Goal: Task Accomplishment & Management: Use online tool/utility

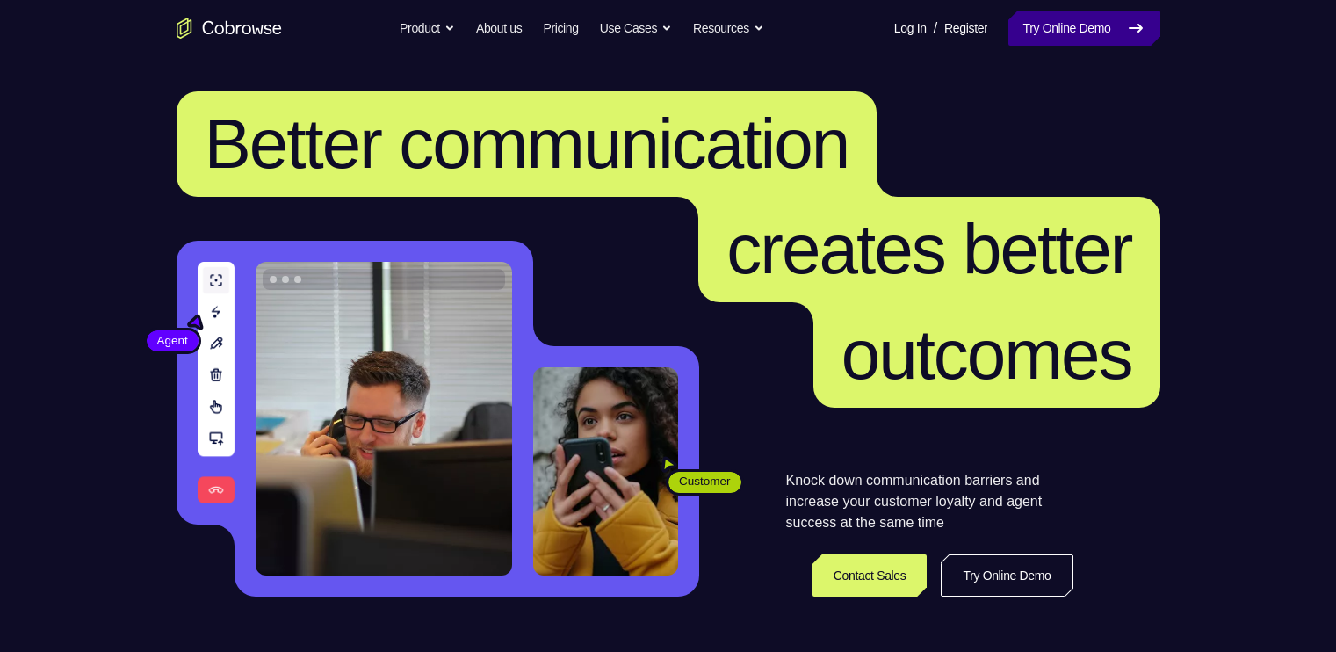
click at [1073, 22] on link "Try Online Demo" at bounding box center [1083, 28] width 151 height 35
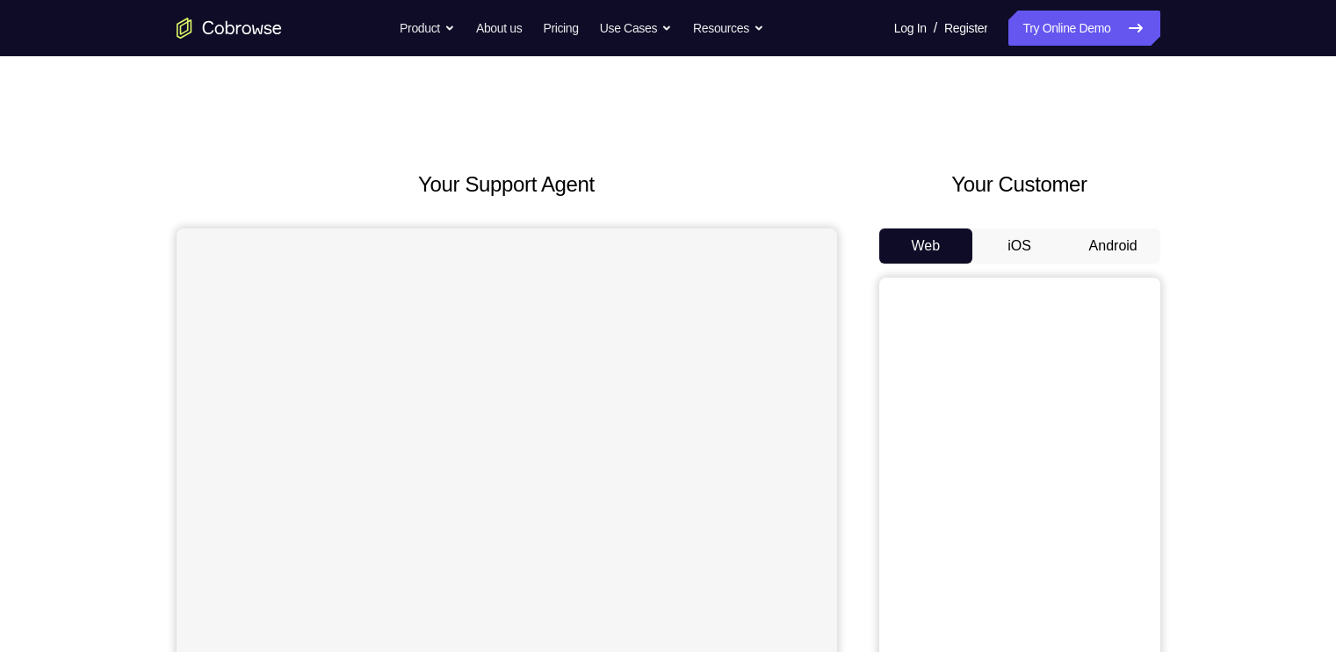
click at [1110, 238] on button "Android" at bounding box center [1113, 245] width 94 height 35
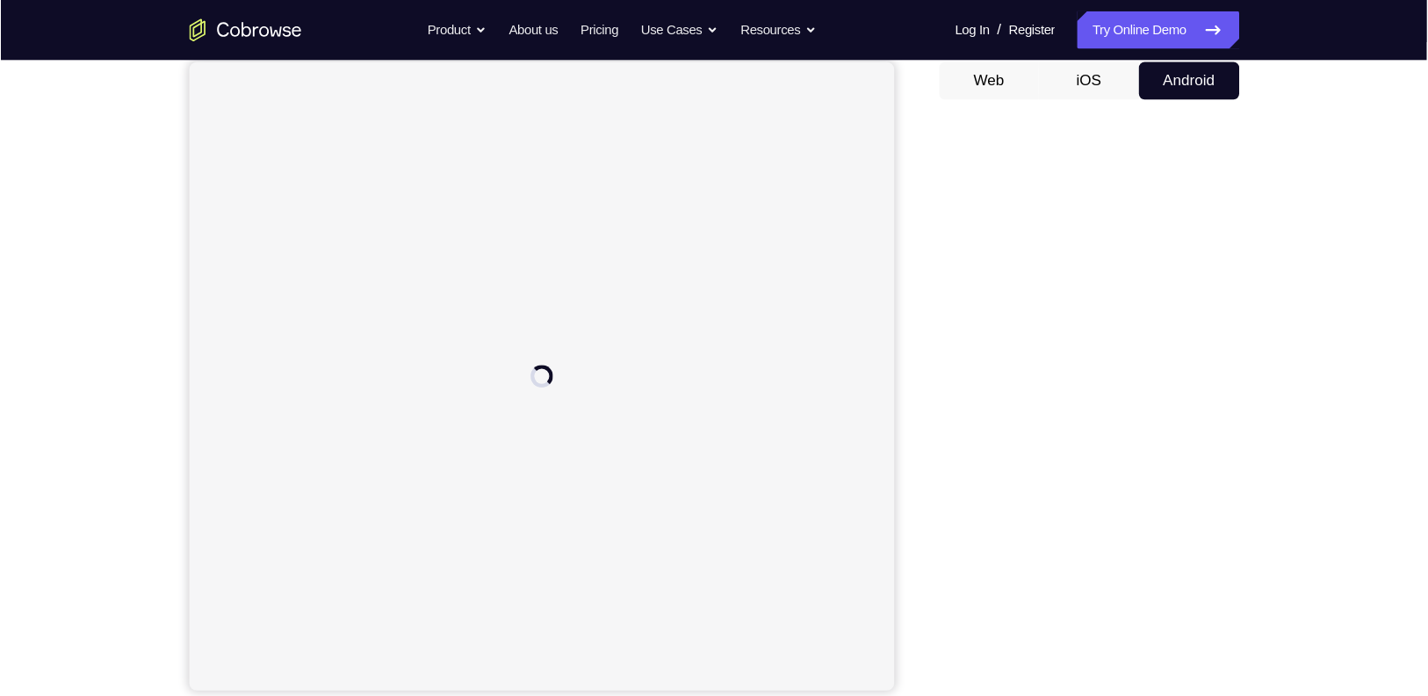
scroll to position [170, 0]
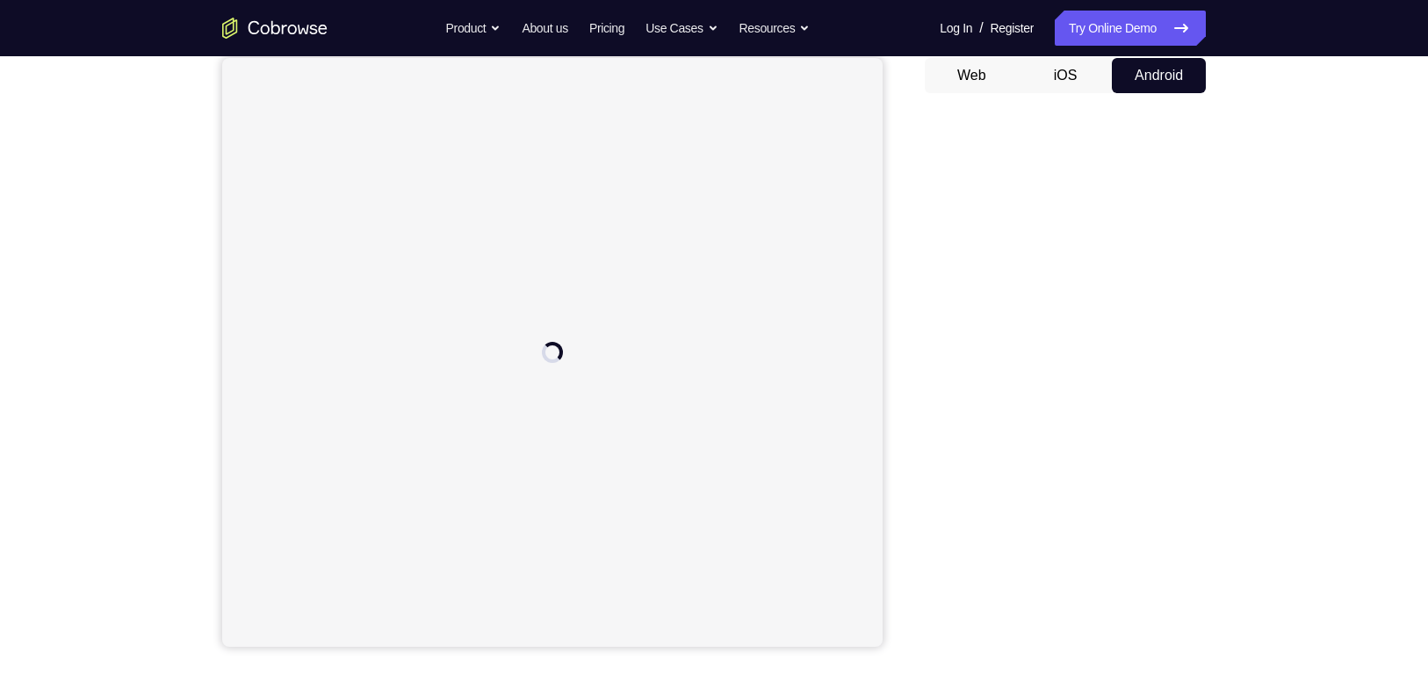
drag, startPoint x: 1260, startPoint y: 0, endPoint x: 925, endPoint y: 224, distance: 402.7
click at [925, 224] on div at bounding box center [1065, 377] width 281 height 540
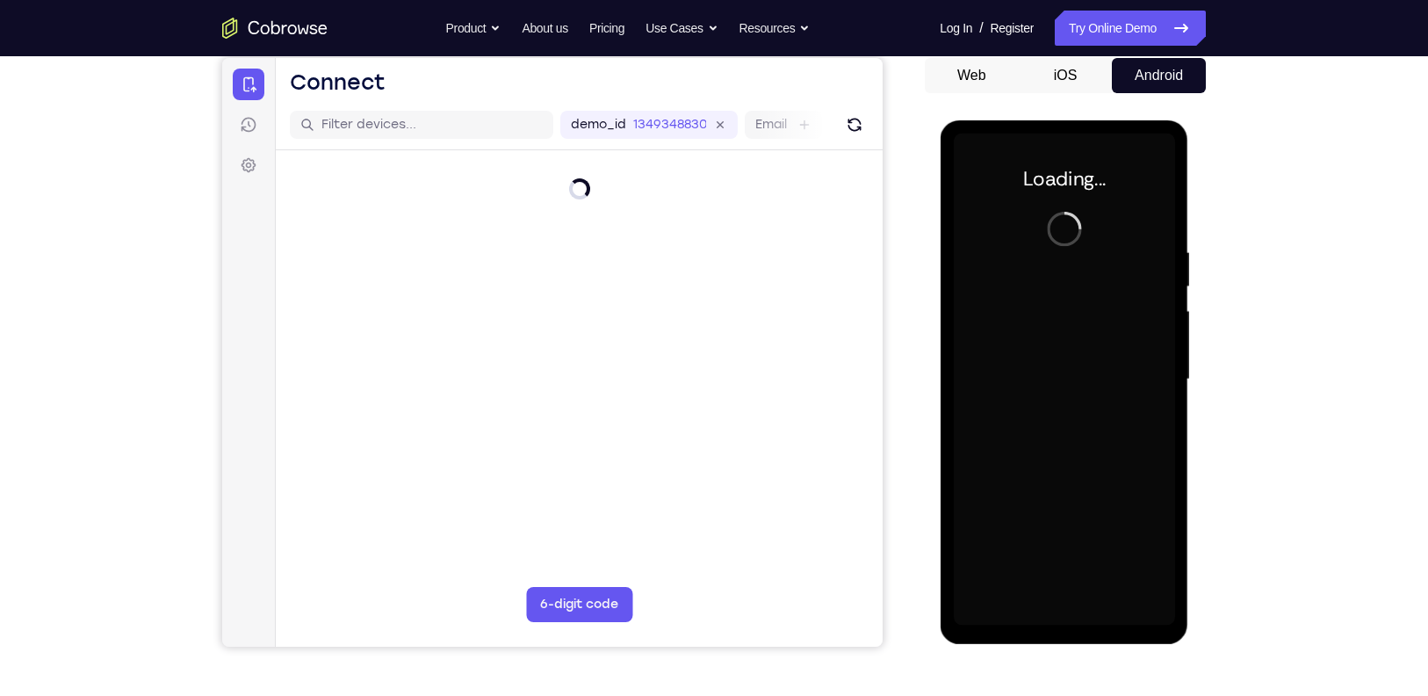
scroll to position [0, 0]
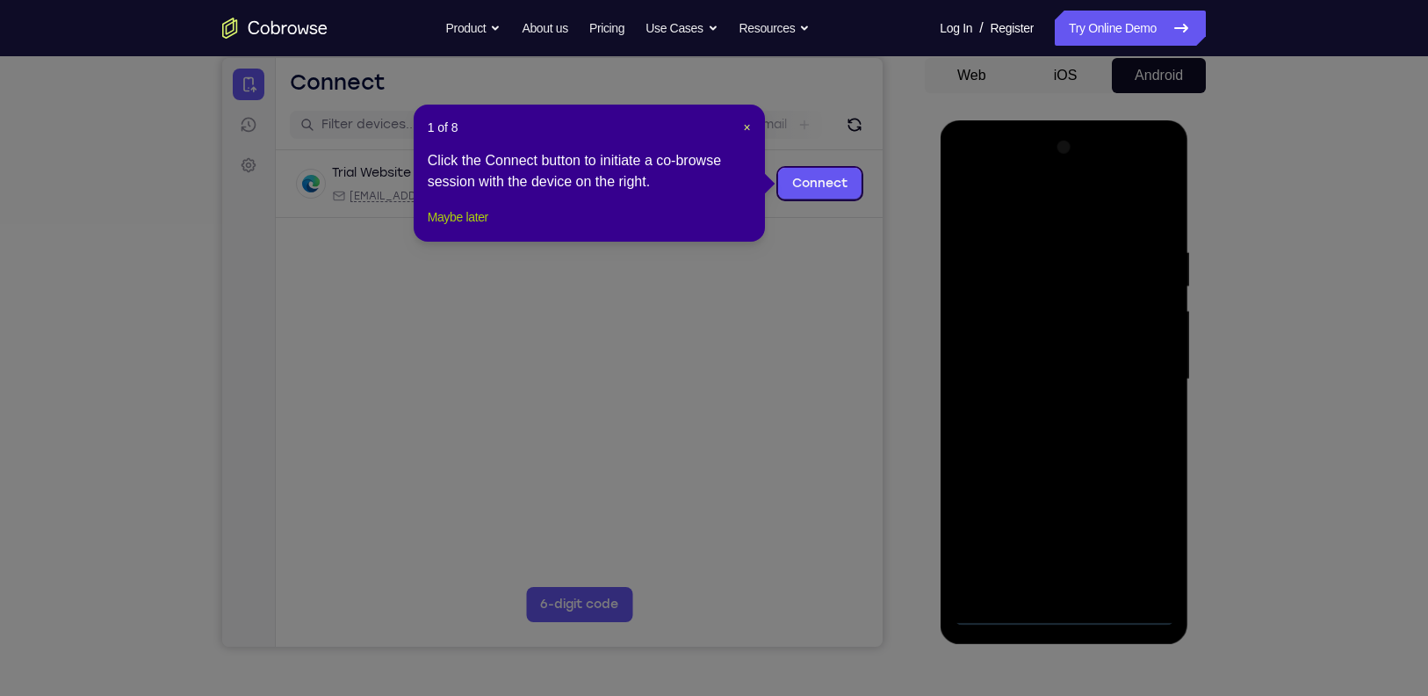
click at [469, 228] on button "Maybe later" at bounding box center [458, 216] width 61 height 21
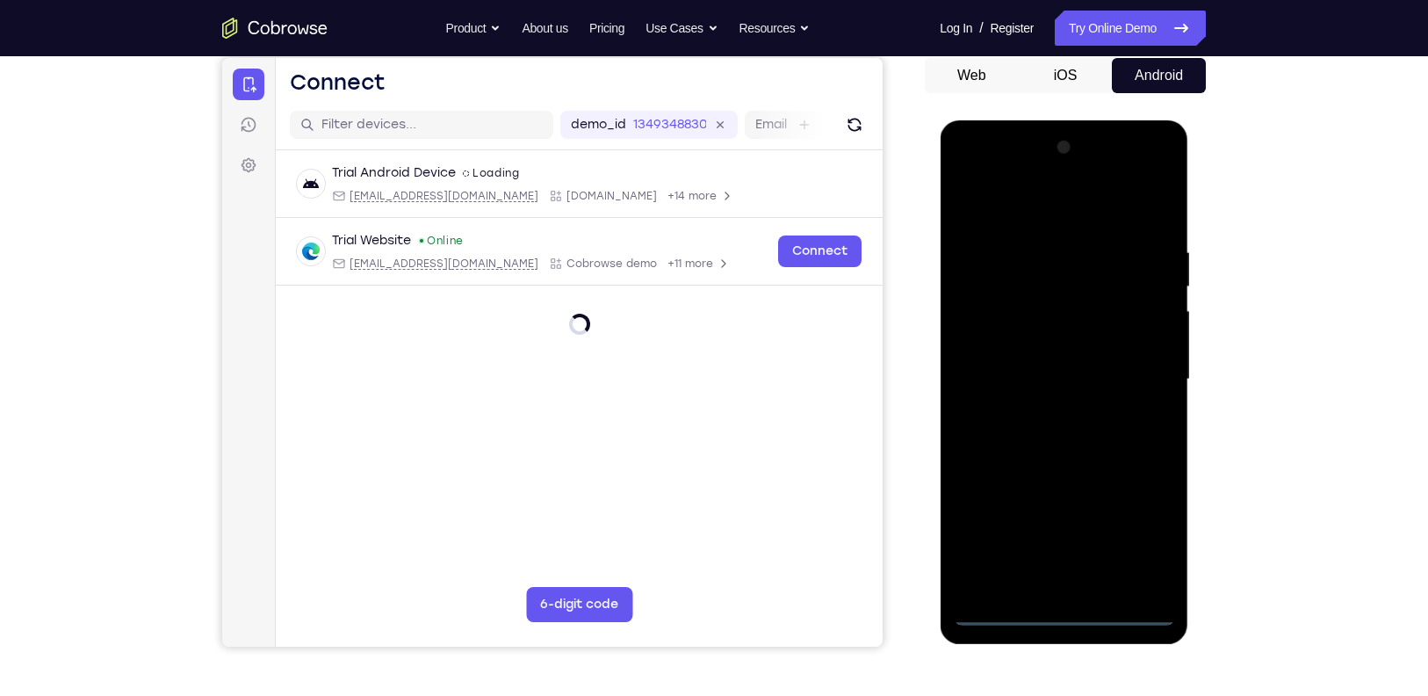
click at [1063, 603] on div at bounding box center [1063, 380] width 221 height 492
click at [1062, 616] on div at bounding box center [1063, 380] width 221 height 492
click at [1146, 540] on div at bounding box center [1063, 380] width 221 height 492
click at [1023, 201] on div at bounding box center [1063, 380] width 221 height 492
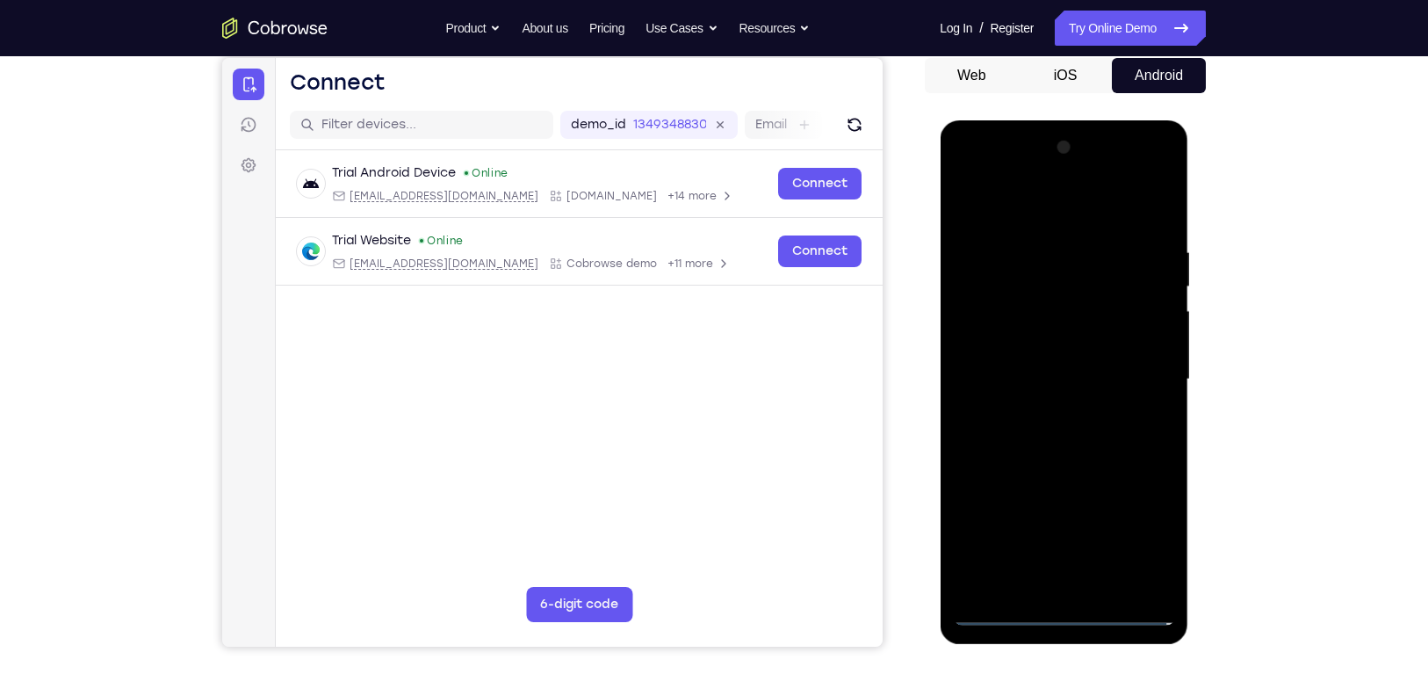
click at [1140, 378] on div at bounding box center [1063, 380] width 221 height 492
click at [1048, 408] on div at bounding box center [1063, 380] width 221 height 492
click at [1060, 357] on div at bounding box center [1063, 380] width 221 height 492
click at [1052, 349] on div at bounding box center [1063, 380] width 221 height 492
click at [1078, 378] on div at bounding box center [1063, 380] width 221 height 492
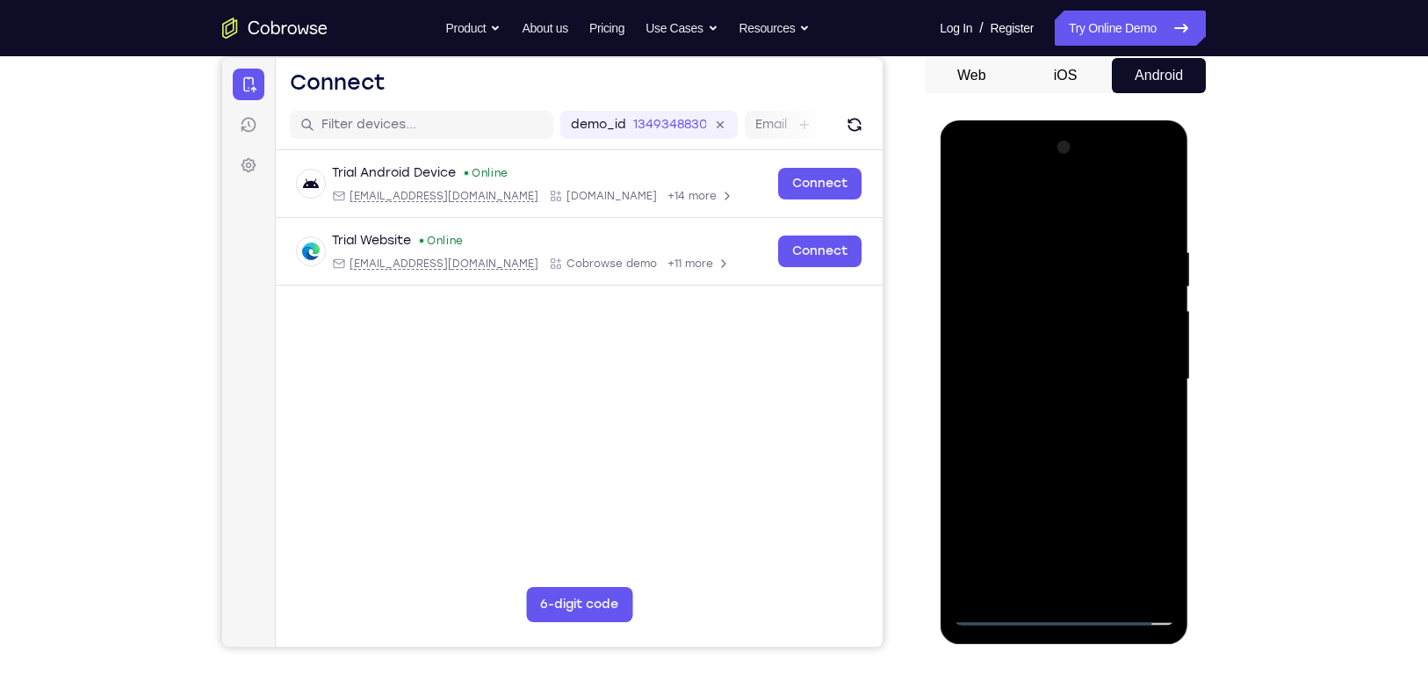
click at [1055, 434] on div at bounding box center [1063, 380] width 221 height 492
click at [1070, 416] on div at bounding box center [1063, 380] width 221 height 492
click at [1068, 431] on div at bounding box center [1063, 380] width 221 height 492
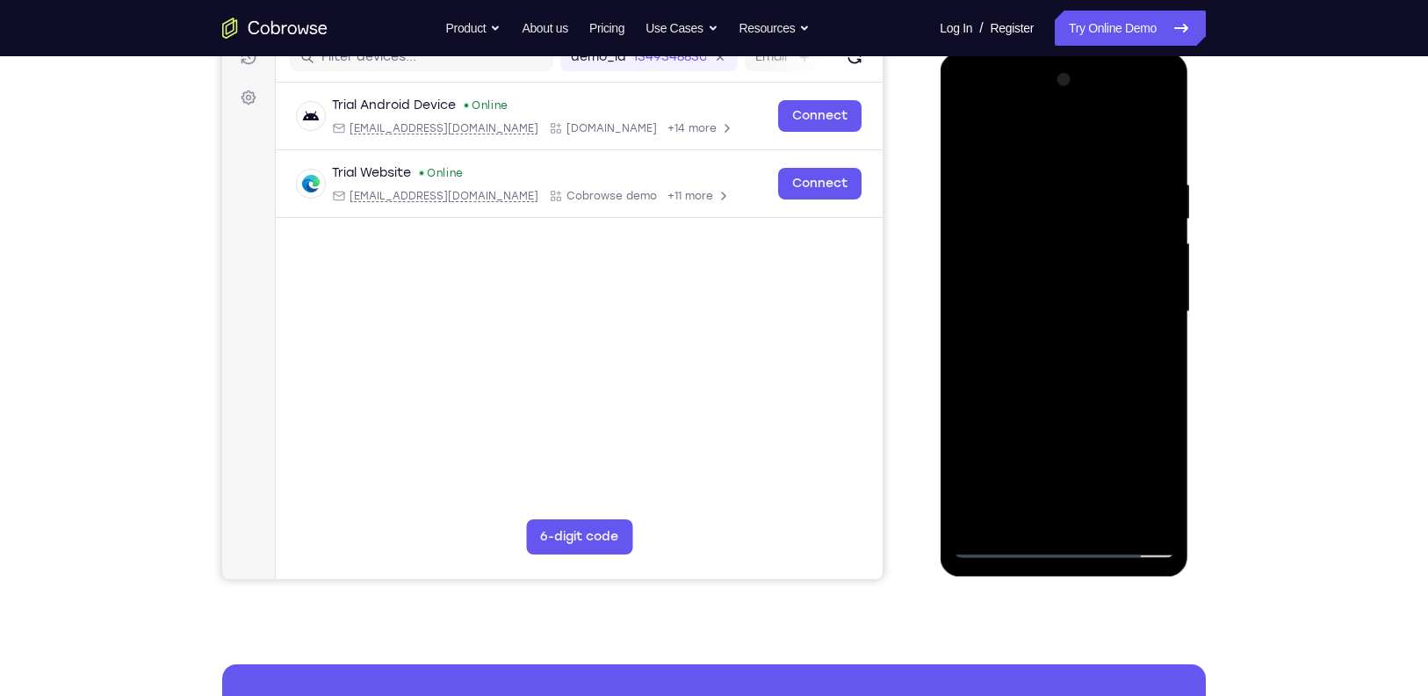
click at [1081, 380] on div at bounding box center [1063, 312] width 221 height 492
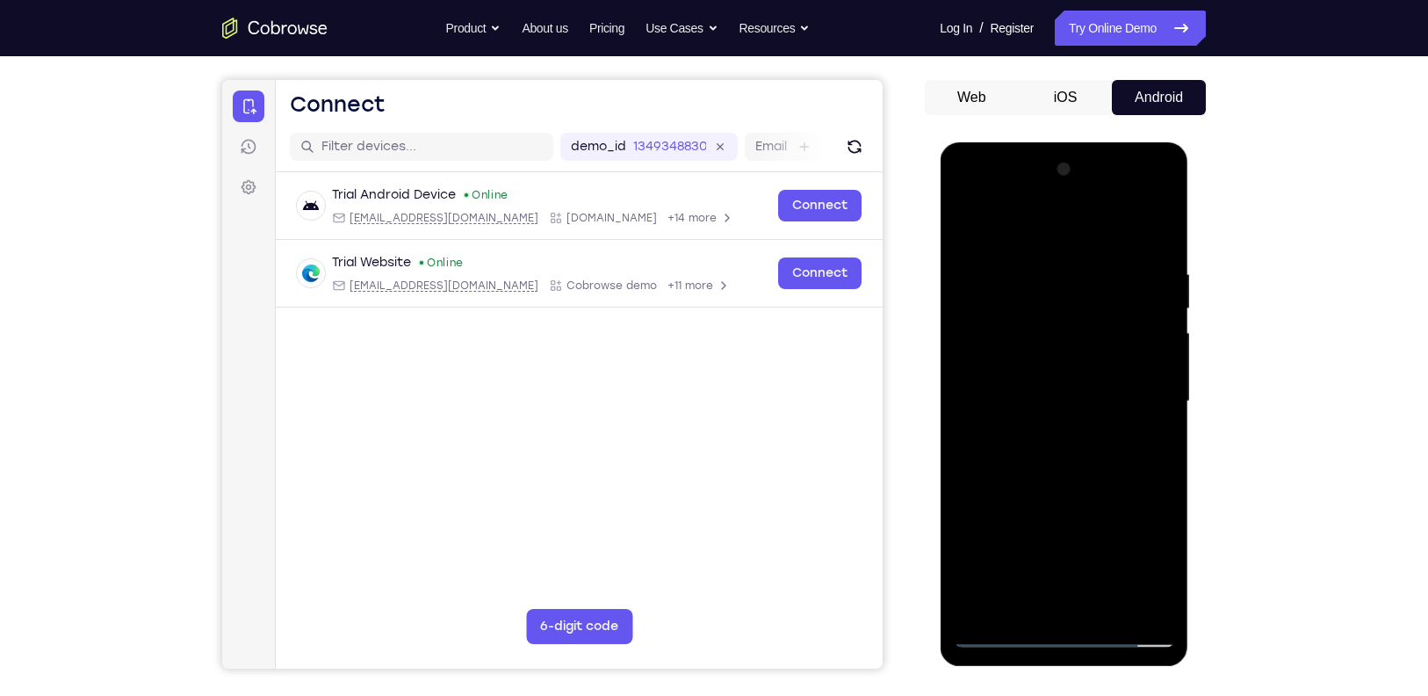
scroll to position [148, 0]
click at [1158, 216] on div at bounding box center [1063, 402] width 221 height 492
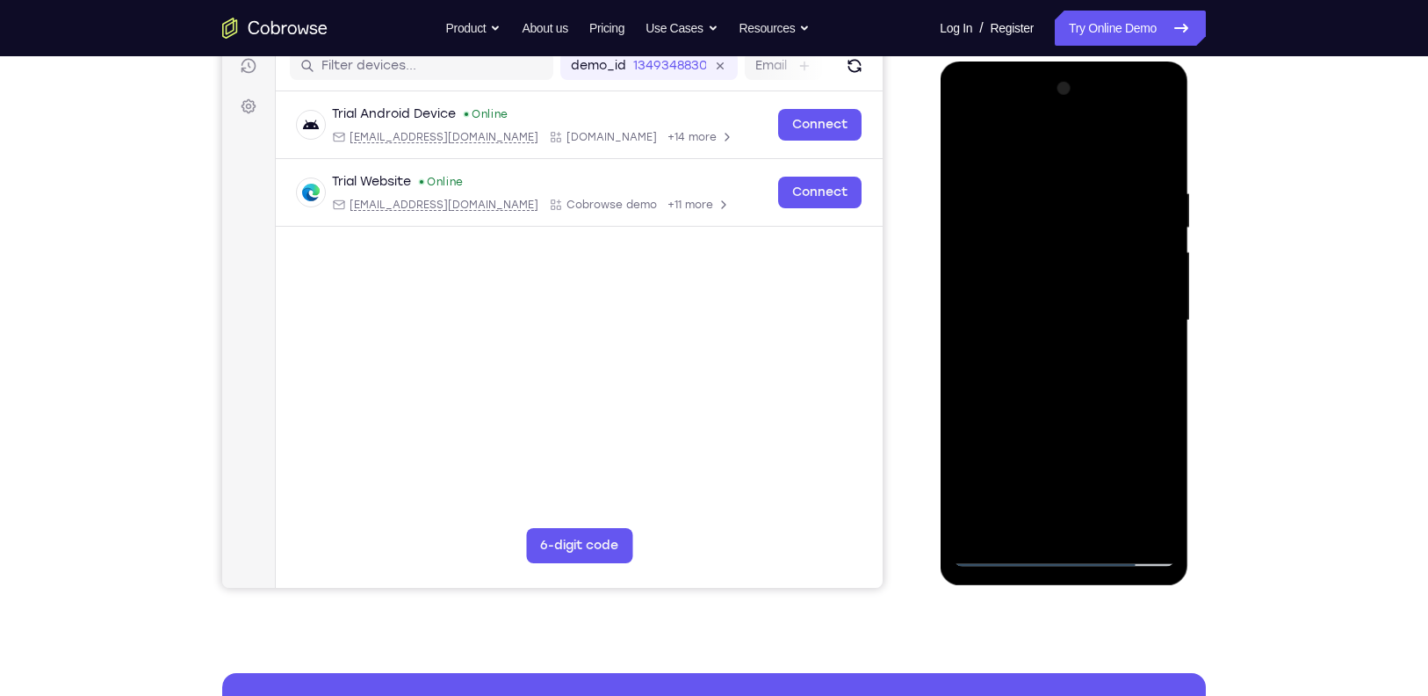
scroll to position [242, 0]
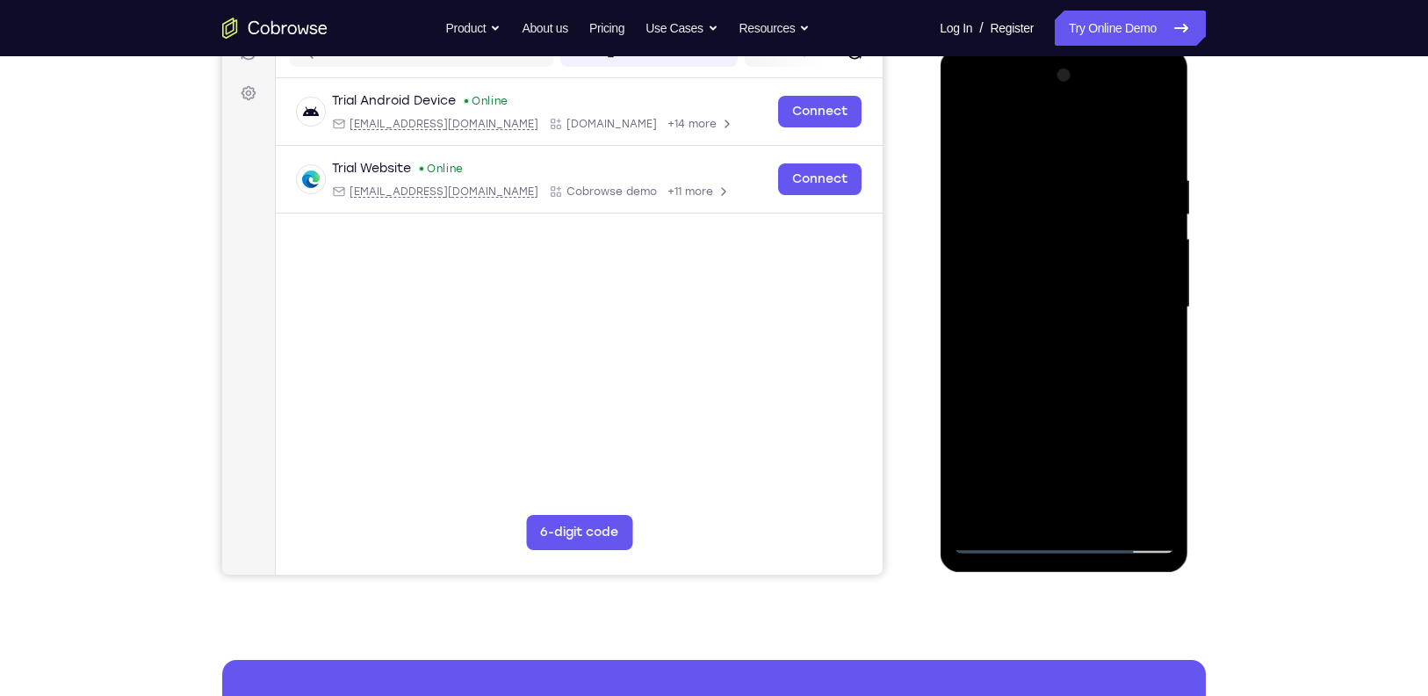
click at [1108, 512] on div at bounding box center [1063, 307] width 221 height 492
click at [1058, 399] on div at bounding box center [1063, 307] width 221 height 492
drag, startPoint x: 1060, startPoint y: 351, endPoint x: 1073, endPoint y: 458, distance: 107.9
click at [1073, 458] on div at bounding box center [1063, 307] width 221 height 492
drag, startPoint x: 1082, startPoint y: 488, endPoint x: 1066, endPoint y: 338, distance: 150.2
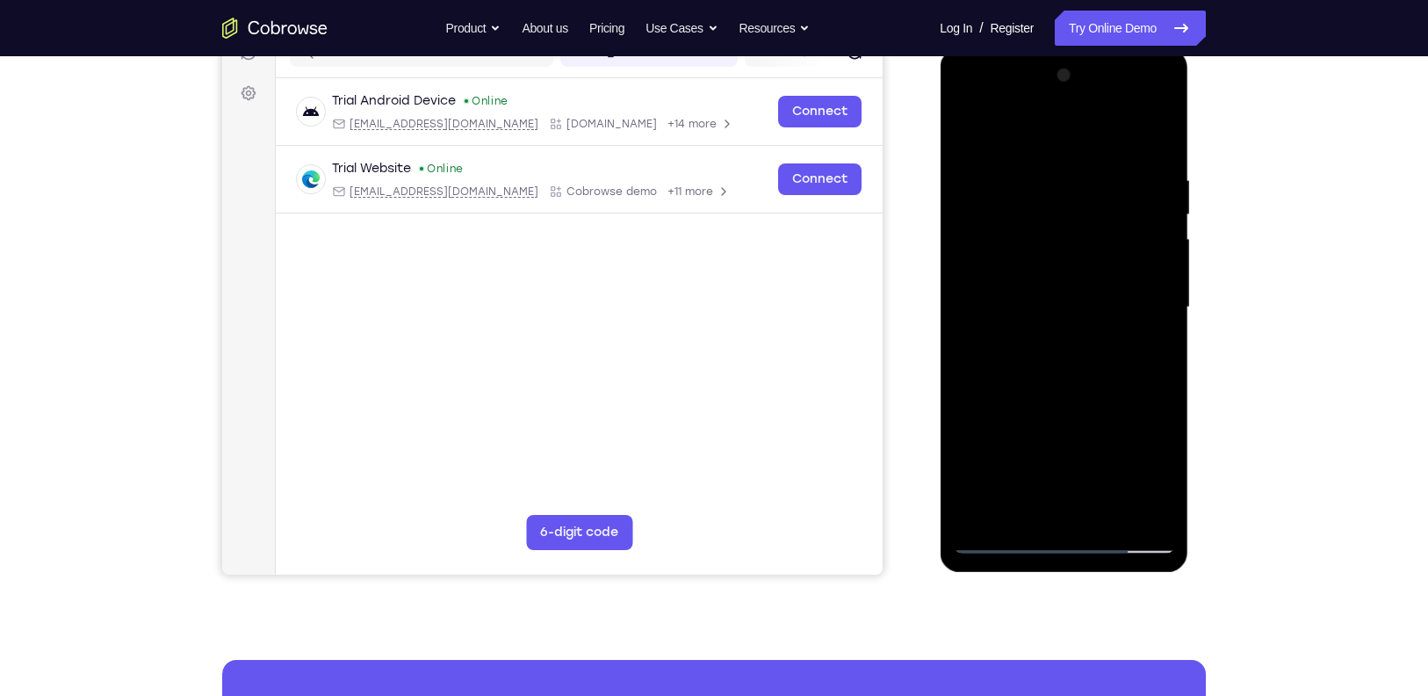
click at [1066, 338] on div at bounding box center [1063, 307] width 221 height 492
drag, startPoint x: 1077, startPoint y: 417, endPoint x: 1081, endPoint y: 315, distance: 102.0
click at [1081, 315] on div at bounding box center [1063, 307] width 221 height 492
drag, startPoint x: 1078, startPoint y: 438, endPoint x: 1066, endPoint y: 278, distance: 160.4
click at [1066, 278] on div at bounding box center [1063, 307] width 221 height 492
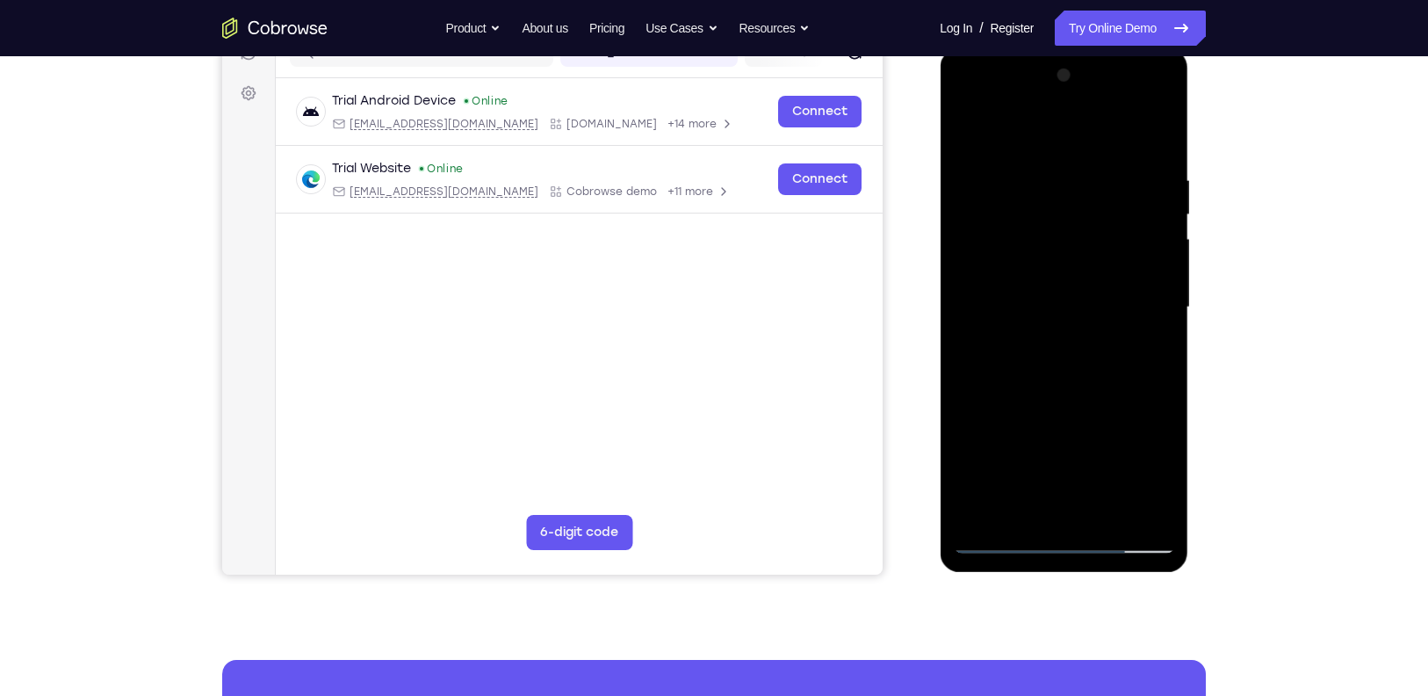
drag, startPoint x: 1066, startPoint y: 425, endPoint x: 1037, endPoint y: 292, distance: 136.5
click at [1037, 292] on div at bounding box center [1063, 307] width 221 height 492
drag, startPoint x: 1061, startPoint y: 448, endPoint x: 1027, endPoint y: 253, distance: 198.0
click at [1027, 253] on div at bounding box center [1063, 307] width 221 height 492
drag, startPoint x: 1084, startPoint y: 430, endPoint x: 1058, endPoint y: 283, distance: 149.1
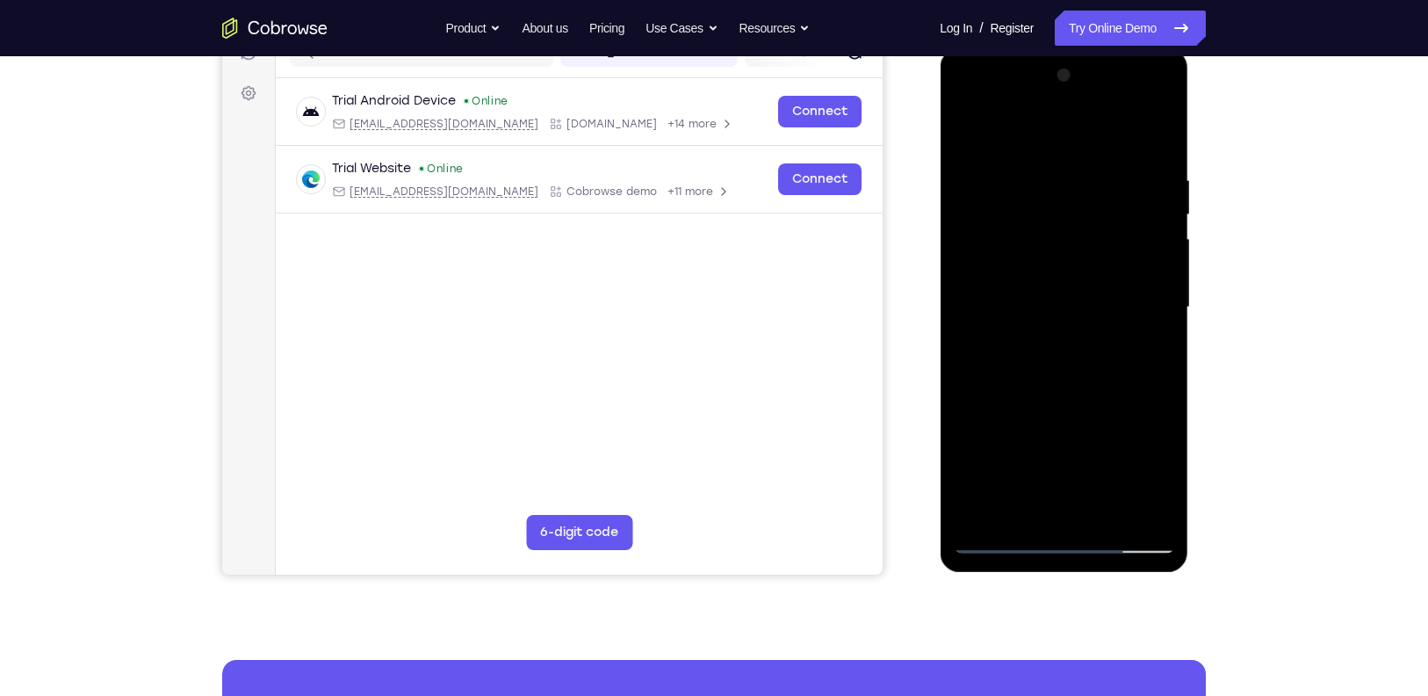
click at [1058, 283] on div at bounding box center [1063, 307] width 221 height 492
drag, startPoint x: 1075, startPoint y: 461, endPoint x: 1030, endPoint y: 310, distance: 157.6
click at [1030, 310] on div at bounding box center [1063, 307] width 221 height 492
click at [1012, 545] on div at bounding box center [1063, 307] width 221 height 492
click at [976, 512] on div at bounding box center [1063, 307] width 221 height 492
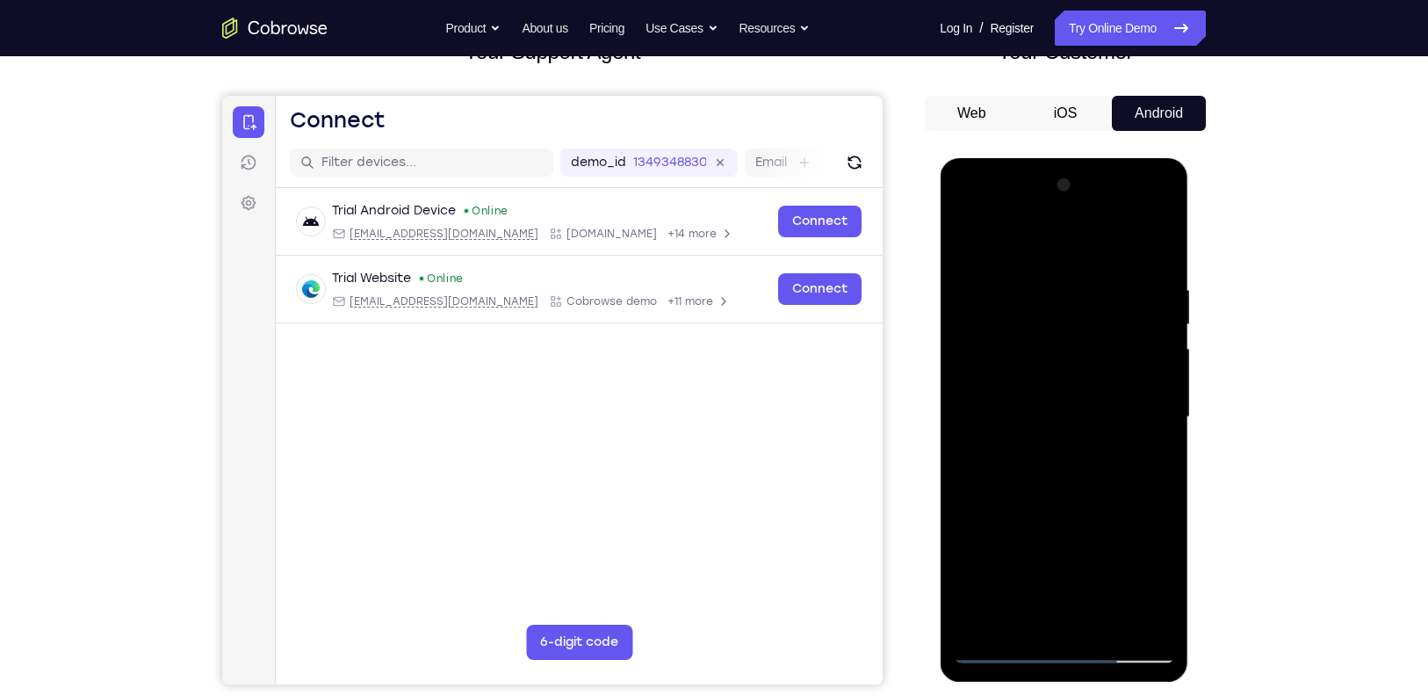
scroll to position [134, 0]
click at [1044, 278] on div at bounding box center [1063, 416] width 221 height 492
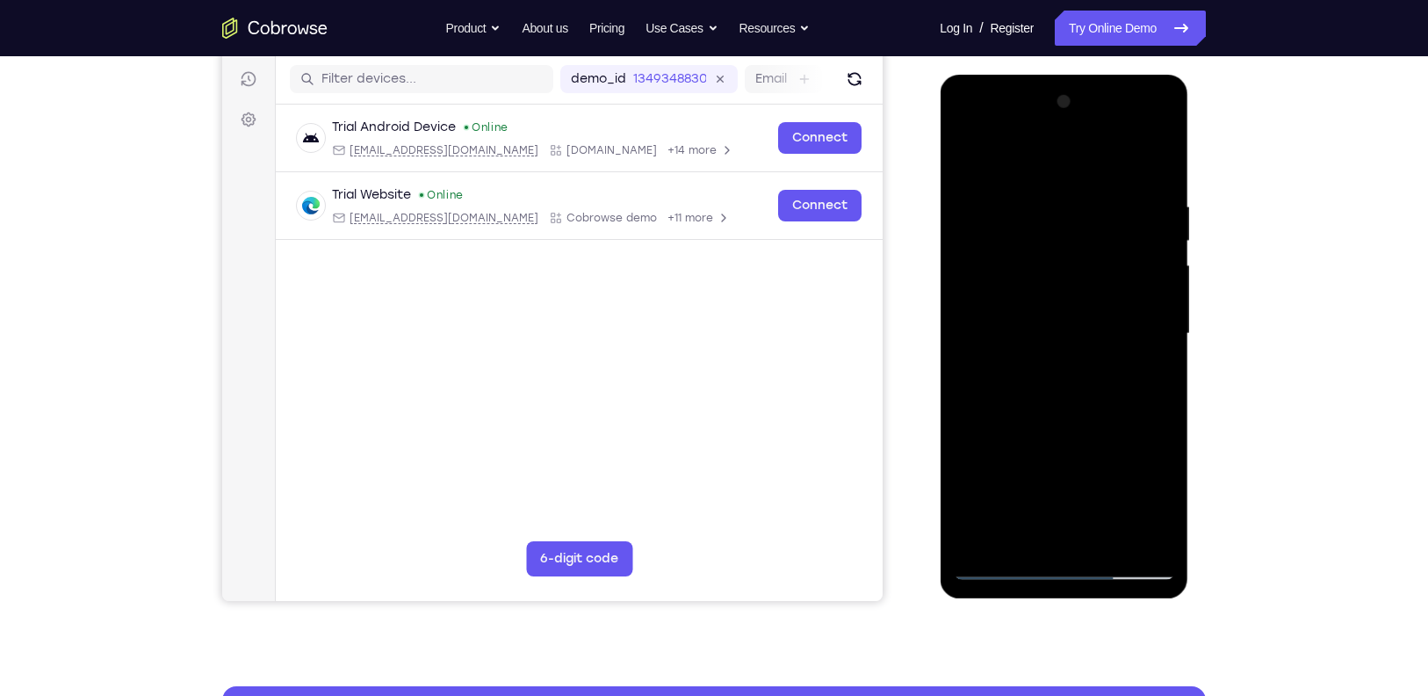
click at [1160, 244] on div at bounding box center [1063, 334] width 221 height 492
click at [1157, 149] on div at bounding box center [1063, 334] width 221 height 492
click at [1156, 164] on div at bounding box center [1063, 334] width 221 height 492
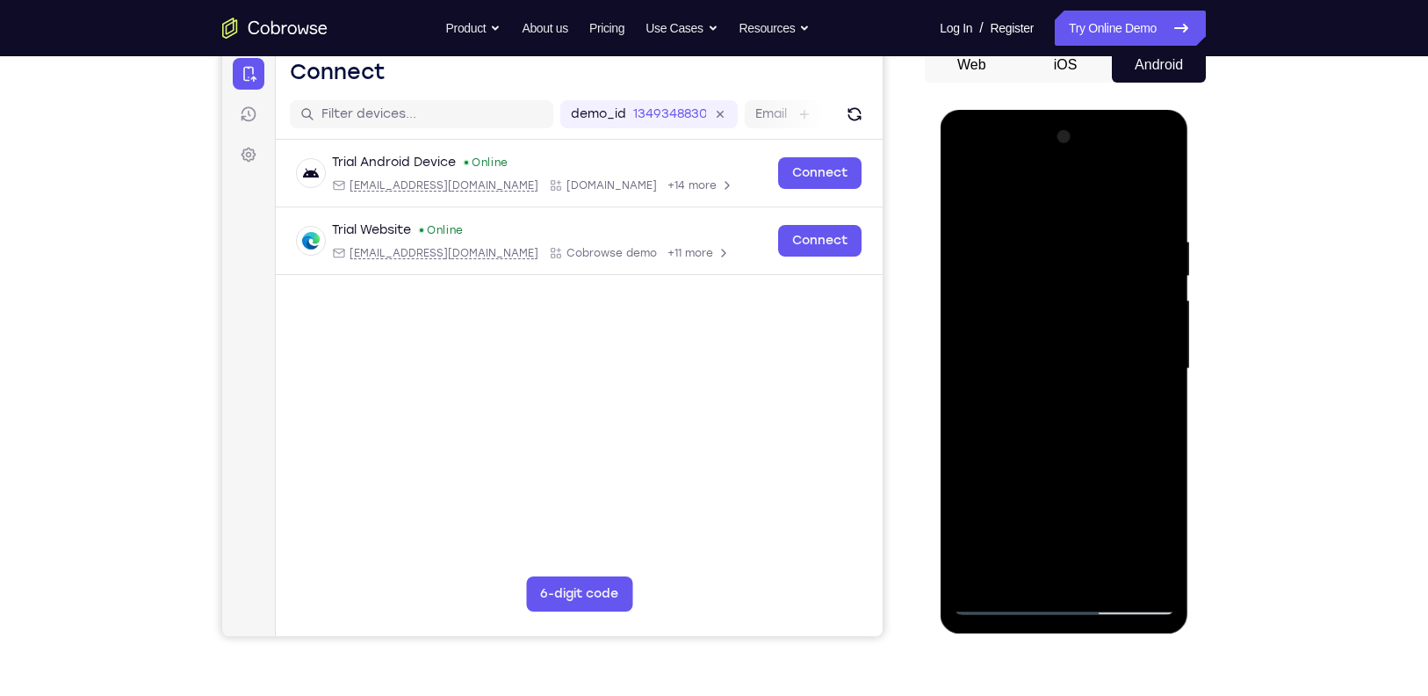
scroll to position [175, 0]
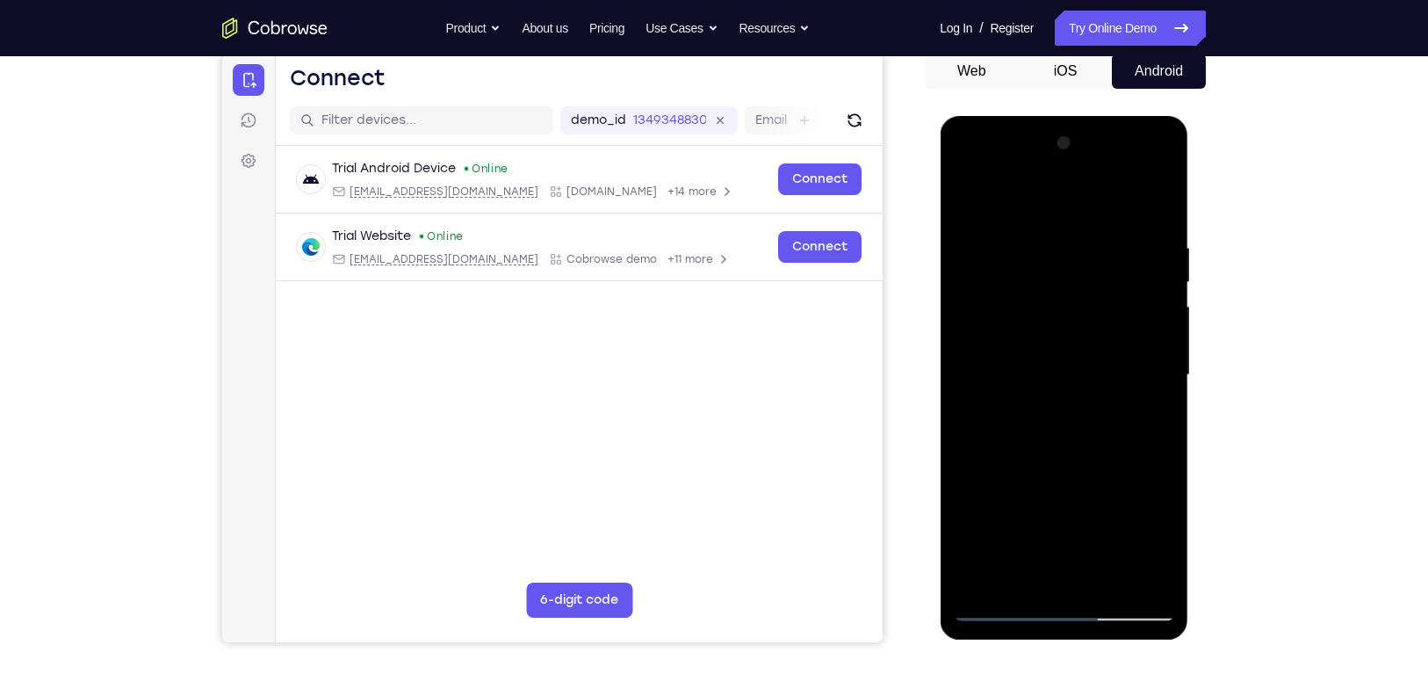
drag, startPoint x: 1056, startPoint y: 336, endPoint x: 1052, endPoint y: 251, distance: 84.4
click at [1052, 251] on div at bounding box center [1063, 375] width 221 height 492
drag, startPoint x: 1137, startPoint y: 502, endPoint x: 1117, endPoint y: 320, distance: 183.7
click at [1117, 320] on div at bounding box center [1063, 375] width 221 height 492
drag, startPoint x: 1119, startPoint y: 454, endPoint x: 1115, endPoint y: 286, distance: 167.8
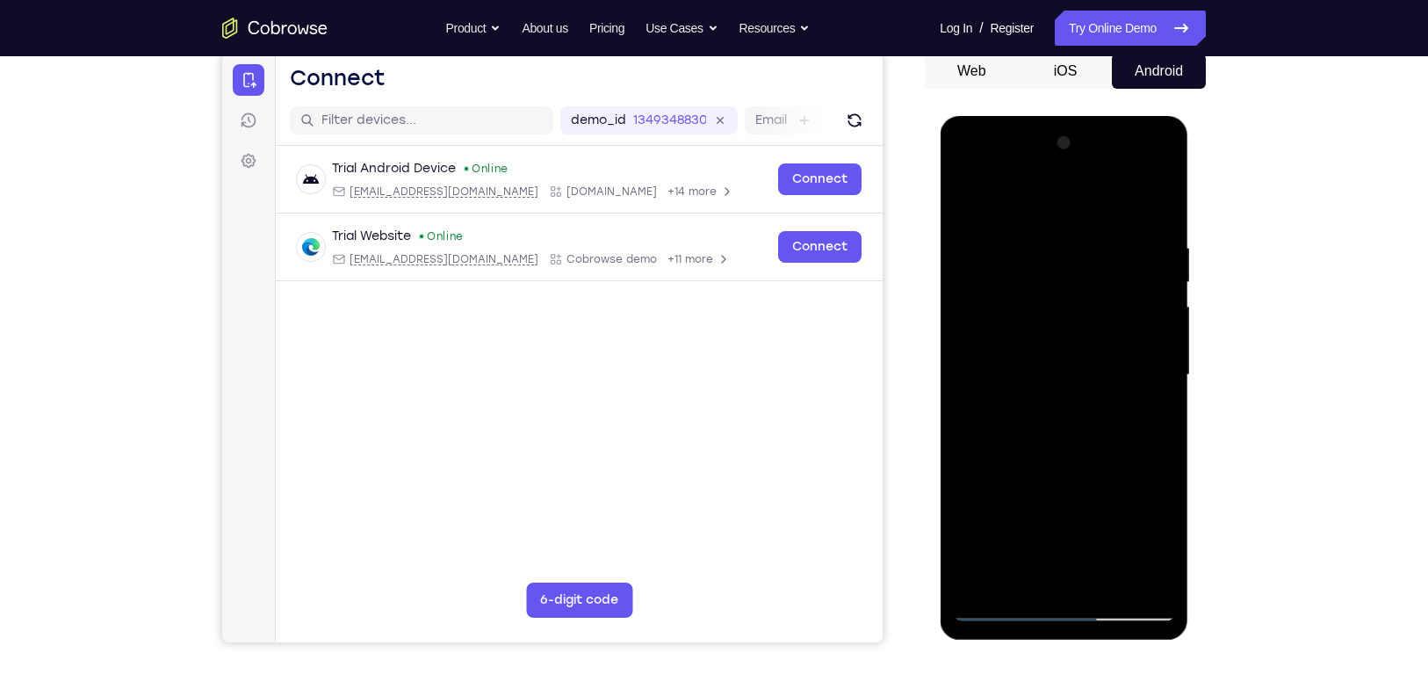
click at [1115, 286] on div at bounding box center [1063, 375] width 221 height 492
drag, startPoint x: 1117, startPoint y: 466, endPoint x: 1126, endPoint y: 382, distance: 84.9
click at [1126, 382] on div at bounding box center [1063, 375] width 221 height 492
click at [1165, 314] on div at bounding box center [1063, 375] width 221 height 492
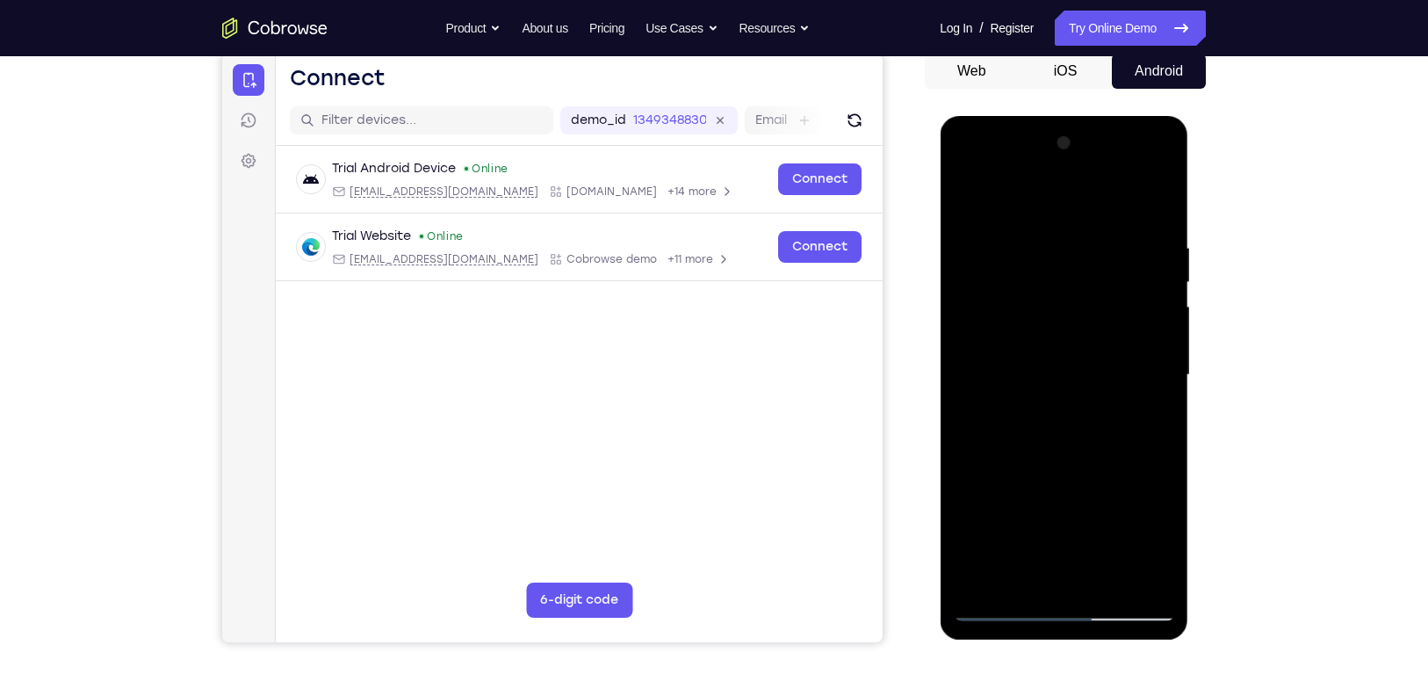
click at [1165, 314] on div at bounding box center [1063, 375] width 221 height 492
drag, startPoint x: 1116, startPoint y: 503, endPoint x: 1117, endPoint y: 367, distance: 136.2
click at [1117, 367] on div at bounding box center [1063, 375] width 221 height 492
drag, startPoint x: 1126, startPoint y: 469, endPoint x: 1131, endPoint y: 265, distance: 203.8
click at [1131, 265] on div at bounding box center [1063, 375] width 221 height 492
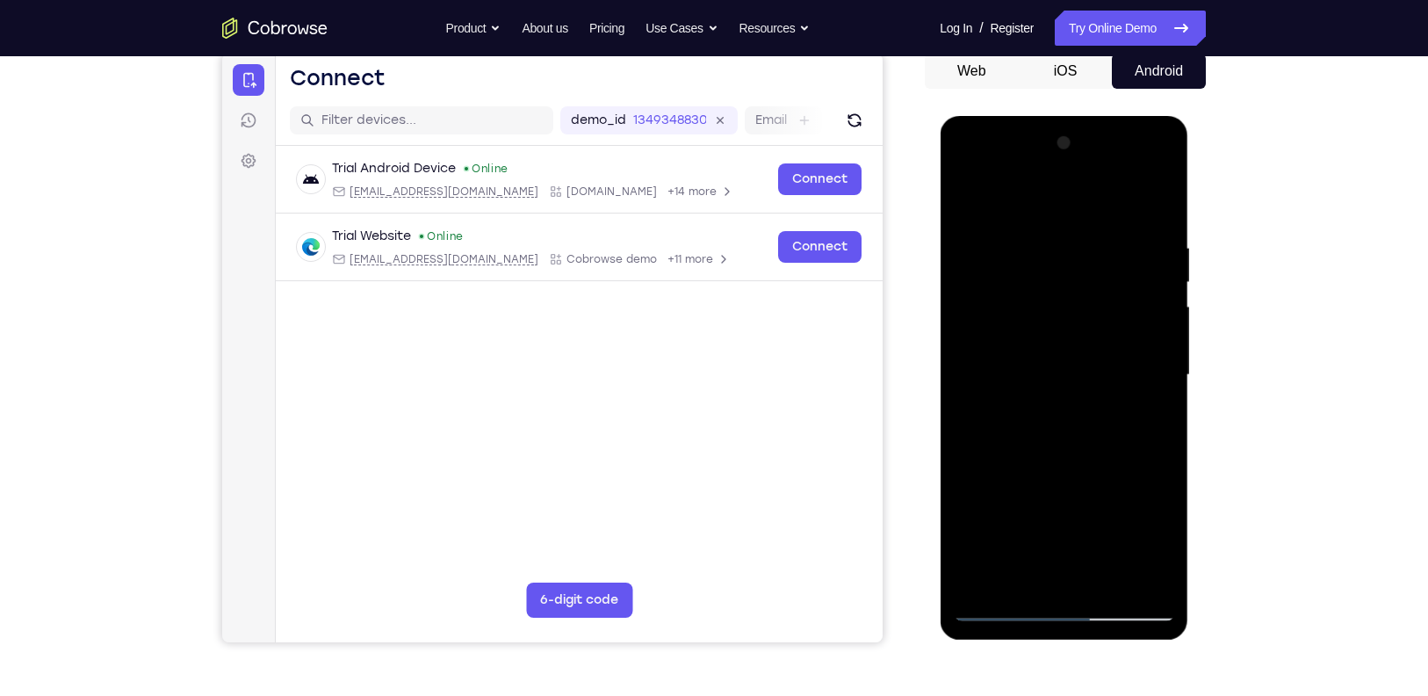
drag, startPoint x: 1138, startPoint y: 398, endPoint x: 1120, endPoint y: 161, distance: 237.9
click at [1120, 161] on div at bounding box center [1063, 375] width 221 height 492
drag, startPoint x: 1147, startPoint y: 459, endPoint x: 1122, endPoint y: 370, distance: 93.2
click at [1122, 370] on div at bounding box center [1063, 375] width 221 height 492
click at [1161, 288] on div at bounding box center [1063, 375] width 221 height 492
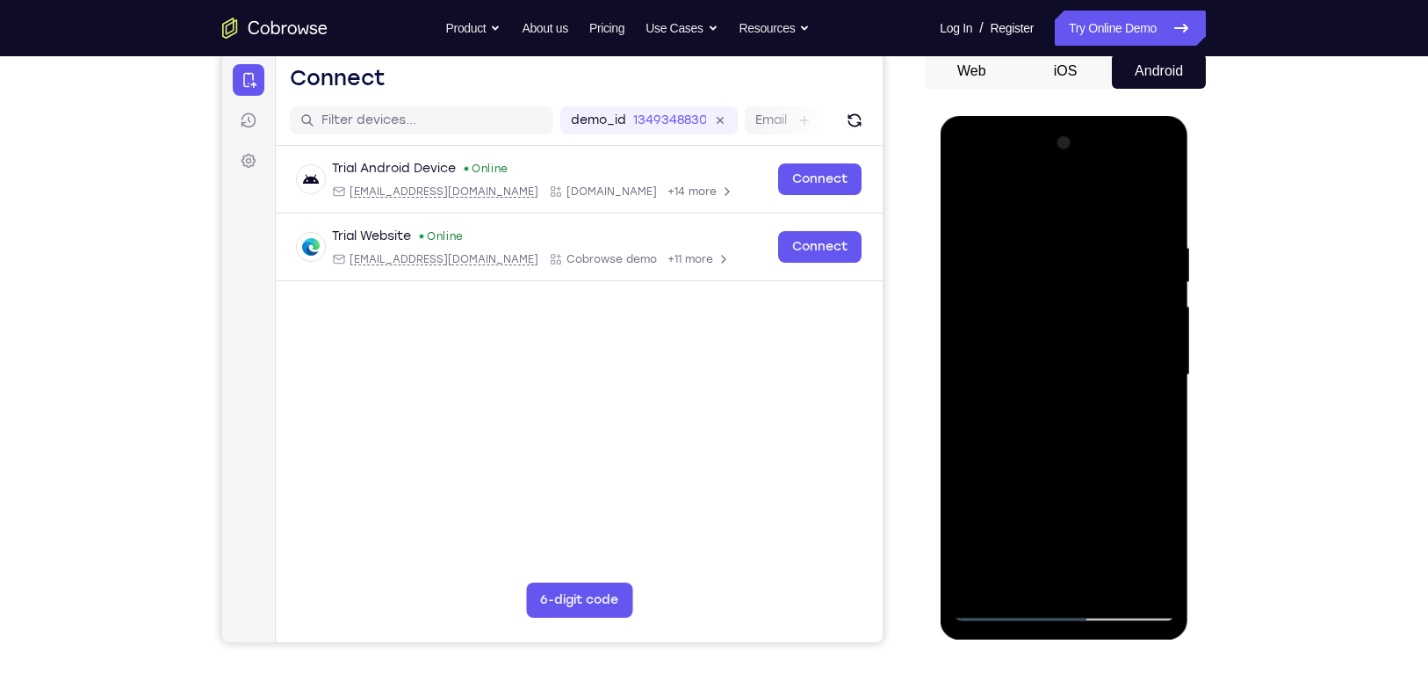
click at [1160, 288] on div at bounding box center [1063, 375] width 221 height 492
drag, startPoint x: 1142, startPoint y: 343, endPoint x: 1153, endPoint y: 418, distance: 76.3
click at [1153, 418] on div at bounding box center [1063, 375] width 221 height 492
drag, startPoint x: 1145, startPoint y: 510, endPoint x: 1112, endPoint y: 376, distance: 137.4
click at [1112, 376] on div at bounding box center [1063, 375] width 221 height 492
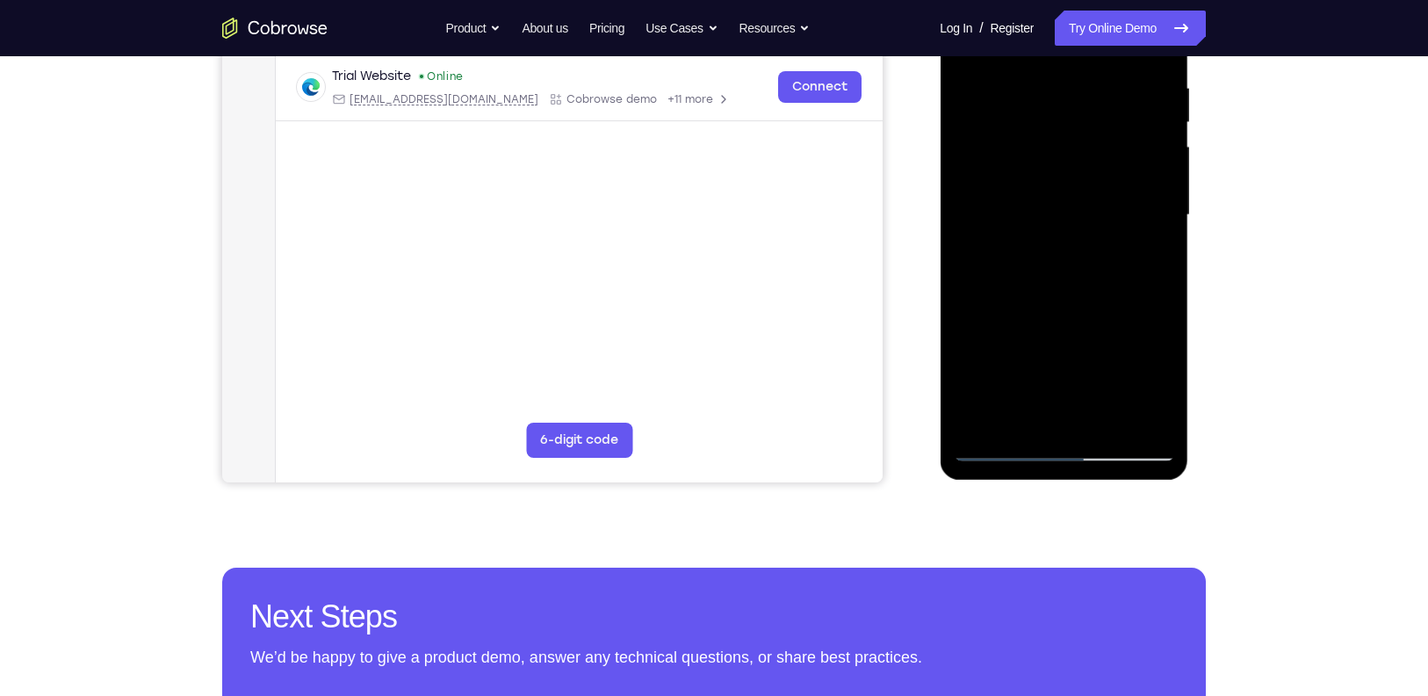
scroll to position [338, 0]
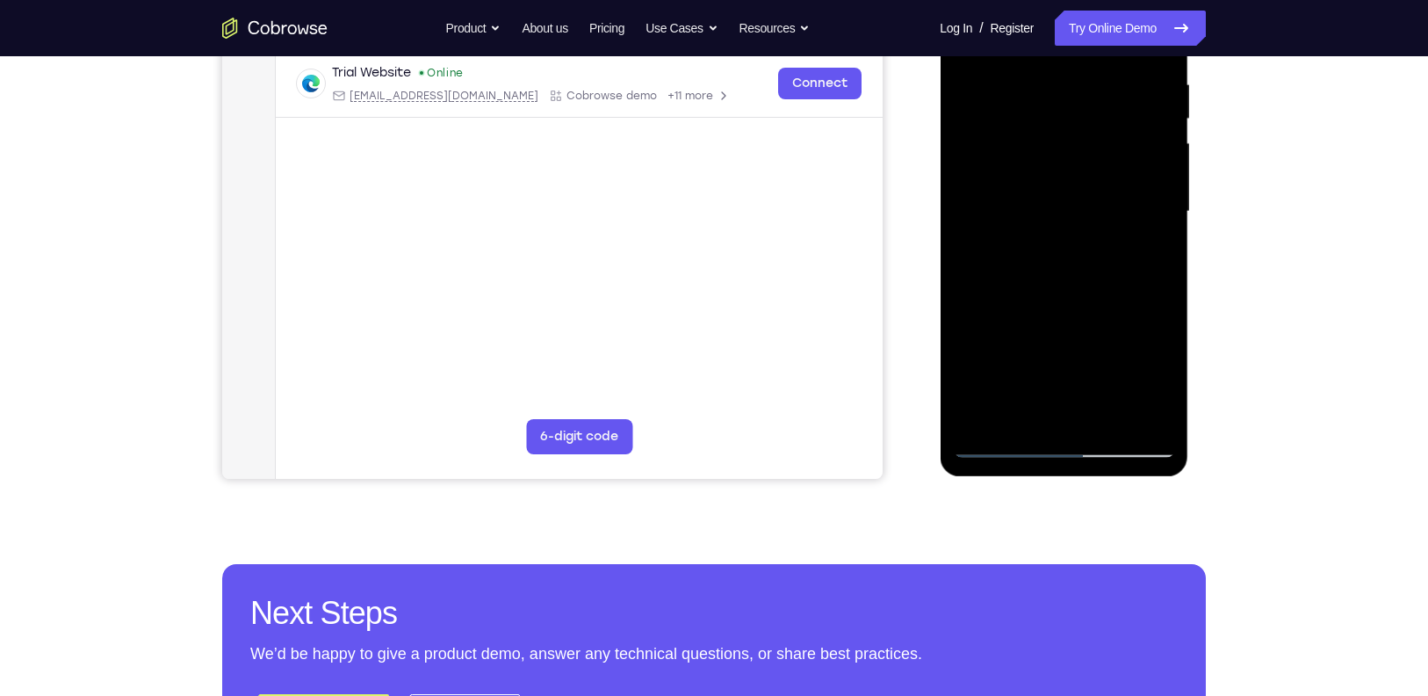
click at [1142, 423] on div at bounding box center [1063, 212] width 221 height 492
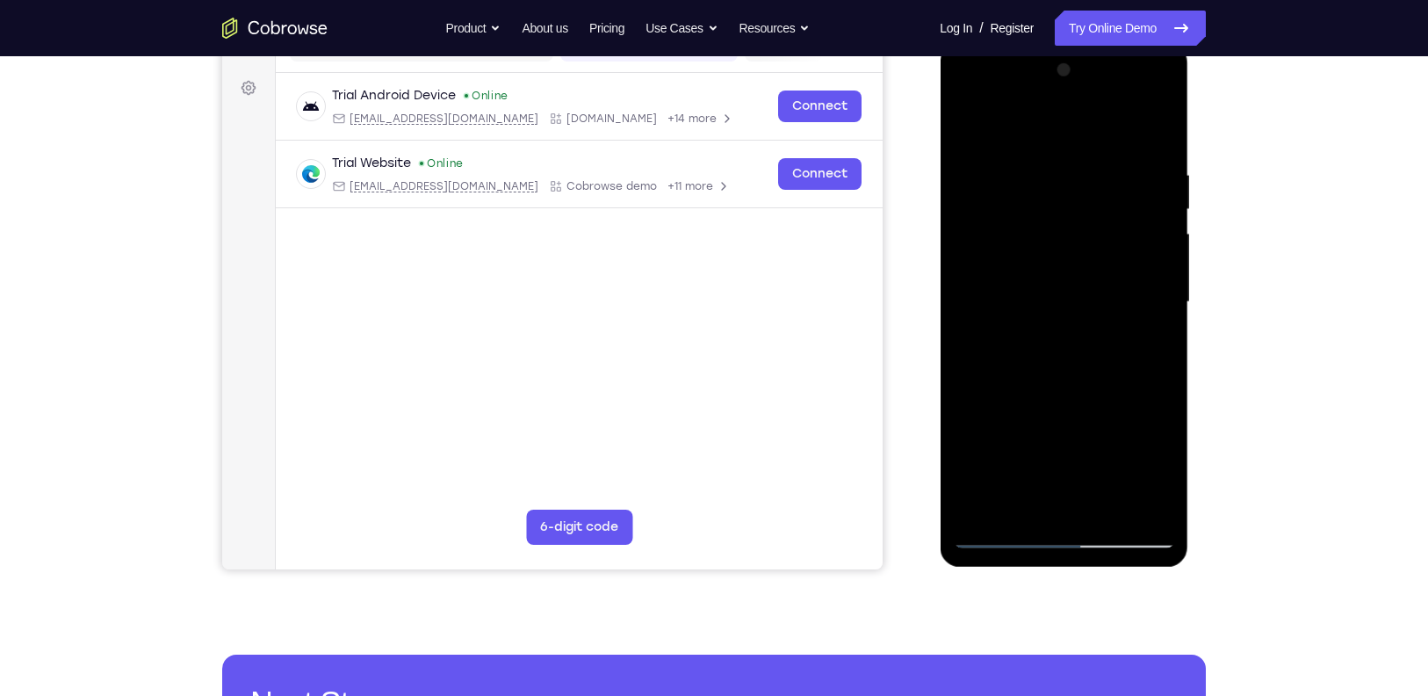
scroll to position [245, 0]
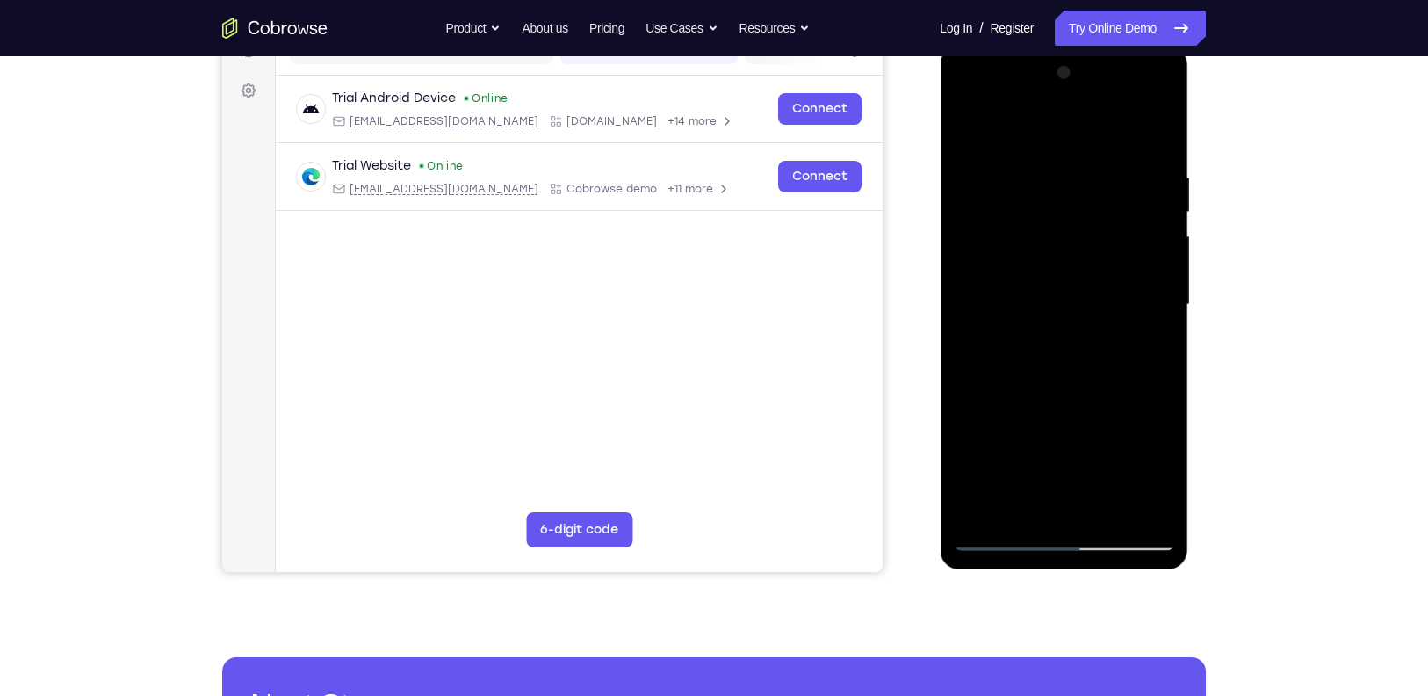
drag, startPoint x: 1126, startPoint y: 282, endPoint x: 1147, endPoint y: 358, distance: 79.3
click at [1147, 358] on div at bounding box center [1063, 305] width 221 height 492
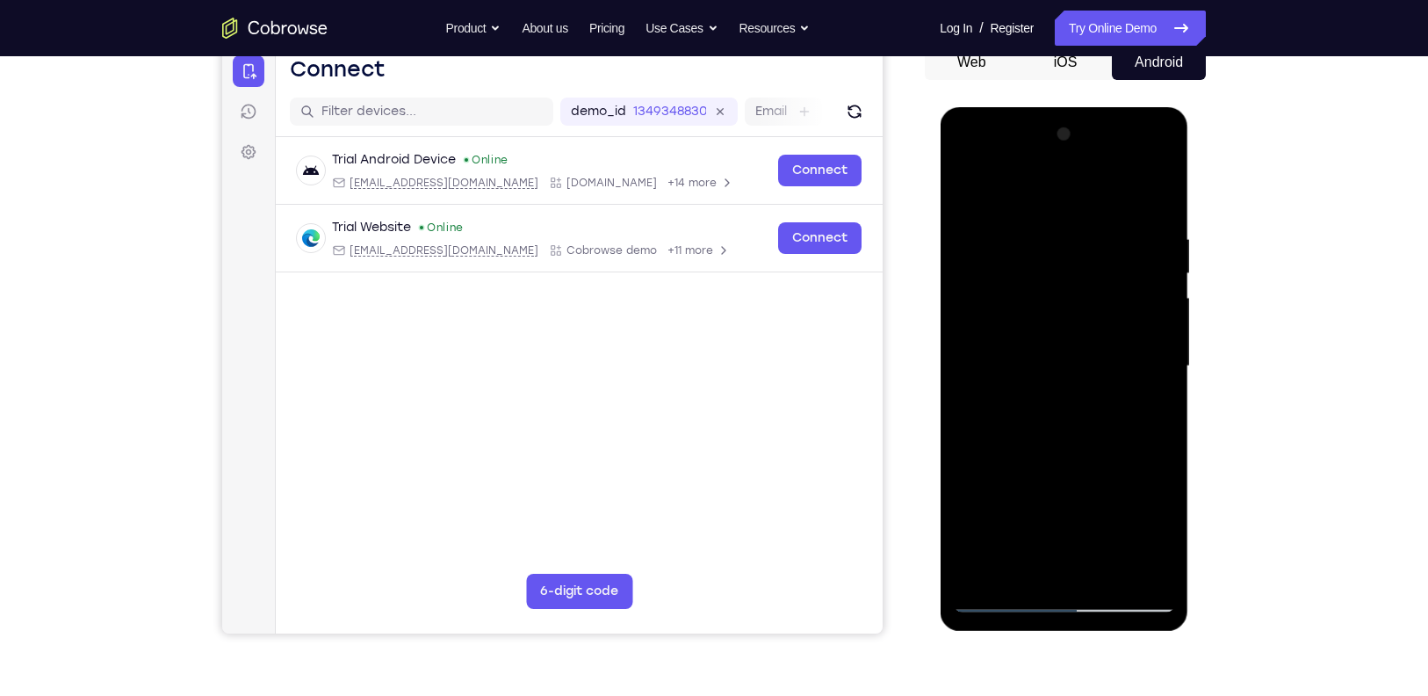
scroll to position [183, 0]
drag, startPoint x: 1132, startPoint y: 419, endPoint x: 1124, endPoint y: 242, distance: 176.8
click at [1124, 242] on div at bounding box center [1063, 367] width 221 height 492
drag, startPoint x: 1111, startPoint y: 379, endPoint x: 1103, endPoint y: 449, distance: 69.8
click at [1103, 449] on div at bounding box center [1063, 367] width 221 height 492
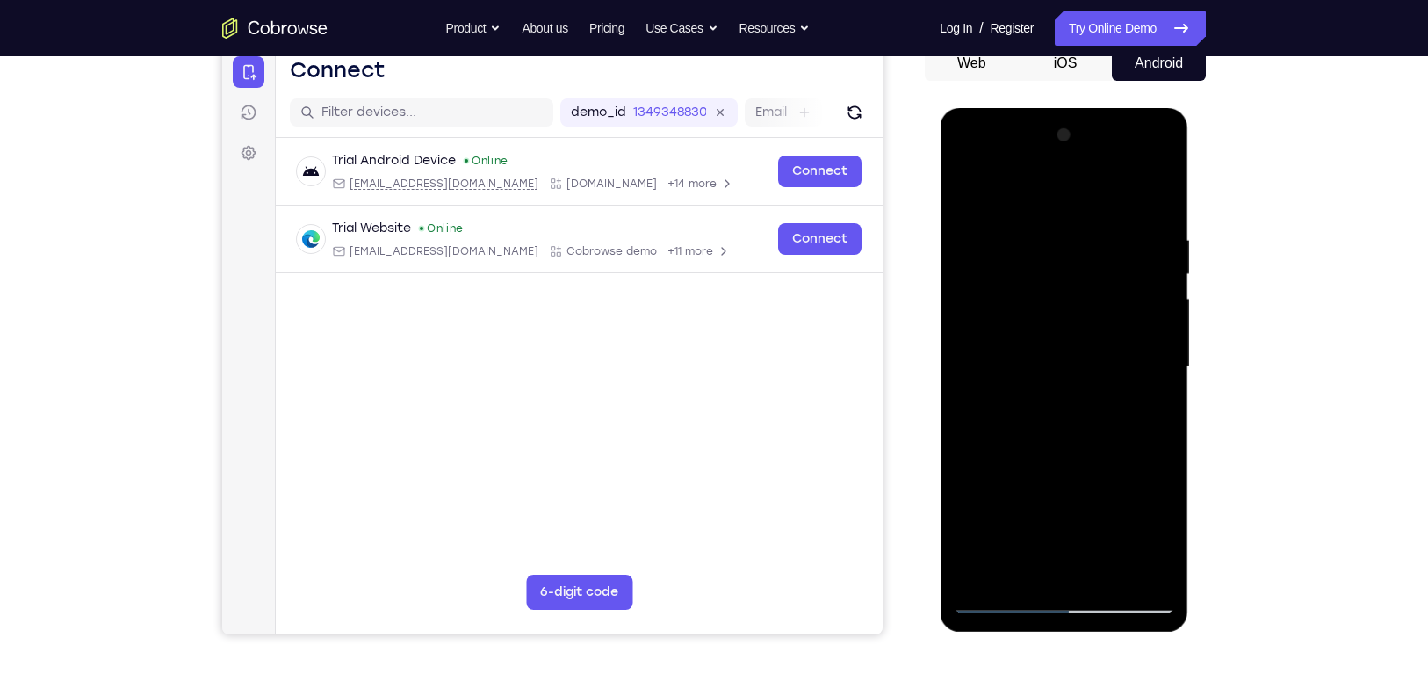
drag, startPoint x: 1129, startPoint y: 493, endPoint x: 1121, endPoint y: 431, distance: 62.0
click at [1121, 431] on div at bounding box center [1063, 367] width 221 height 492
click at [1121, 312] on div at bounding box center [1063, 367] width 221 height 492
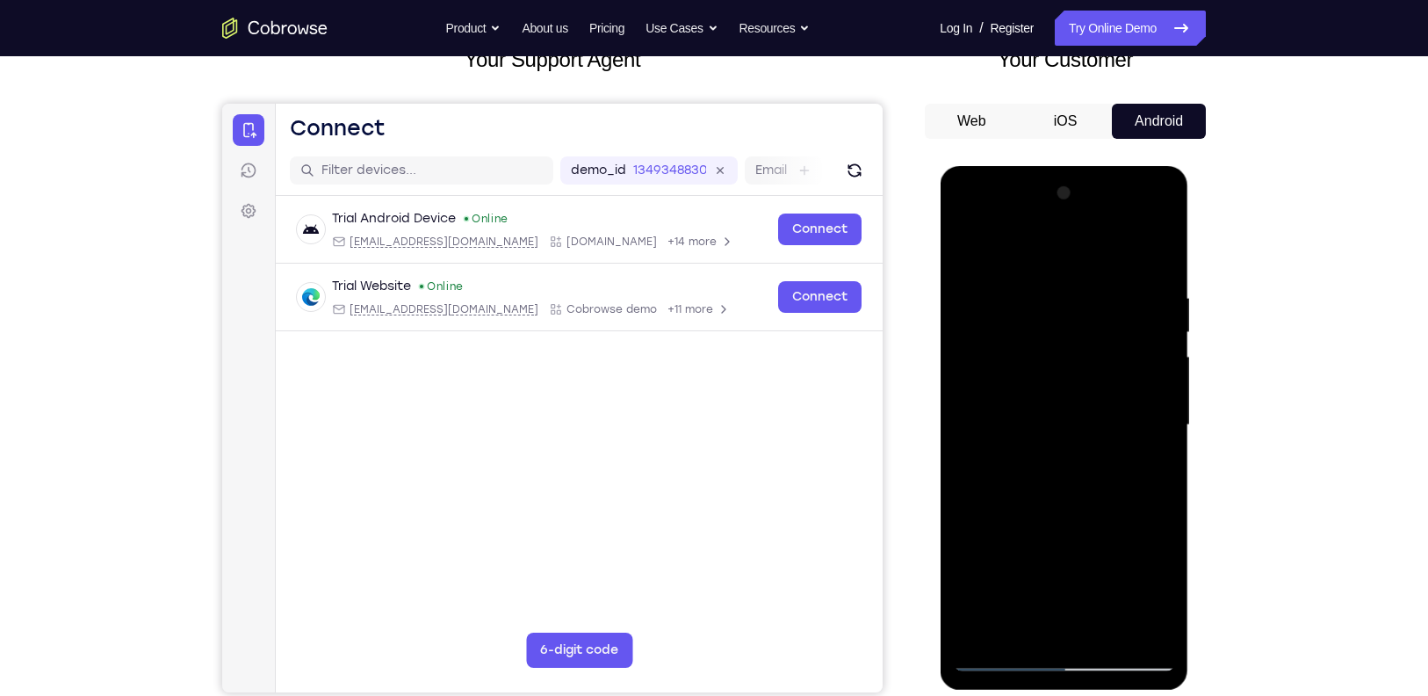
scroll to position [124, 0]
click at [1163, 335] on div at bounding box center [1063, 426] width 221 height 492
click at [1163, 338] on div at bounding box center [1063, 426] width 221 height 492
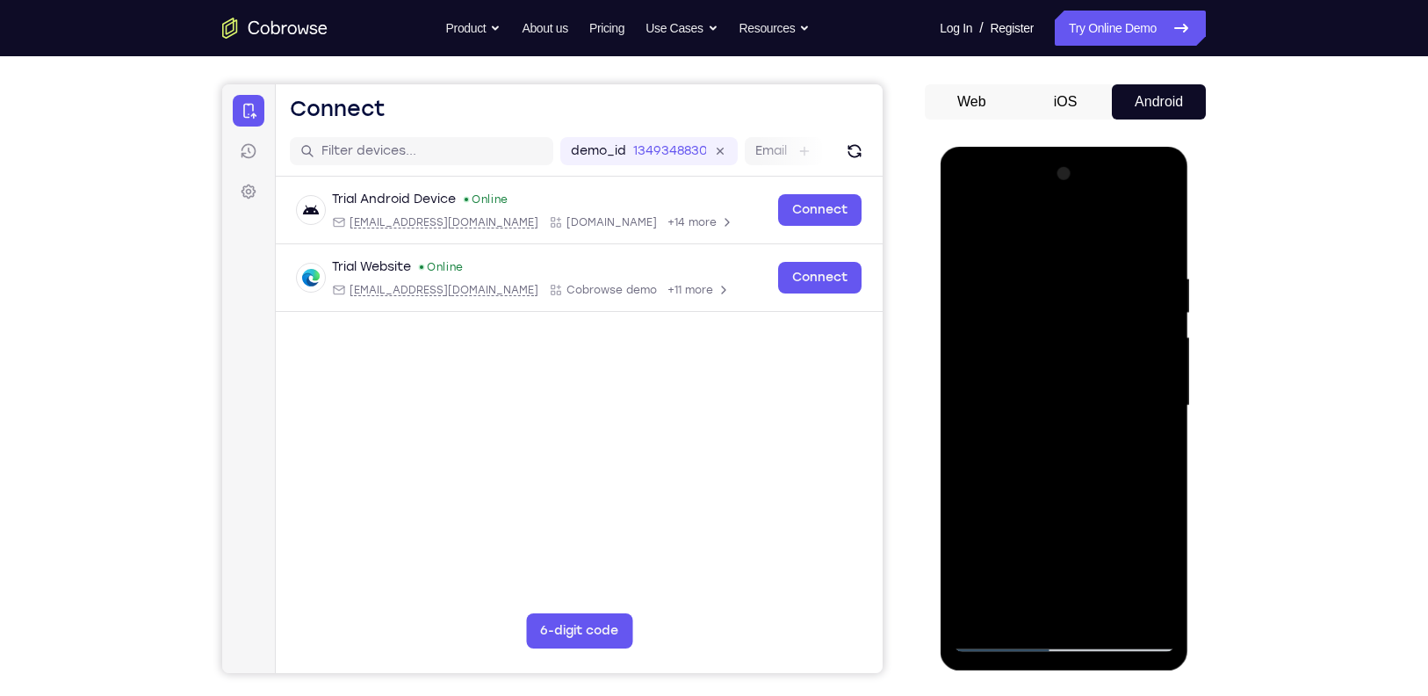
scroll to position [147, 0]
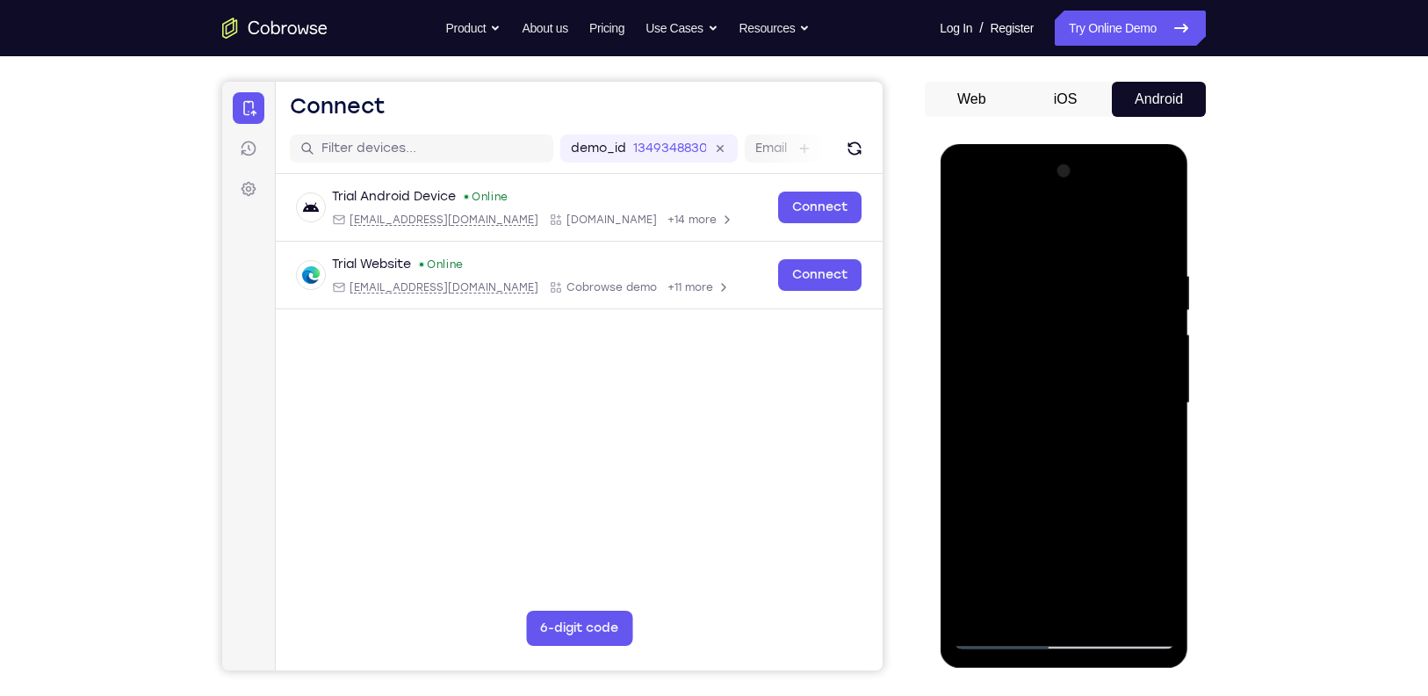
click at [970, 316] on div at bounding box center [1063, 403] width 221 height 492
click at [965, 317] on div at bounding box center [1063, 403] width 221 height 492
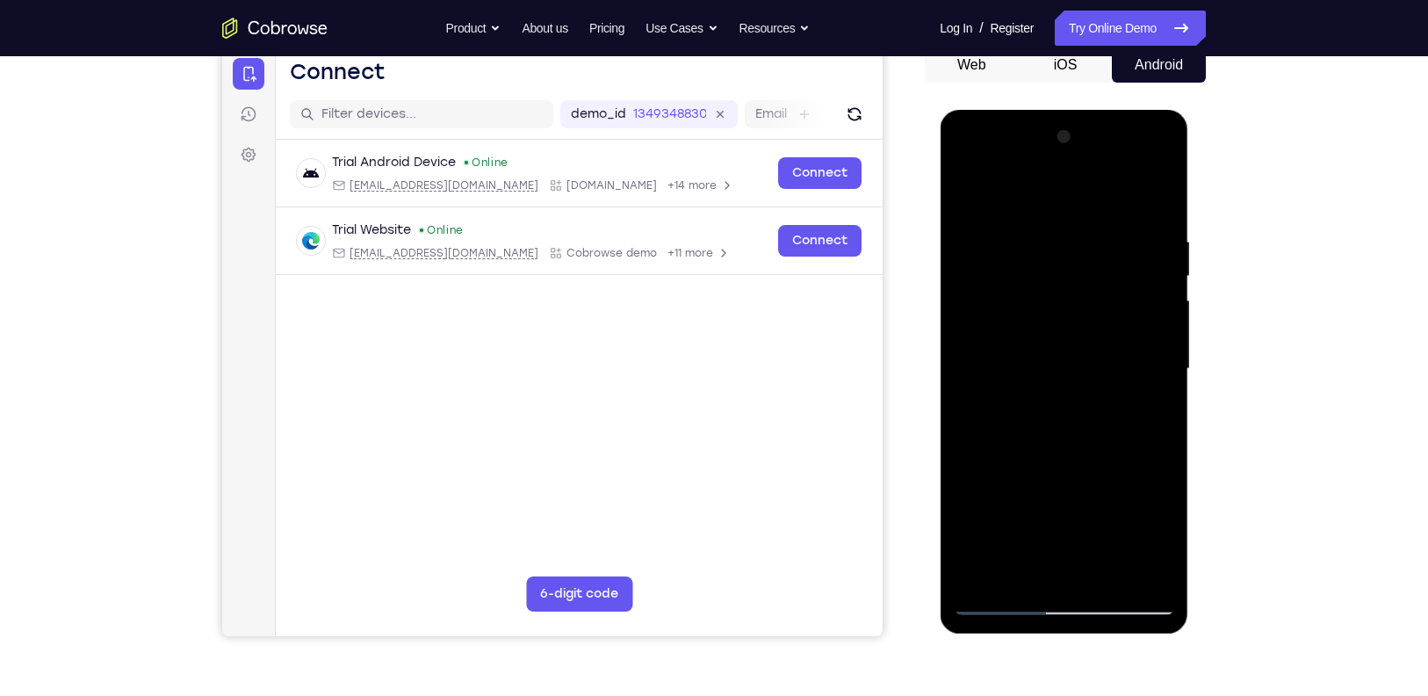
scroll to position [184, 0]
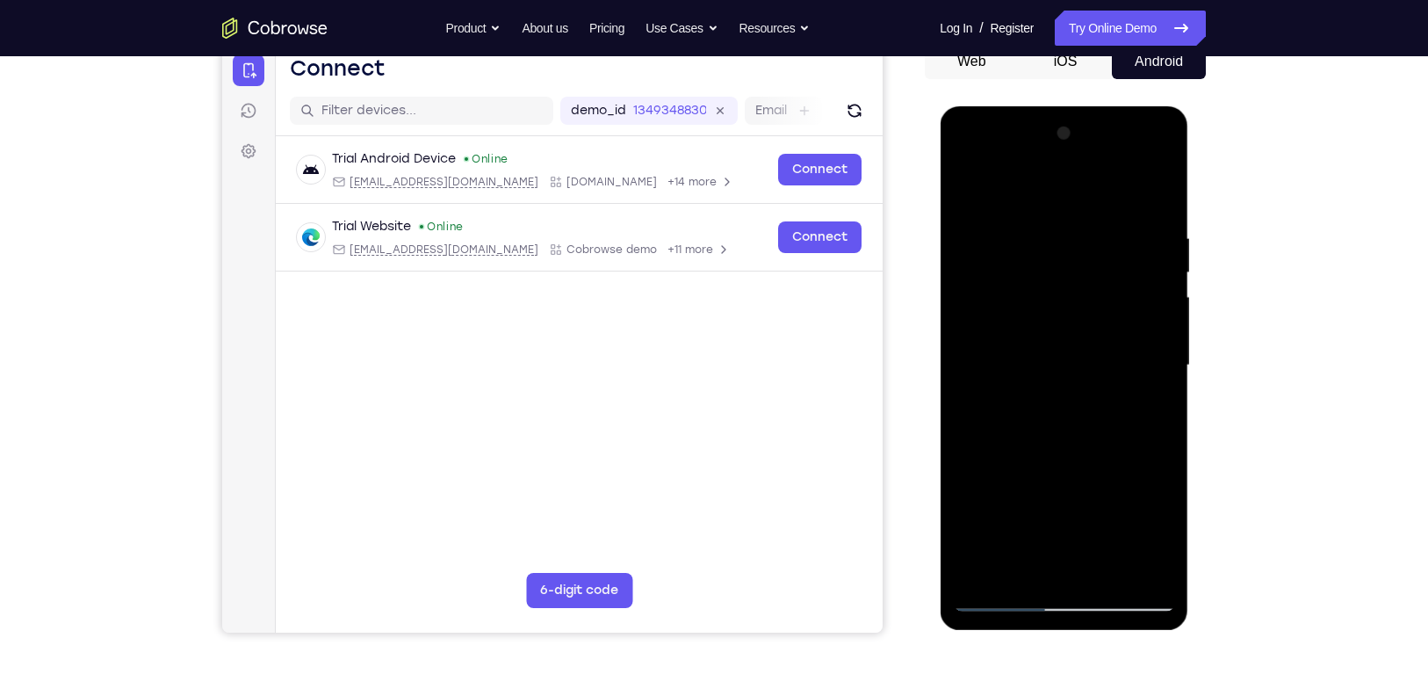
click at [977, 461] on div at bounding box center [1063, 365] width 221 height 492
click at [977, 459] on div at bounding box center [1063, 365] width 221 height 492
click at [1010, 461] on div at bounding box center [1063, 365] width 221 height 492
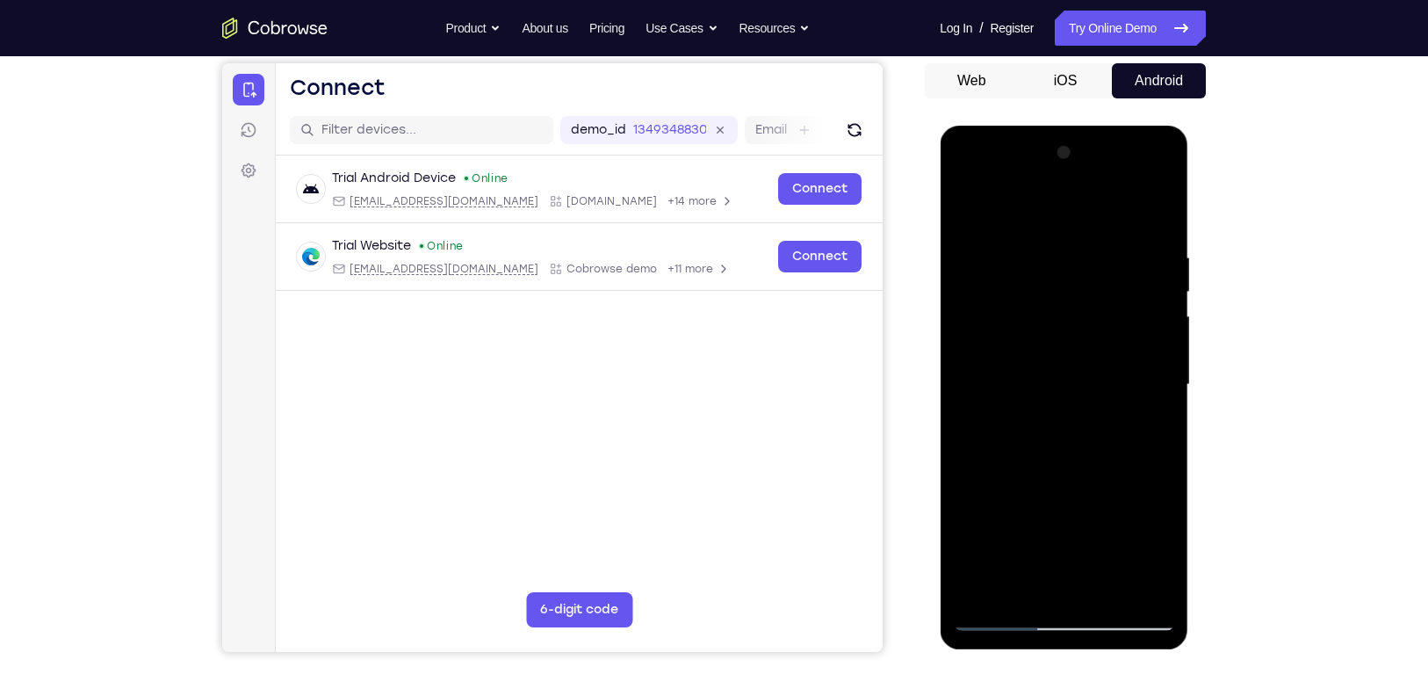
scroll to position [163, 0]
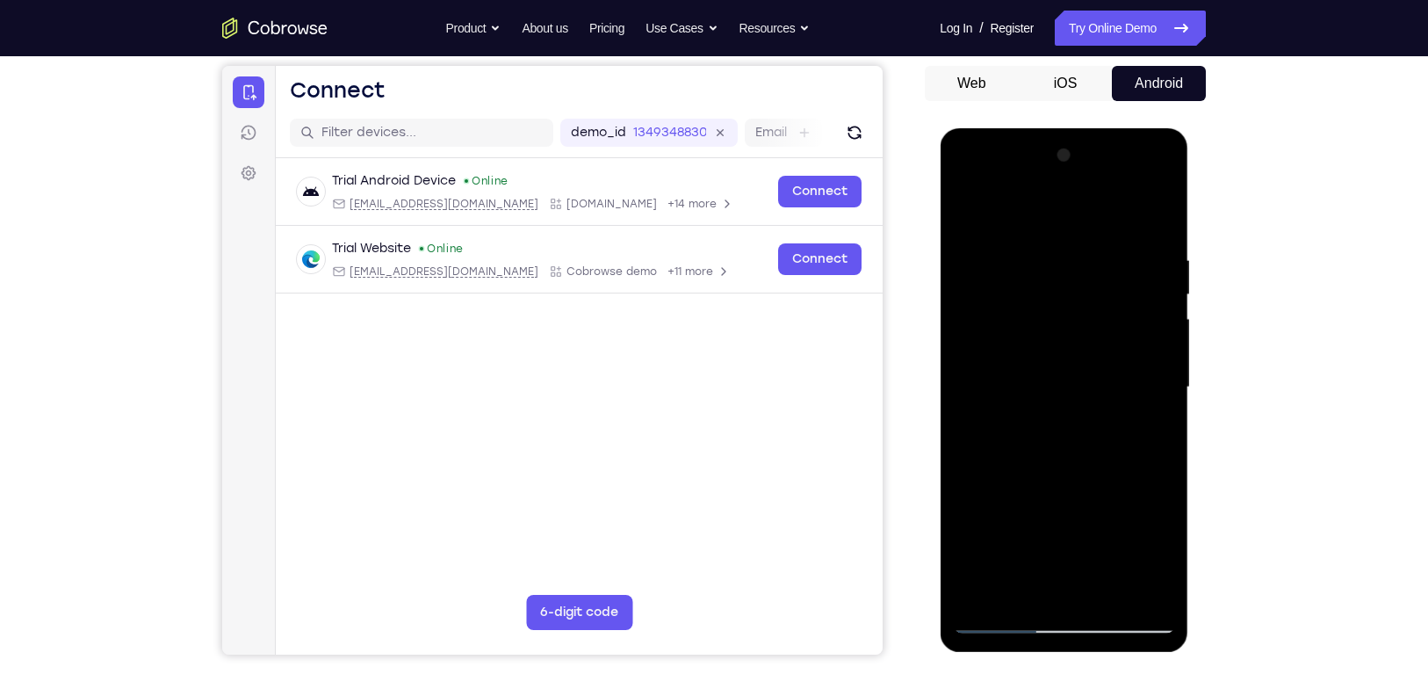
drag, startPoint x: 1032, startPoint y: 309, endPoint x: 1024, endPoint y: 444, distance: 135.5
click at [1024, 444] on div at bounding box center [1063, 387] width 221 height 492
drag, startPoint x: 1048, startPoint y: 410, endPoint x: 1048, endPoint y: 324, distance: 86.1
click at [1048, 324] on div at bounding box center [1063, 387] width 221 height 492
click at [975, 316] on div at bounding box center [1063, 387] width 221 height 492
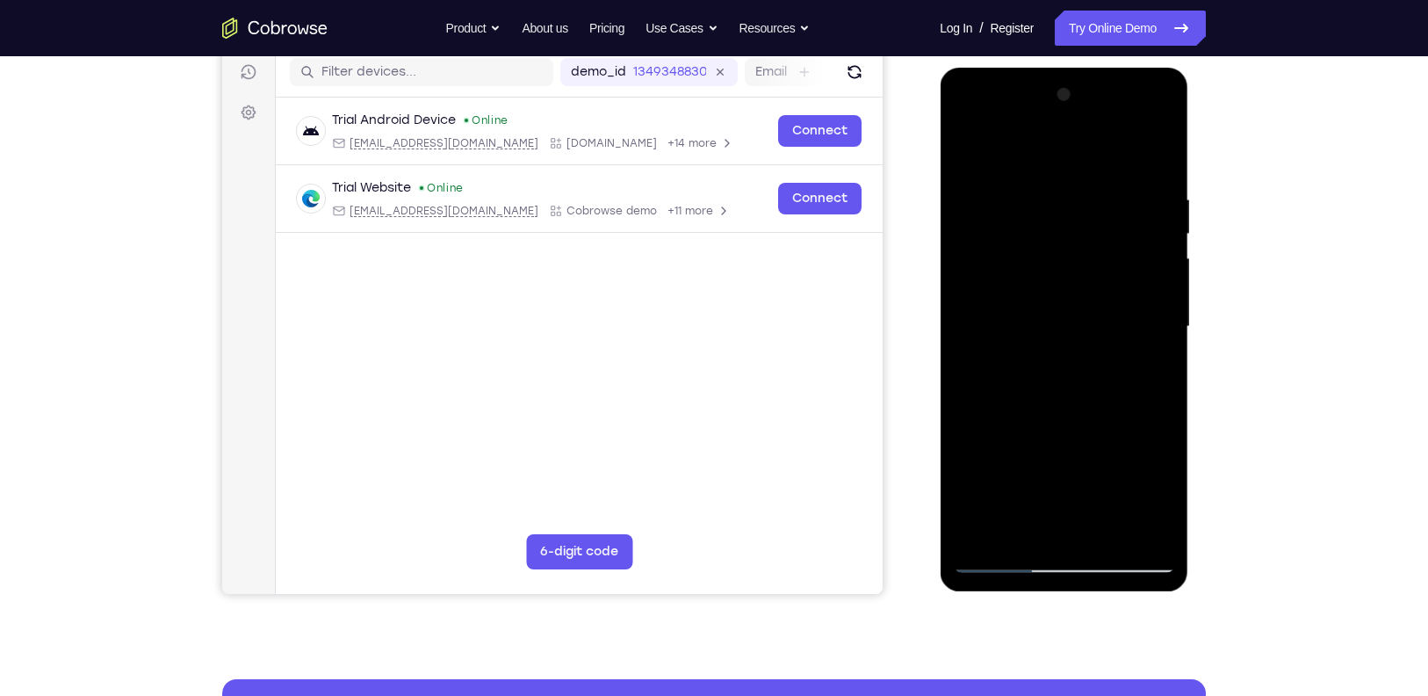
scroll to position [224, 0]
click at [997, 478] on div at bounding box center [1063, 326] width 221 height 492
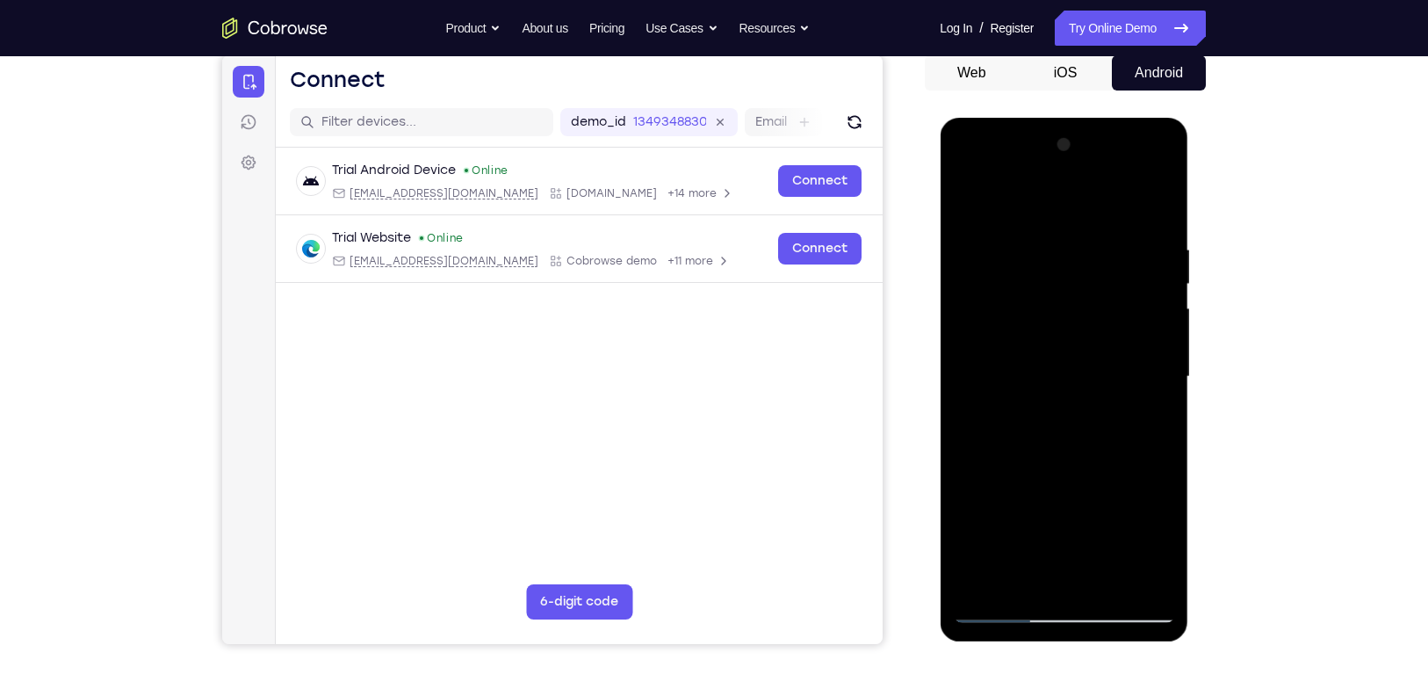
scroll to position [172, 0]
click at [1162, 307] on div at bounding box center [1063, 378] width 221 height 492
click at [1164, 307] on div at bounding box center [1063, 378] width 221 height 492
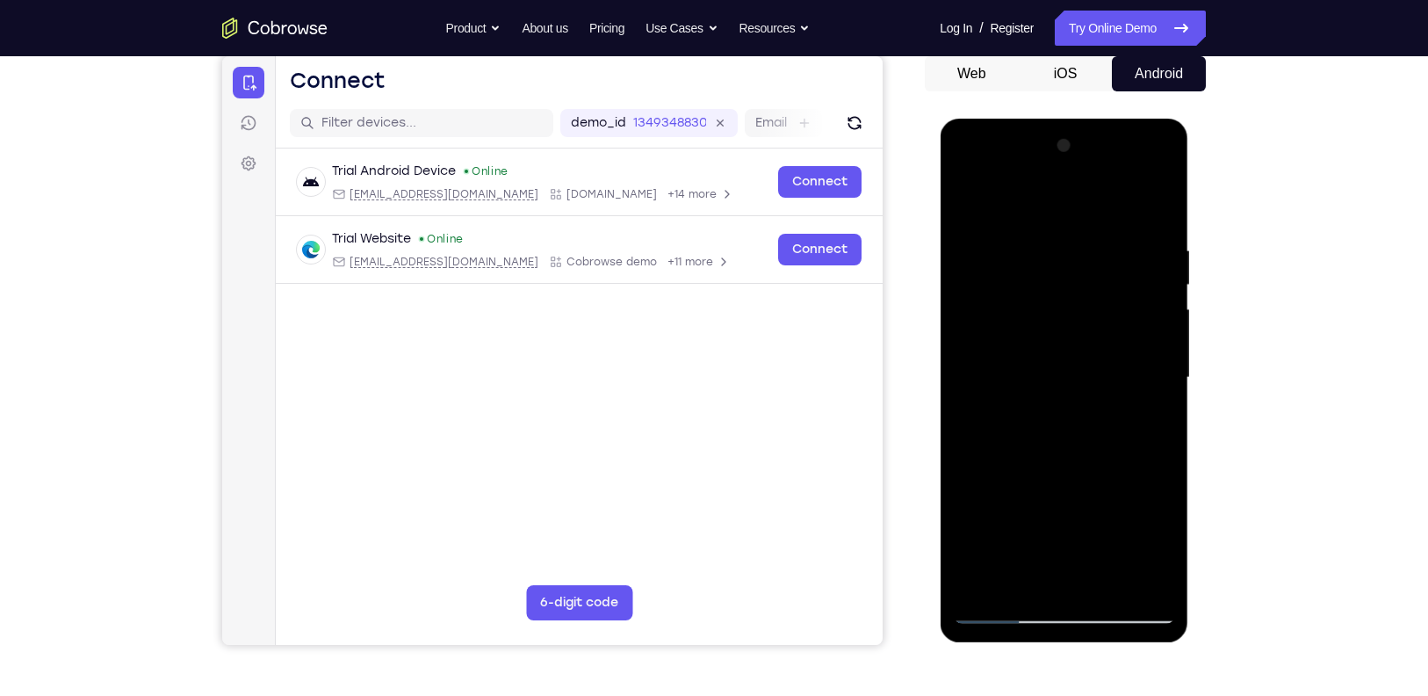
click at [1164, 307] on div at bounding box center [1063, 378] width 221 height 492
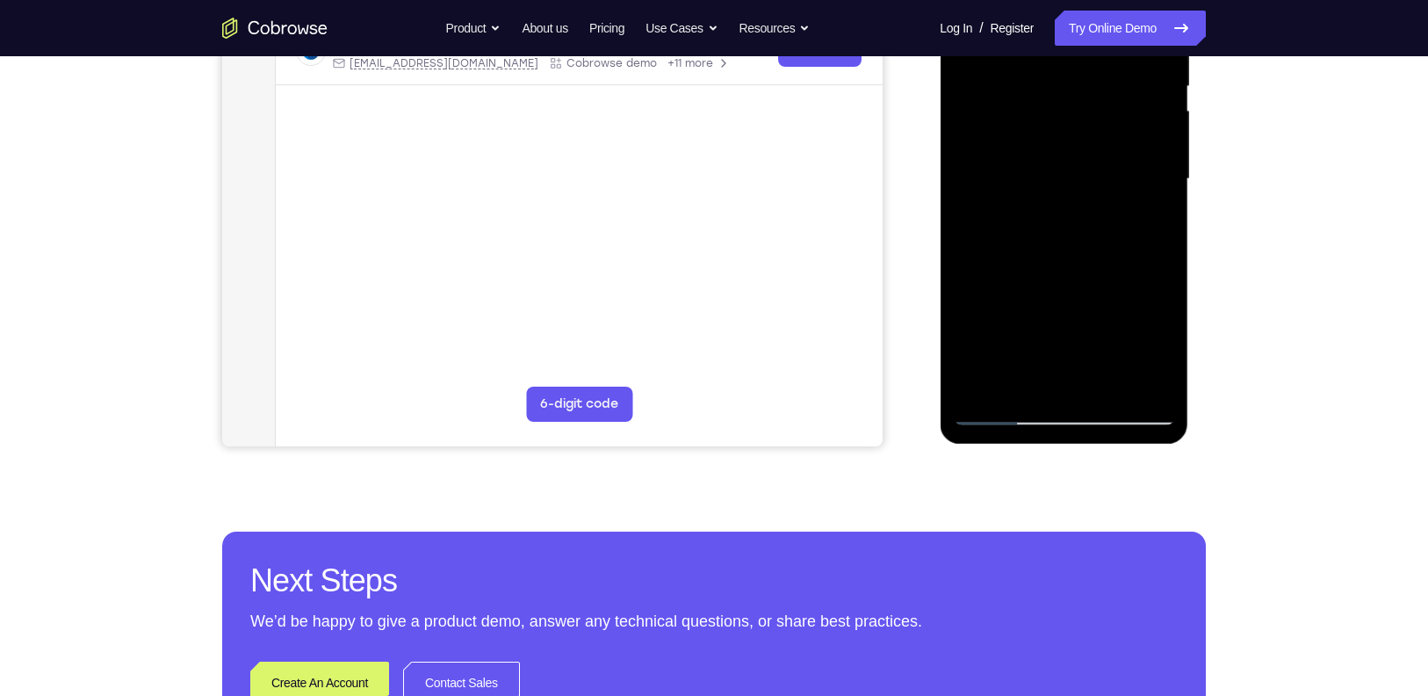
scroll to position [372, 0]
click at [975, 387] on div at bounding box center [1063, 178] width 221 height 492
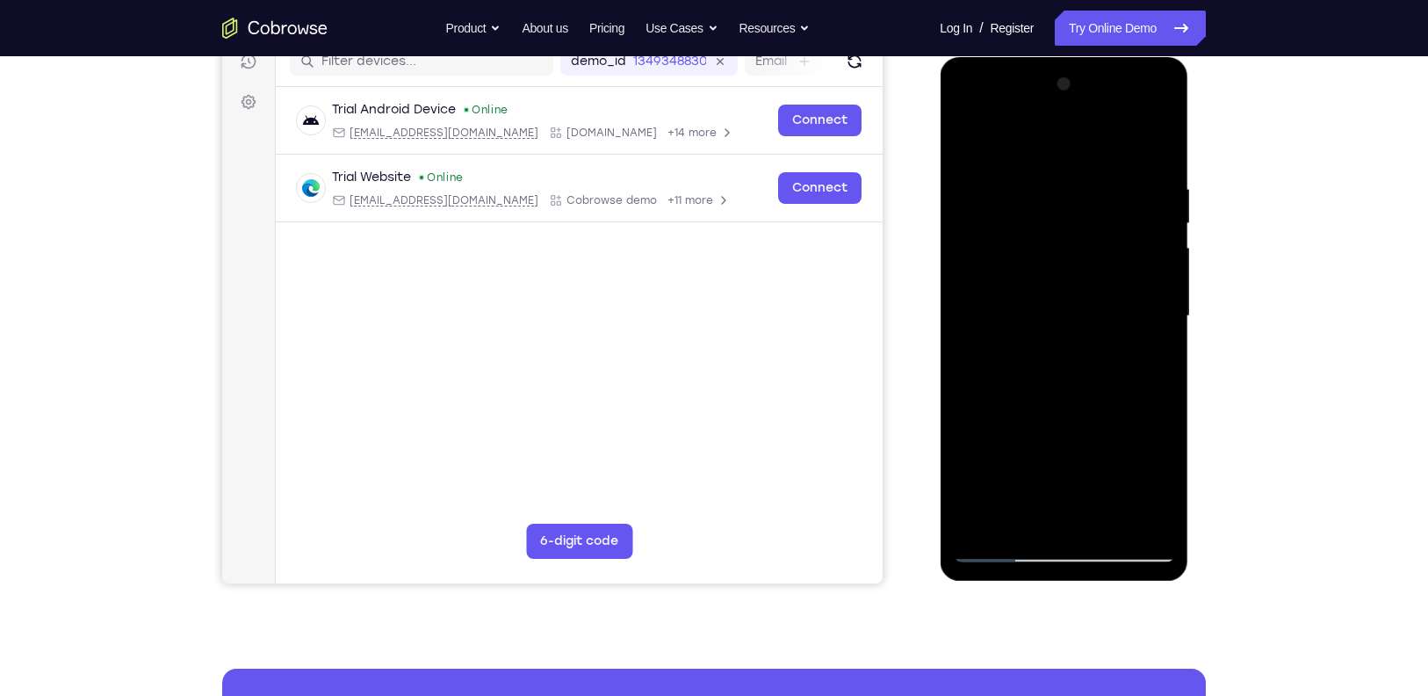
scroll to position [217, 0]
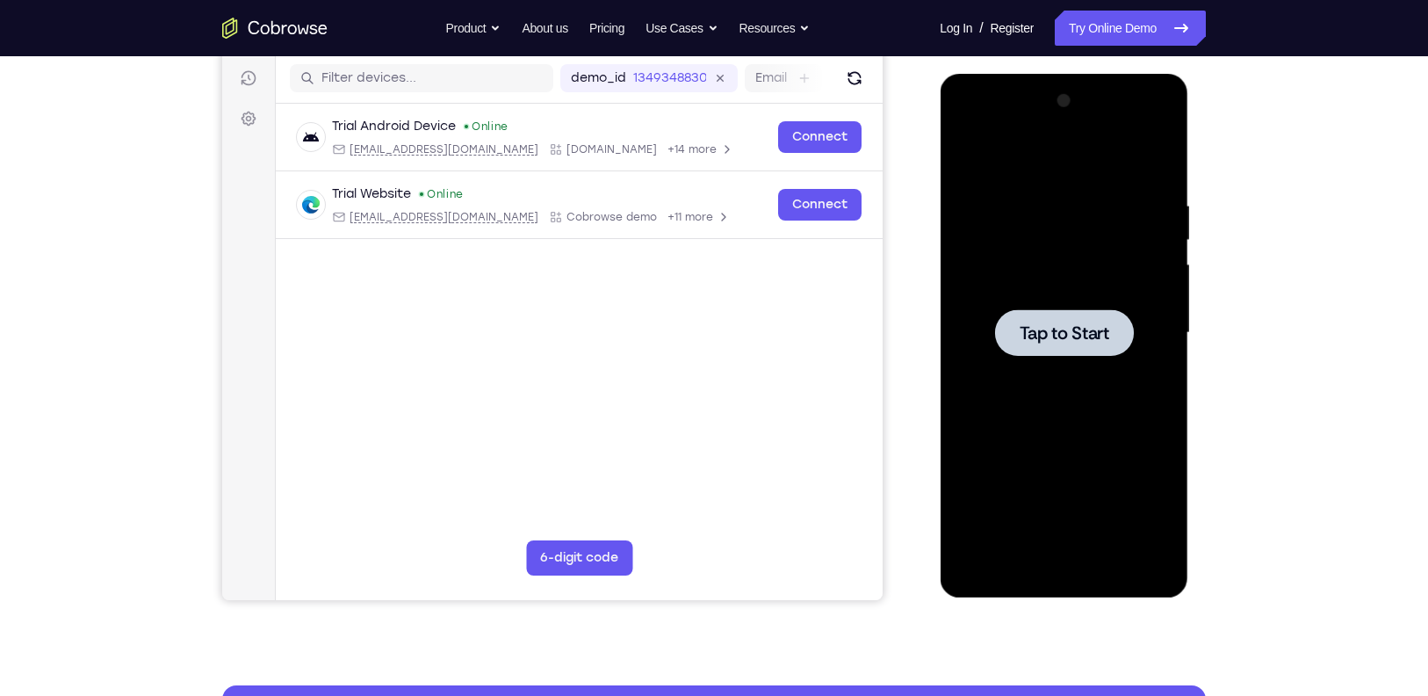
click at [1052, 352] on div at bounding box center [1063, 332] width 139 height 47
click at [1064, 566] on div at bounding box center [1063, 333] width 221 height 492
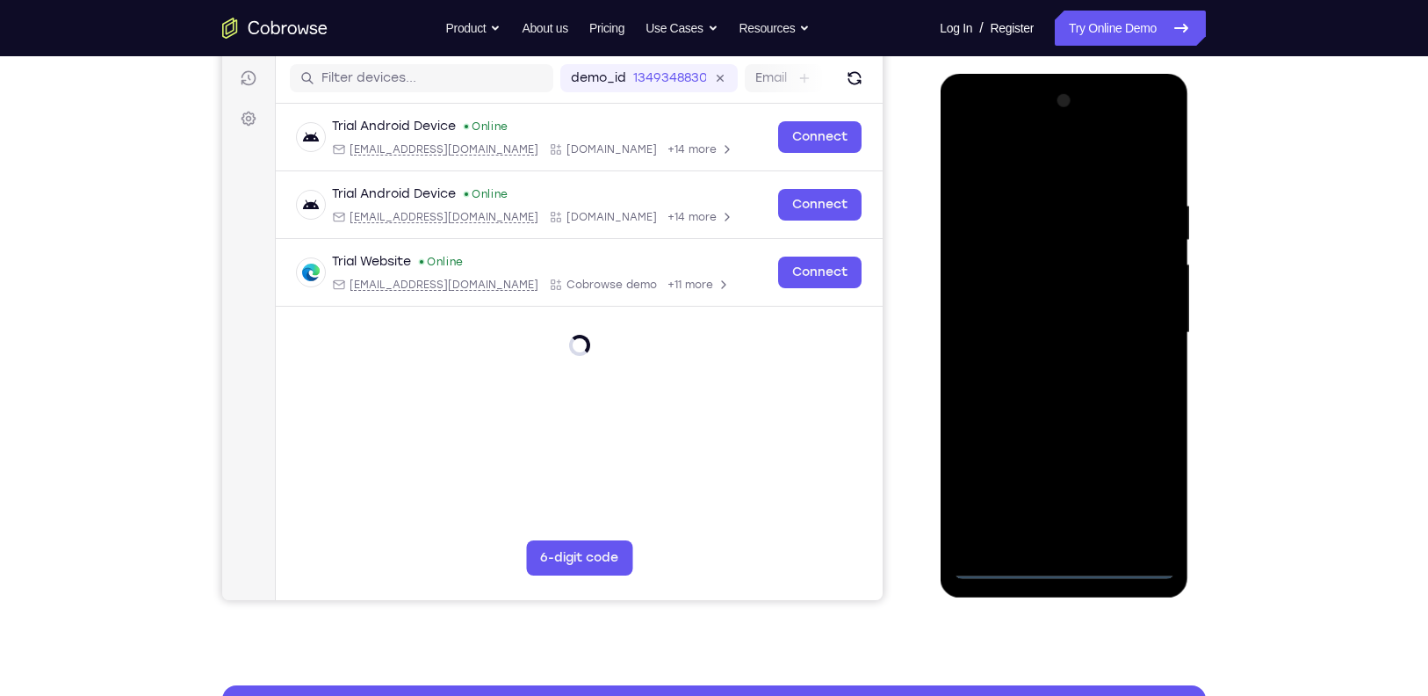
click at [1138, 493] on div at bounding box center [1063, 333] width 221 height 492
click at [1045, 151] on div at bounding box center [1063, 333] width 221 height 492
click at [977, 288] on div at bounding box center [1063, 333] width 221 height 492
click at [1052, 342] on div at bounding box center [1063, 333] width 221 height 492
click at [1045, 323] on div at bounding box center [1063, 333] width 221 height 492
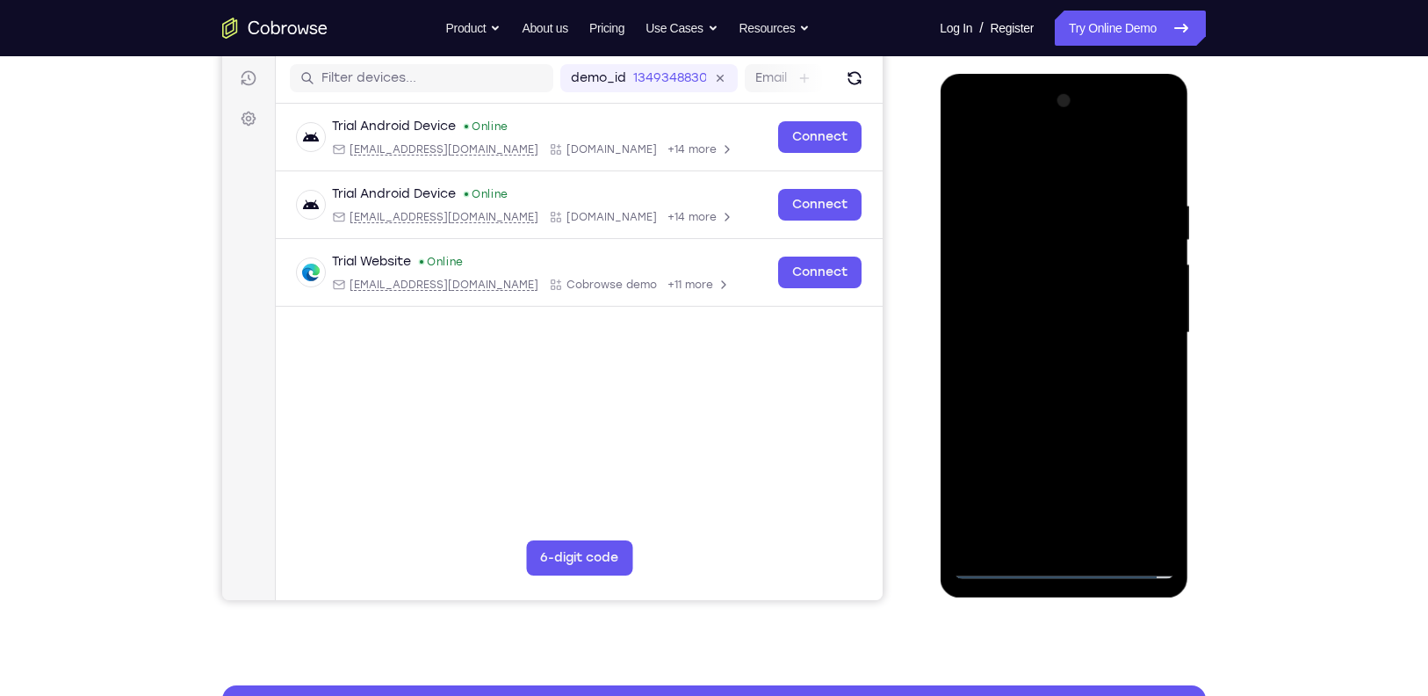
click at [1071, 351] on div at bounding box center [1063, 333] width 221 height 492
click at [1088, 539] on div at bounding box center [1063, 333] width 221 height 492
drag, startPoint x: 1065, startPoint y: 177, endPoint x: 1066, endPoint y: 93, distance: 84.4
click at [1066, 93] on div at bounding box center [1063, 333] width 221 height 492
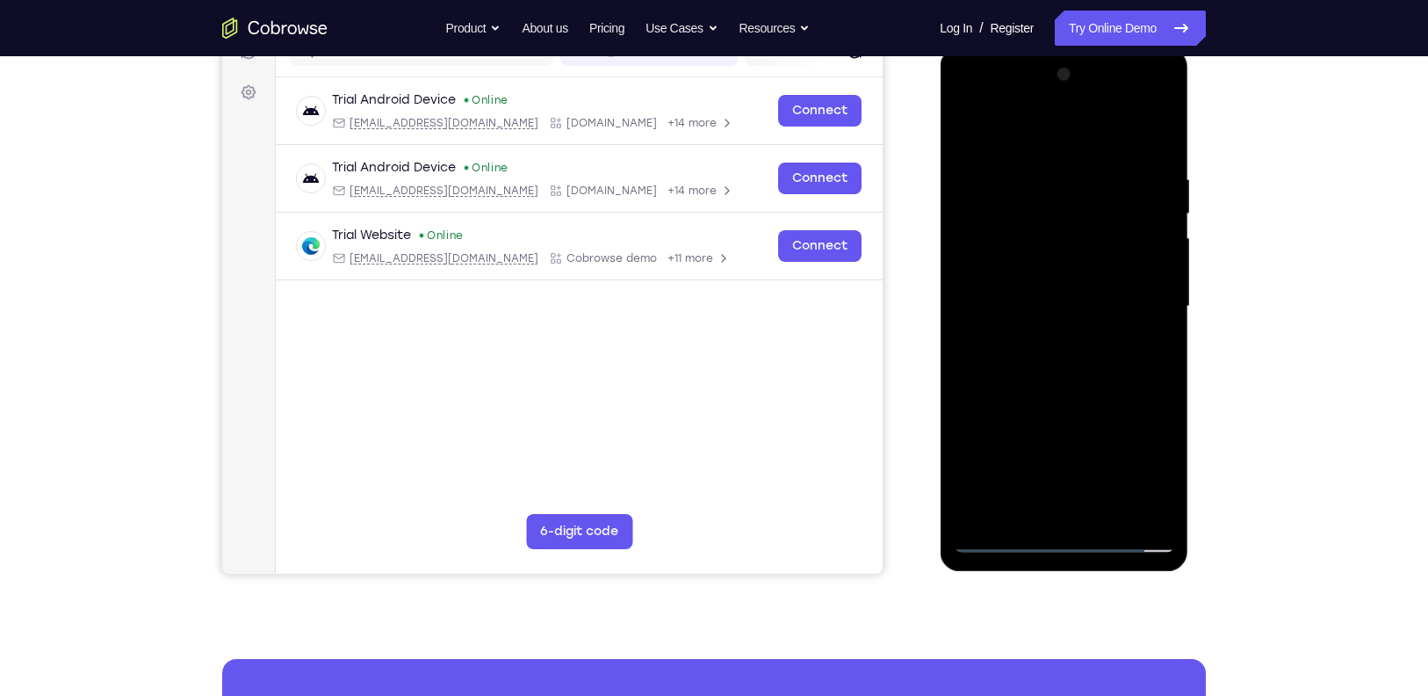
scroll to position [256, 0]
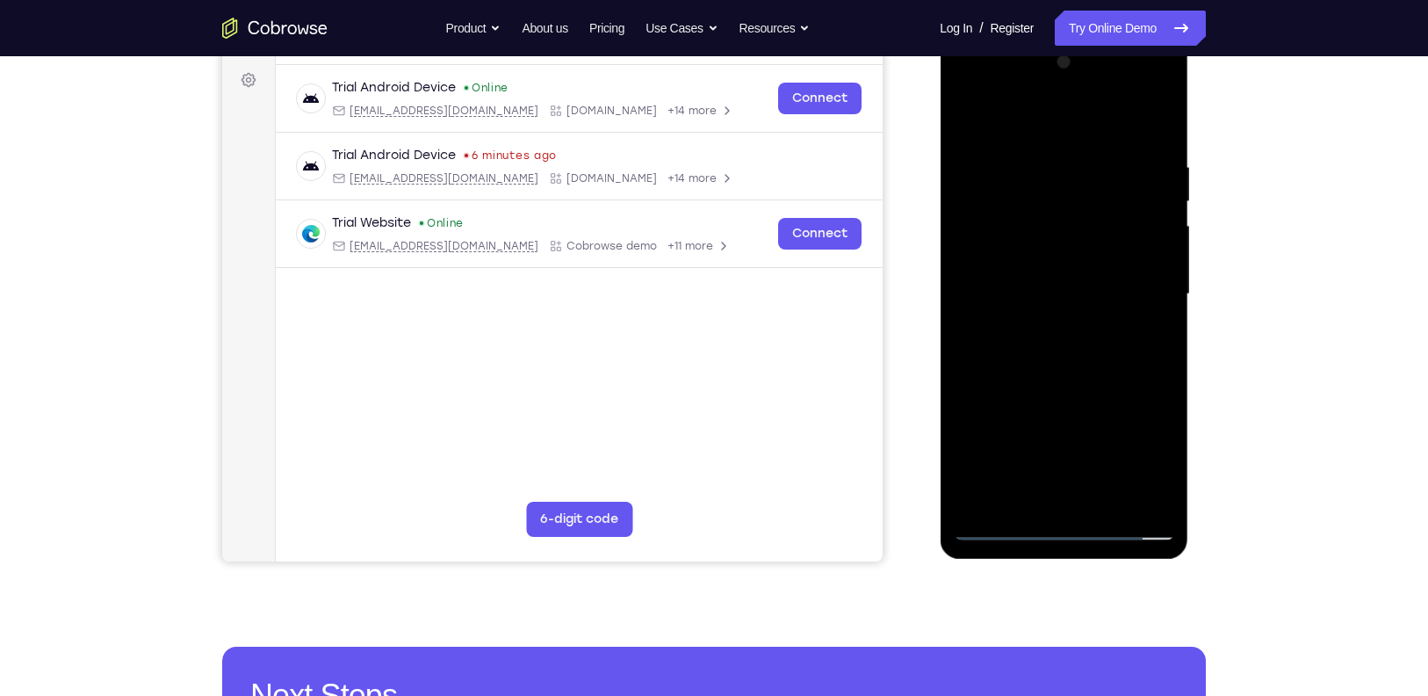
click at [1075, 134] on div at bounding box center [1063, 294] width 221 height 492
click at [1163, 112] on div at bounding box center [1063, 294] width 221 height 492
click at [1002, 125] on div at bounding box center [1063, 294] width 221 height 492
click at [1166, 116] on div at bounding box center [1063, 294] width 221 height 492
click at [1006, 141] on div at bounding box center [1063, 294] width 221 height 492
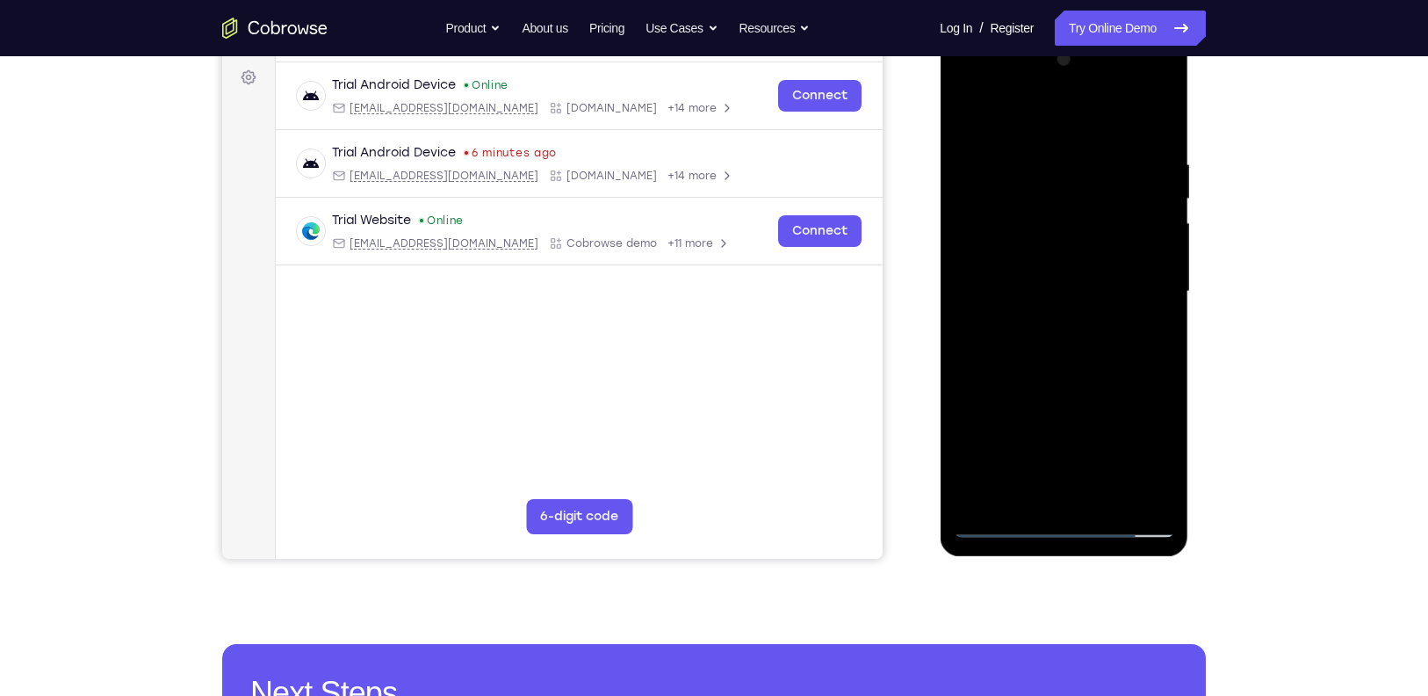
scroll to position [257, 0]
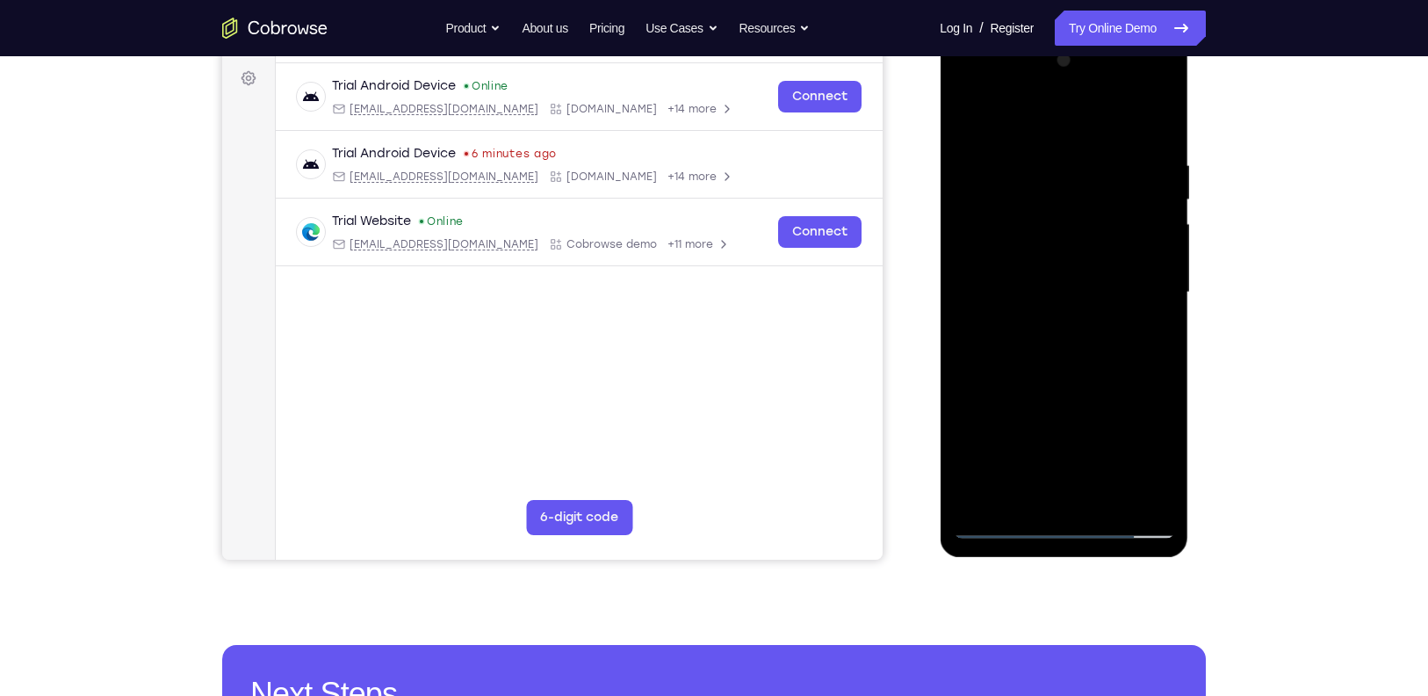
drag, startPoint x: 1123, startPoint y: 370, endPoint x: 1123, endPoint y: 308, distance: 61.5
click at [1123, 308] on div at bounding box center [1063, 293] width 221 height 492
drag, startPoint x: 1124, startPoint y: 374, endPoint x: 1130, endPoint y: 328, distance: 46.9
click at [1130, 328] on div at bounding box center [1063, 293] width 221 height 492
drag, startPoint x: 1094, startPoint y: 438, endPoint x: 1093, endPoint y: 396, distance: 42.2
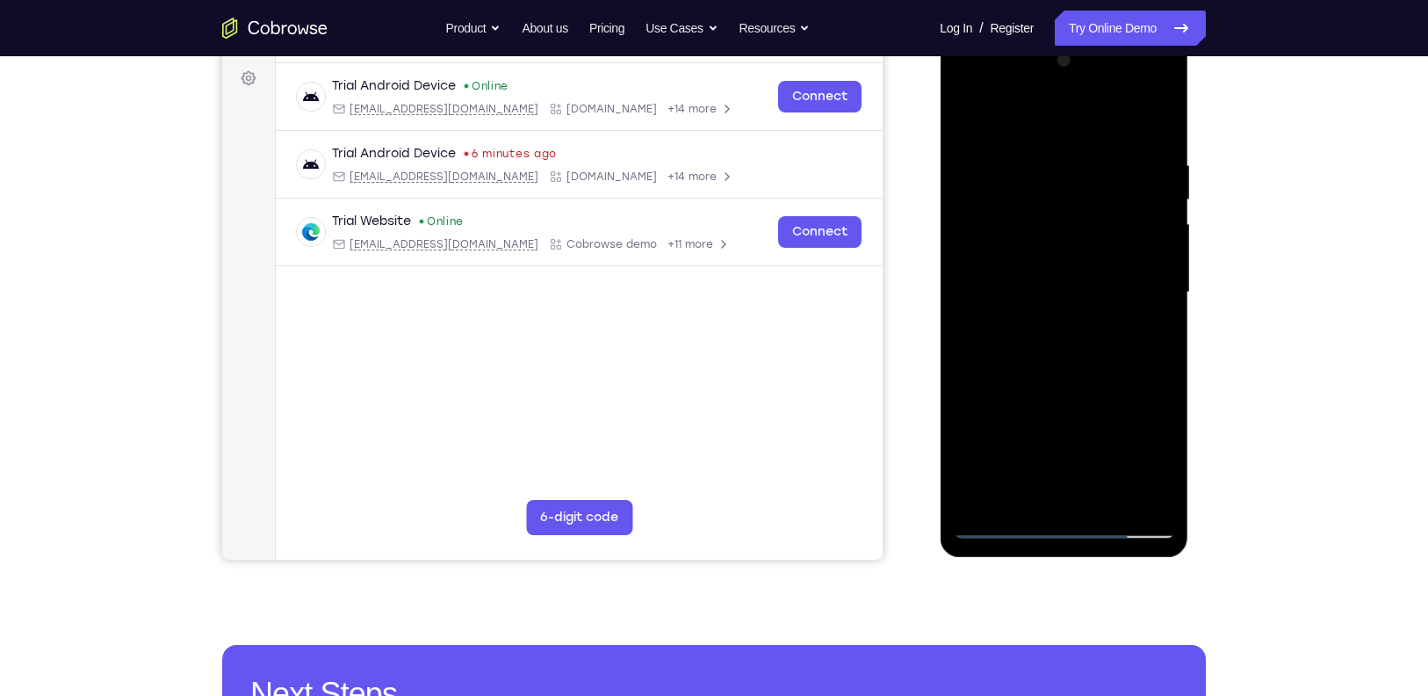
click at [1093, 396] on div at bounding box center [1063, 293] width 221 height 492
drag, startPoint x: 1105, startPoint y: 431, endPoint x: 1103, endPoint y: 384, distance: 47.5
click at [1103, 384] on div at bounding box center [1063, 293] width 221 height 492
drag, startPoint x: 1112, startPoint y: 430, endPoint x: 1111, endPoint y: 364, distance: 65.9
click at [1111, 364] on div at bounding box center [1063, 293] width 221 height 492
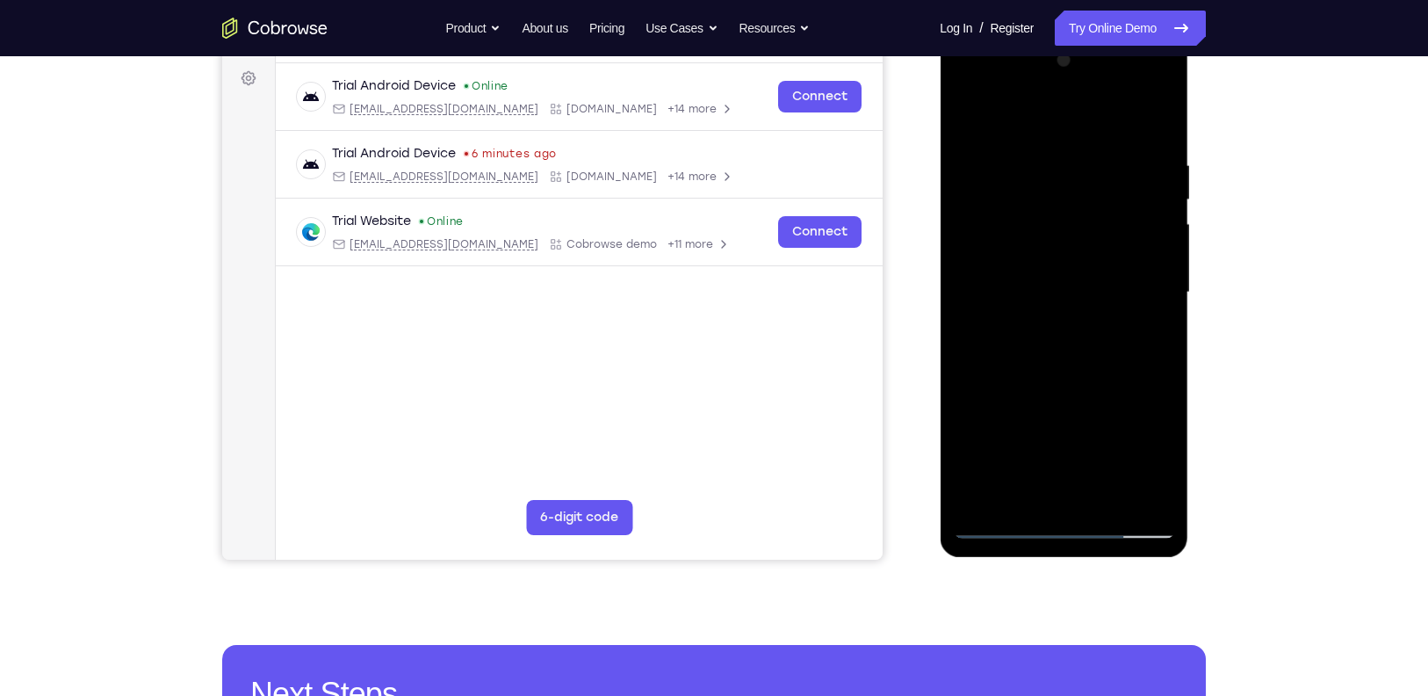
drag, startPoint x: 1126, startPoint y: 413, endPoint x: 1115, endPoint y: 345, distance: 68.6
click at [1115, 345] on div at bounding box center [1063, 293] width 221 height 492
drag, startPoint x: 1136, startPoint y: 416, endPoint x: 1103, endPoint y: 288, distance: 131.5
click at [1103, 288] on div at bounding box center [1063, 293] width 221 height 492
drag, startPoint x: 1120, startPoint y: 343, endPoint x: 1107, endPoint y: 457, distance: 114.1
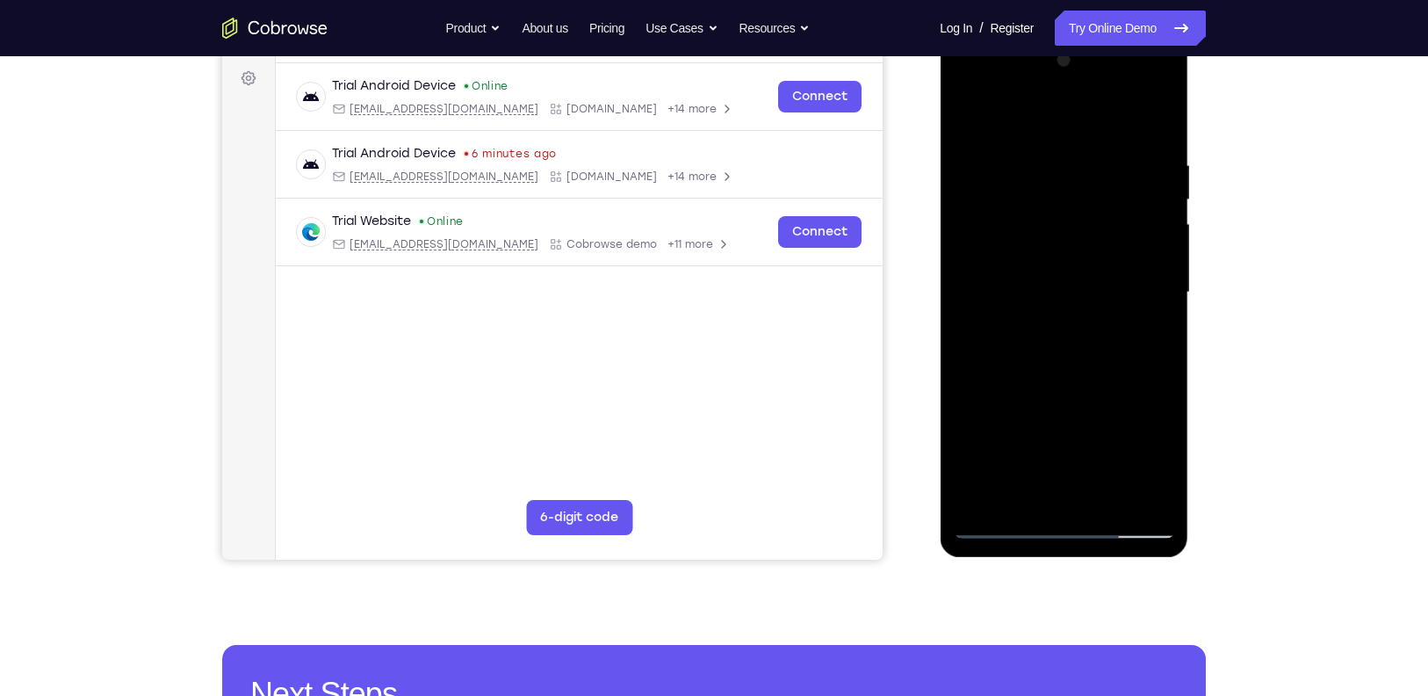
click at [1107, 457] on div at bounding box center [1063, 293] width 221 height 492
drag, startPoint x: 1087, startPoint y: 325, endPoint x: 1076, endPoint y: 434, distance: 109.4
click at [1076, 434] on div at bounding box center [1063, 293] width 221 height 492
drag, startPoint x: 1095, startPoint y: 304, endPoint x: 1091, endPoint y: 379, distance: 74.8
click at [1091, 379] on div at bounding box center [1063, 293] width 221 height 492
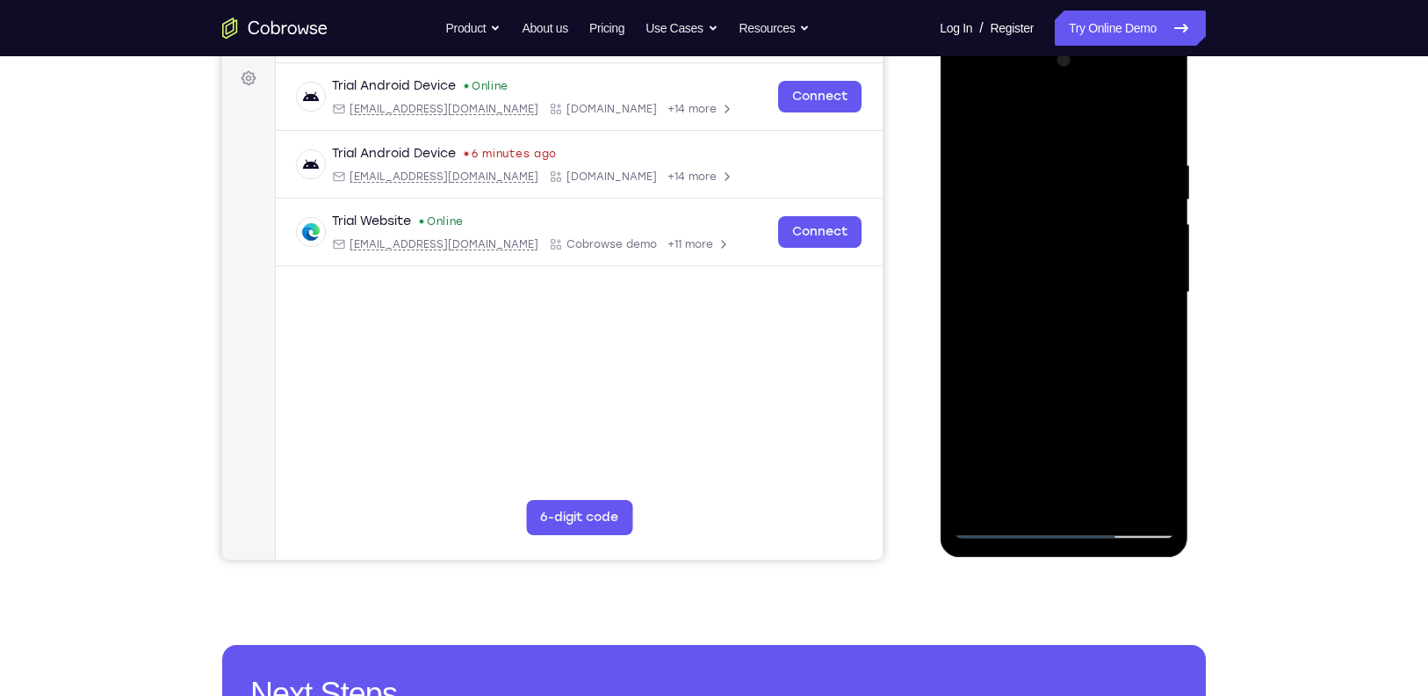
click at [1088, 357] on div at bounding box center [1063, 293] width 221 height 492
click at [1008, 115] on div at bounding box center [1063, 293] width 221 height 492
click at [1162, 350] on div at bounding box center [1063, 293] width 221 height 492
click at [1008, 111] on div at bounding box center [1063, 293] width 221 height 492
click at [1022, 343] on div at bounding box center [1063, 293] width 221 height 492
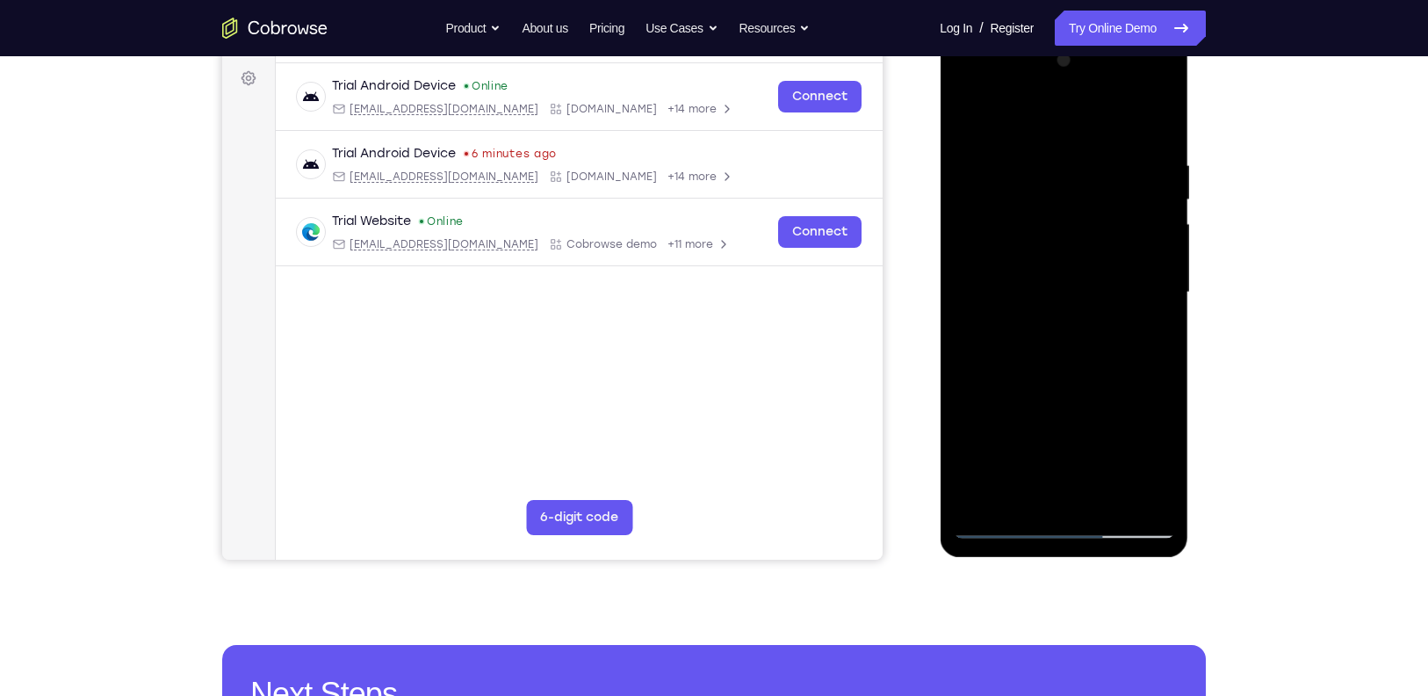
click at [1148, 112] on div at bounding box center [1063, 293] width 221 height 492
click at [995, 132] on div at bounding box center [1063, 293] width 221 height 492
drag, startPoint x: 1043, startPoint y: 172, endPoint x: 1050, endPoint y: 313, distance: 140.7
click at [1050, 313] on div at bounding box center [1063, 293] width 221 height 492
click at [1108, 224] on div at bounding box center [1063, 293] width 221 height 492
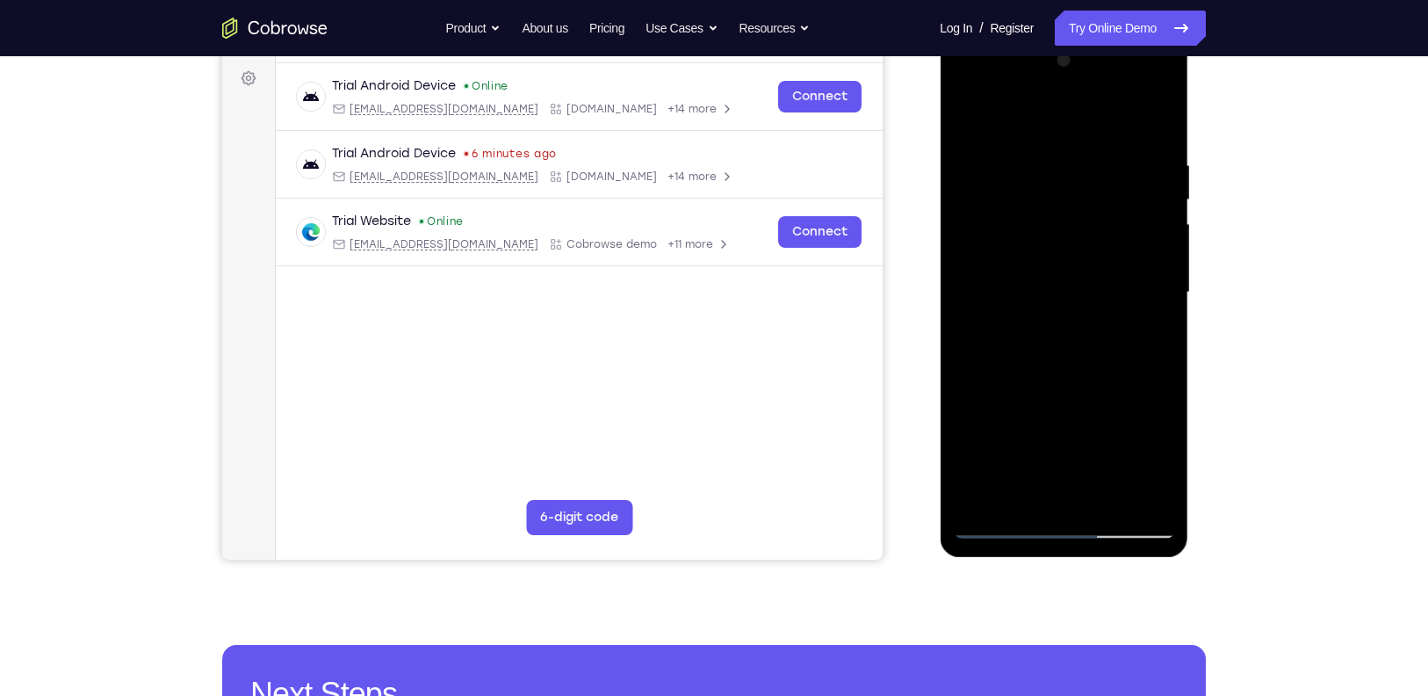
drag, startPoint x: 1109, startPoint y: 403, endPoint x: 1099, endPoint y: 347, distance: 57.2
click at [1099, 347] on div at bounding box center [1063, 293] width 221 height 492
drag, startPoint x: 1117, startPoint y: 451, endPoint x: 1103, endPoint y: 288, distance: 163.1
click at [1103, 288] on div at bounding box center [1063, 293] width 221 height 492
drag, startPoint x: 1065, startPoint y: 394, endPoint x: 1069, endPoint y: 227, distance: 167.0
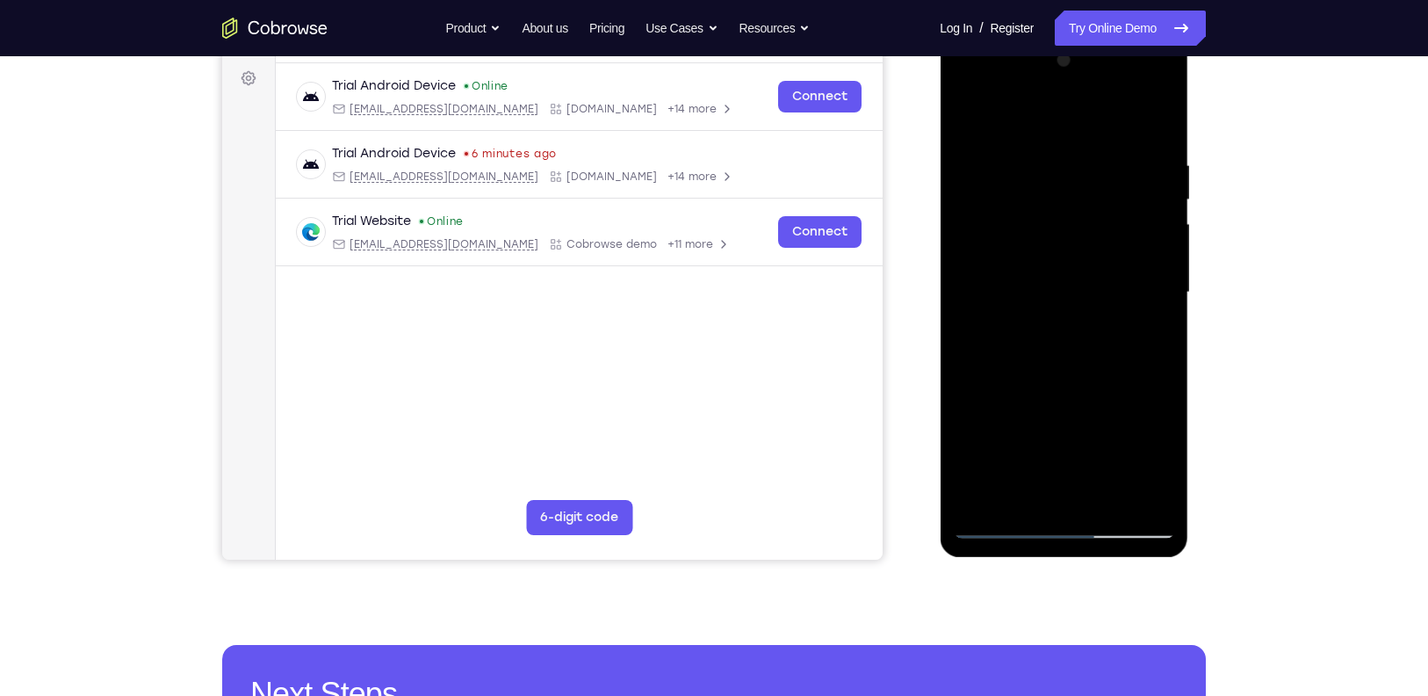
click at [1069, 227] on div at bounding box center [1063, 293] width 221 height 492
drag, startPoint x: 1081, startPoint y: 326, endPoint x: 1072, endPoint y: 134, distance: 191.7
click at [1072, 134] on div at bounding box center [1063, 293] width 221 height 492
drag, startPoint x: 1089, startPoint y: 242, endPoint x: 1067, endPoint y: 442, distance: 201.5
click at [1067, 442] on div at bounding box center [1063, 293] width 221 height 492
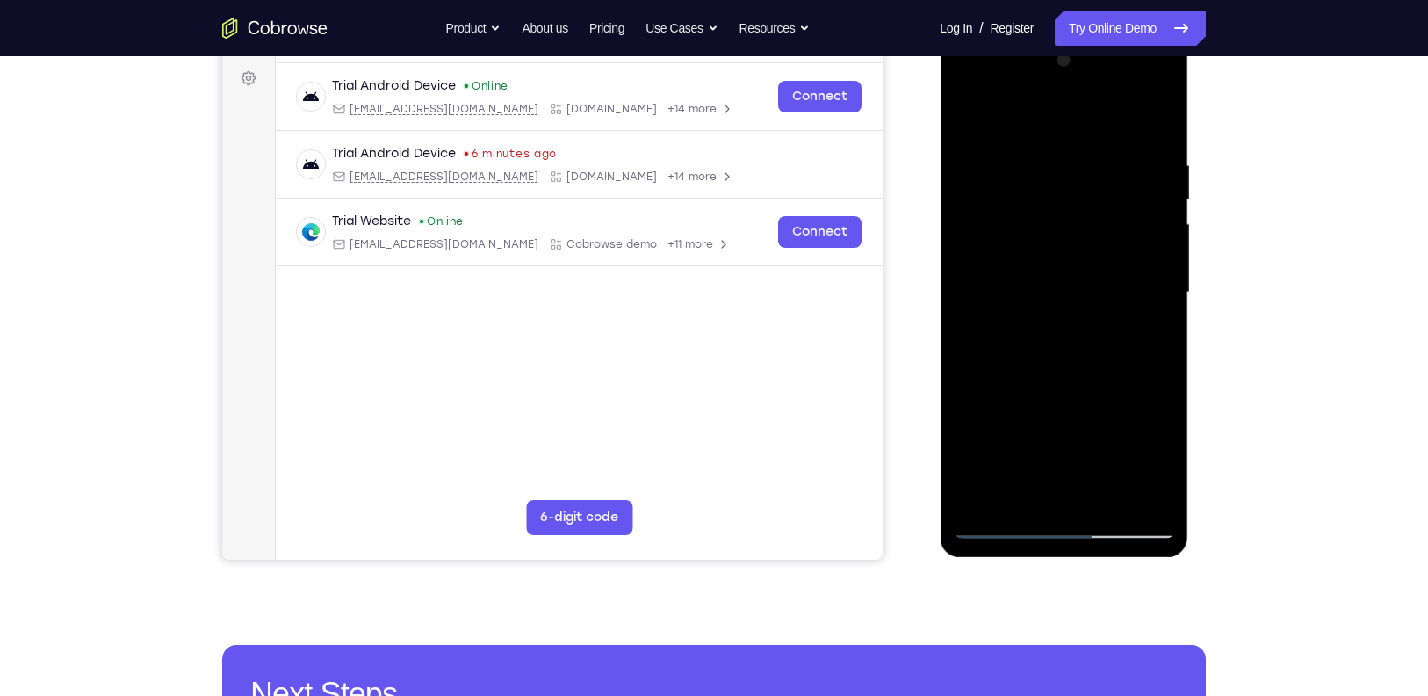
drag, startPoint x: 1101, startPoint y: 315, endPoint x: 1076, endPoint y: 516, distance: 201.8
click at [1076, 516] on div at bounding box center [1063, 293] width 221 height 492
drag, startPoint x: 1050, startPoint y: 202, endPoint x: 1015, endPoint y: 351, distance: 153.2
click at [1015, 351] on div at bounding box center [1063, 293] width 221 height 492
drag, startPoint x: 1052, startPoint y: 222, endPoint x: 1044, endPoint y: 315, distance: 93.4
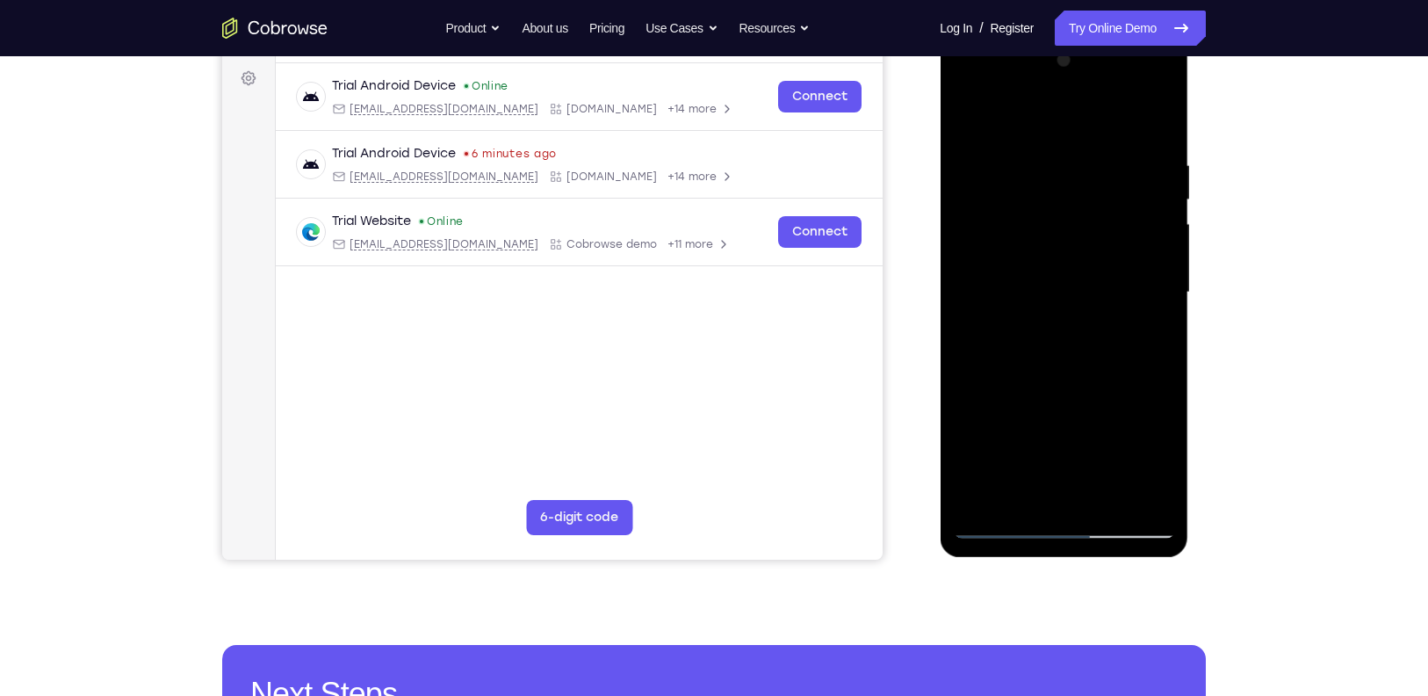
click at [1044, 315] on div at bounding box center [1063, 293] width 221 height 492
click at [985, 350] on div at bounding box center [1063, 293] width 221 height 492
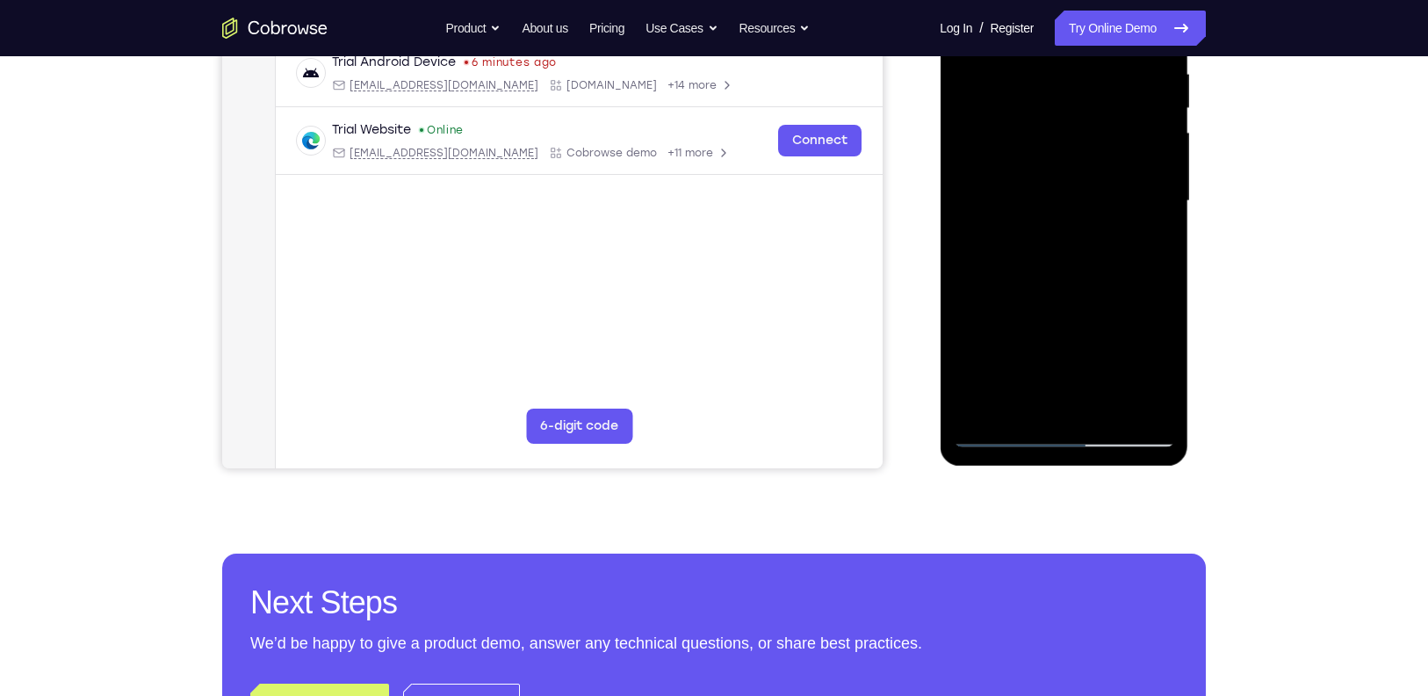
click at [998, 424] on div at bounding box center [1063, 201] width 221 height 492
click at [1002, 430] on div at bounding box center [1063, 201] width 221 height 492
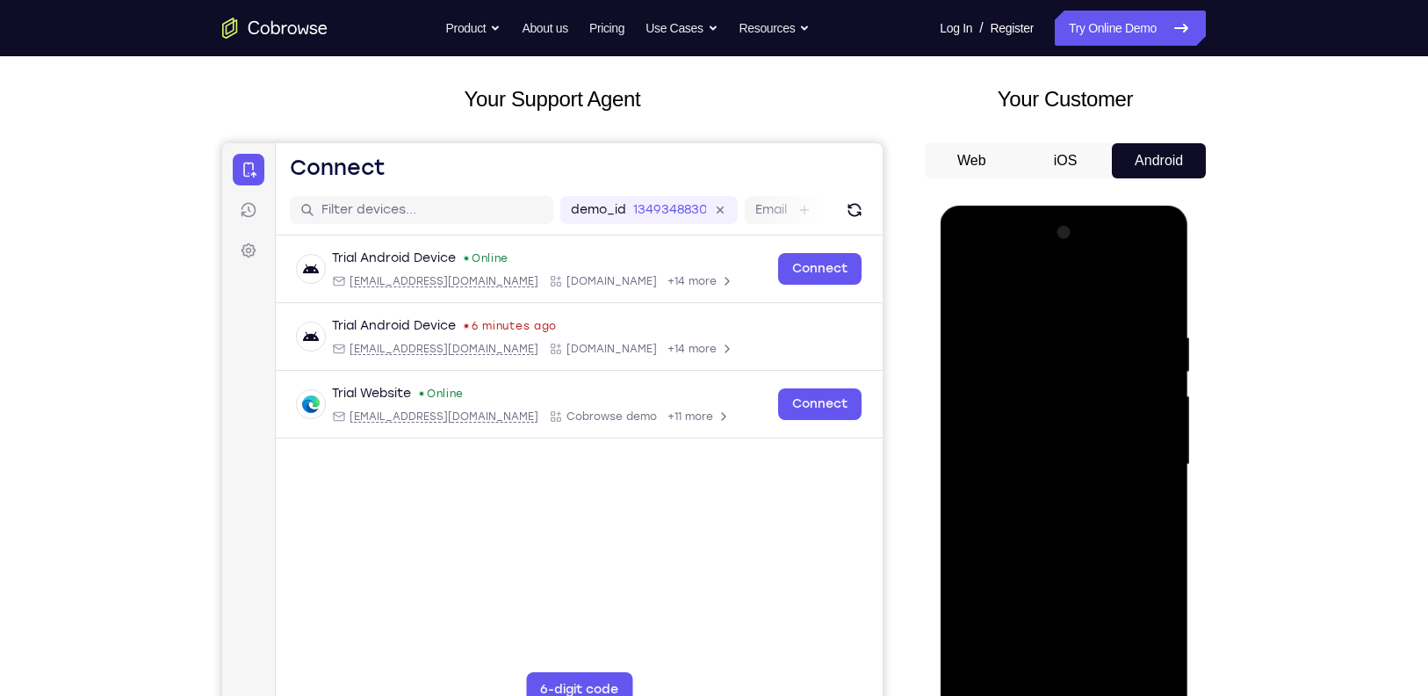
scroll to position [83, 0]
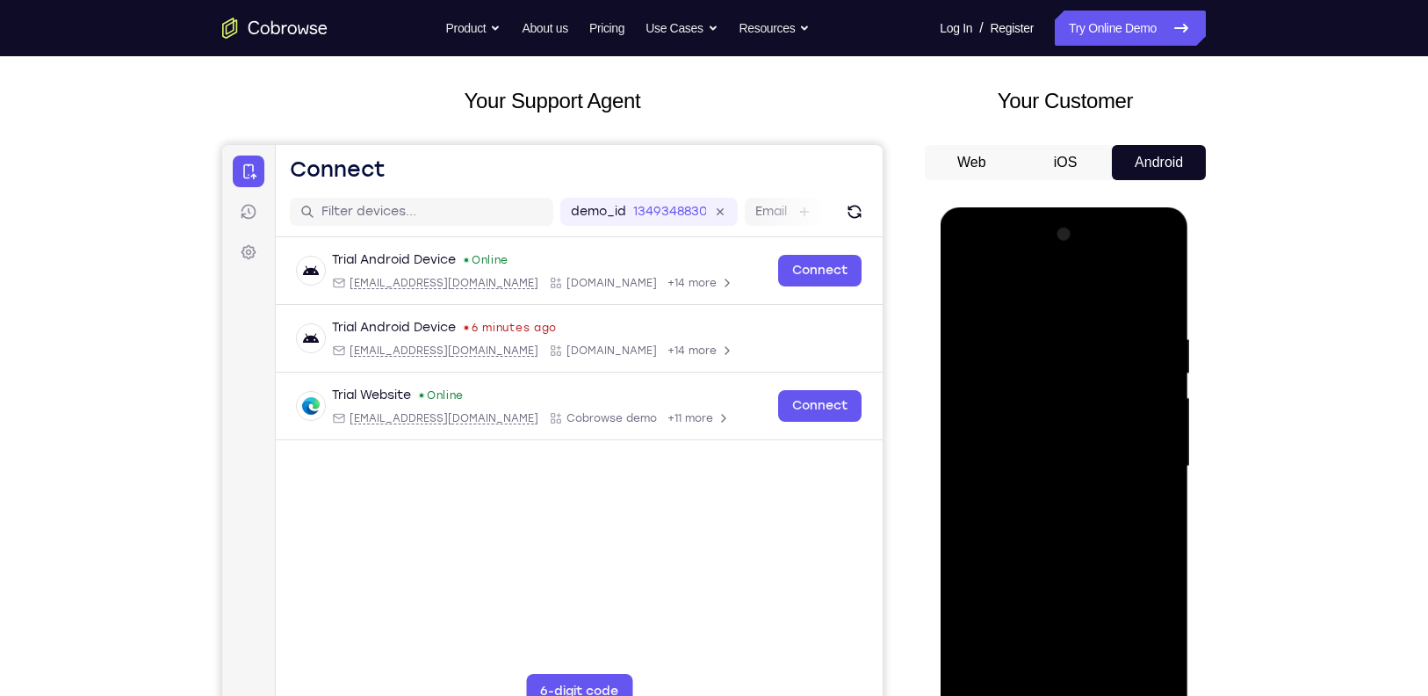
click at [1156, 281] on div at bounding box center [1063, 466] width 221 height 492
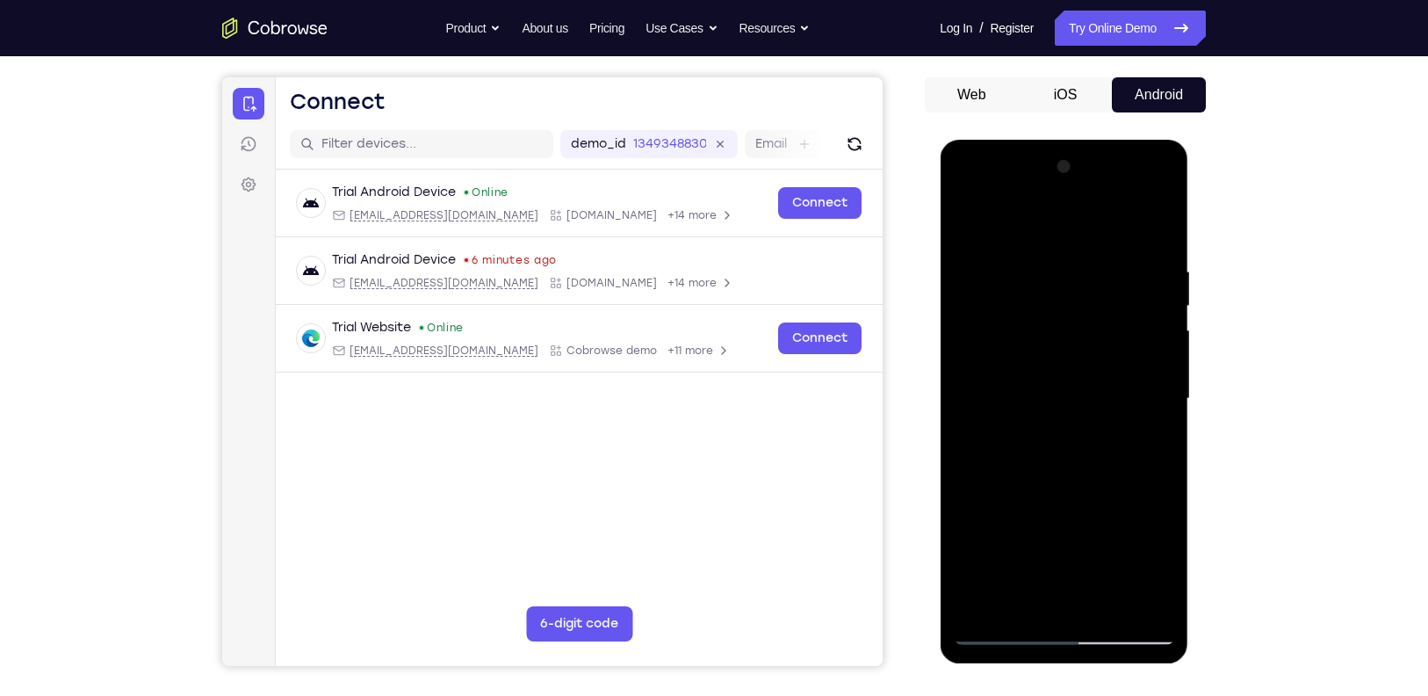
scroll to position [156, 0]
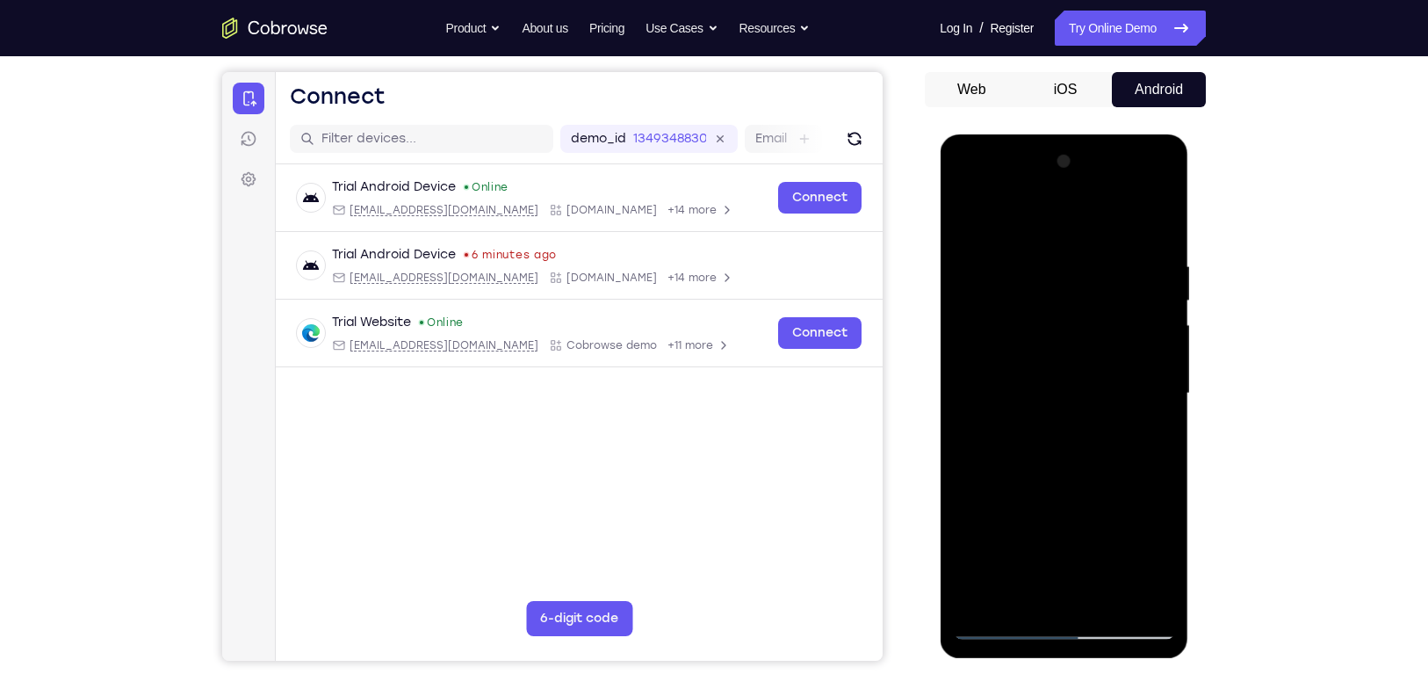
click at [1113, 208] on div at bounding box center [1063, 394] width 221 height 492
click at [1157, 207] on div at bounding box center [1063, 394] width 221 height 492
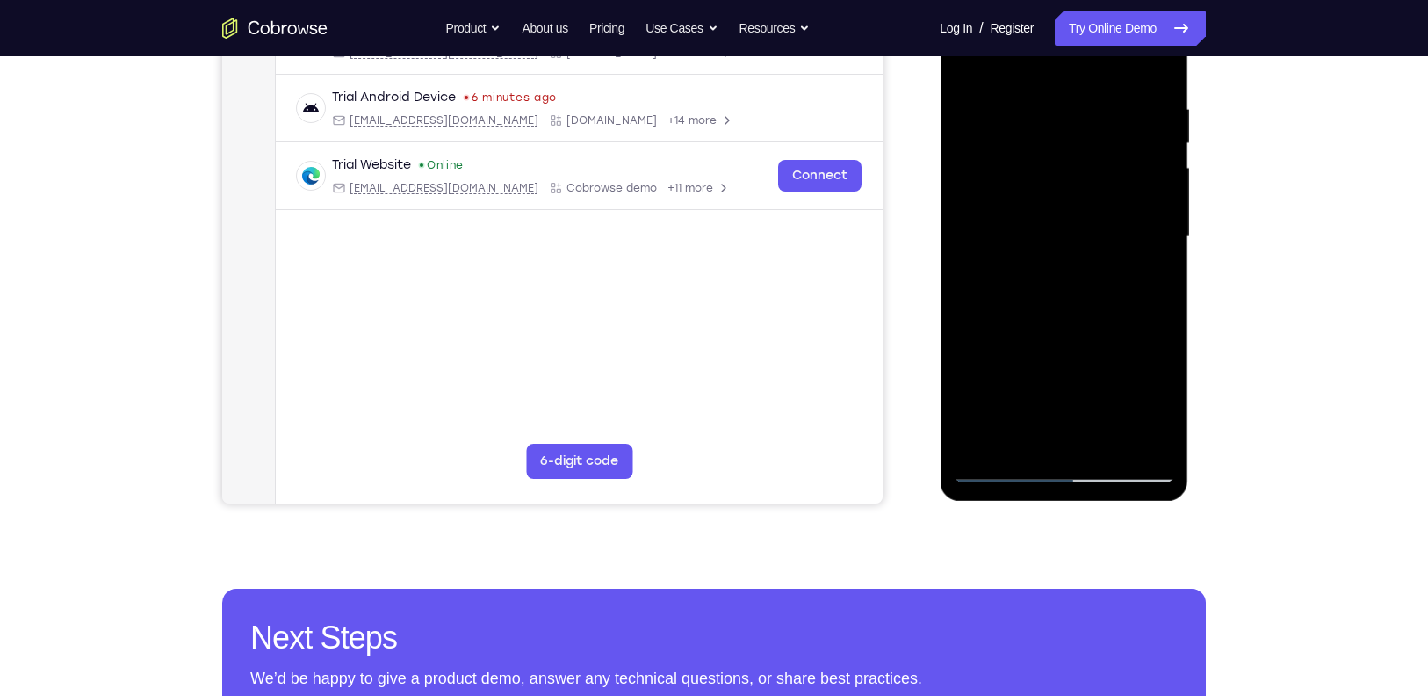
scroll to position [314, 0]
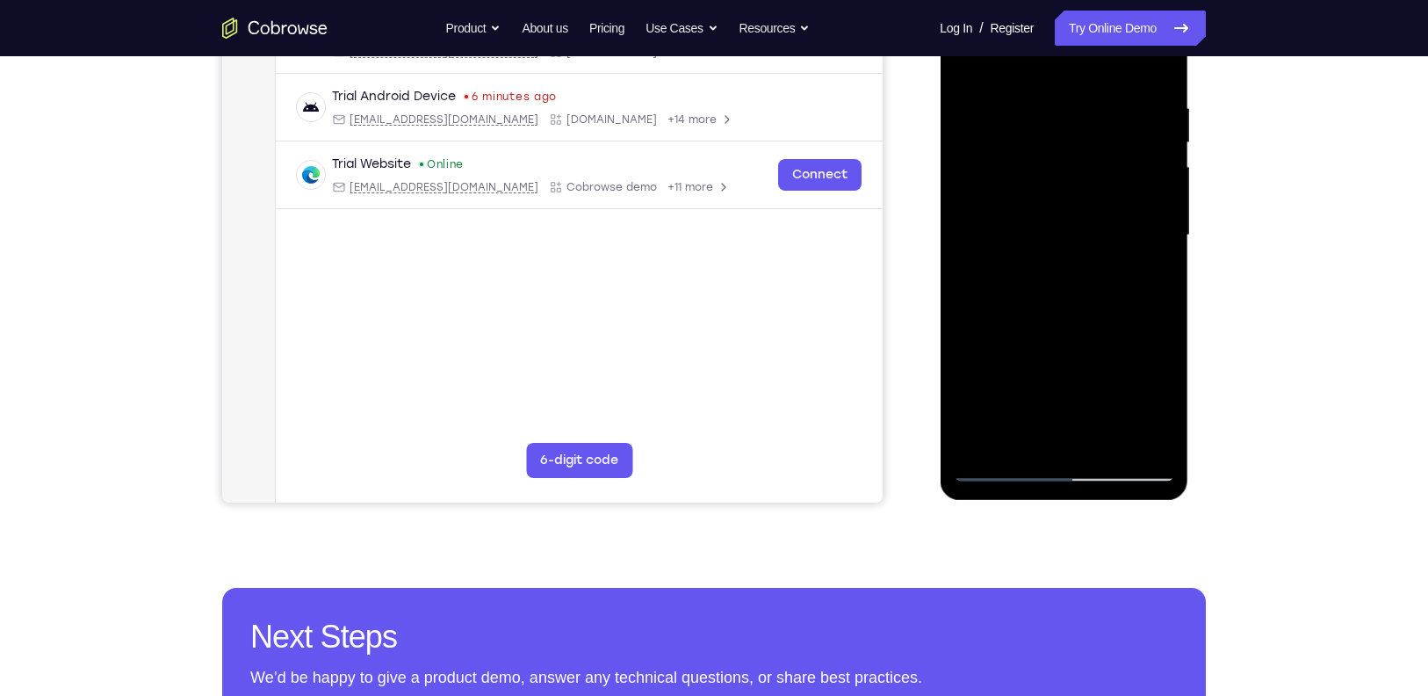
drag, startPoint x: 1116, startPoint y: 397, endPoint x: 1138, endPoint y: 202, distance: 196.4
click at [1138, 202] on div at bounding box center [1063, 235] width 221 height 492
drag, startPoint x: 1128, startPoint y: 289, endPoint x: 1124, endPoint y: 145, distance: 144.1
click at [1124, 145] on div at bounding box center [1063, 235] width 221 height 492
drag, startPoint x: 1118, startPoint y: 316, endPoint x: 1105, endPoint y: 163, distance: 153.4
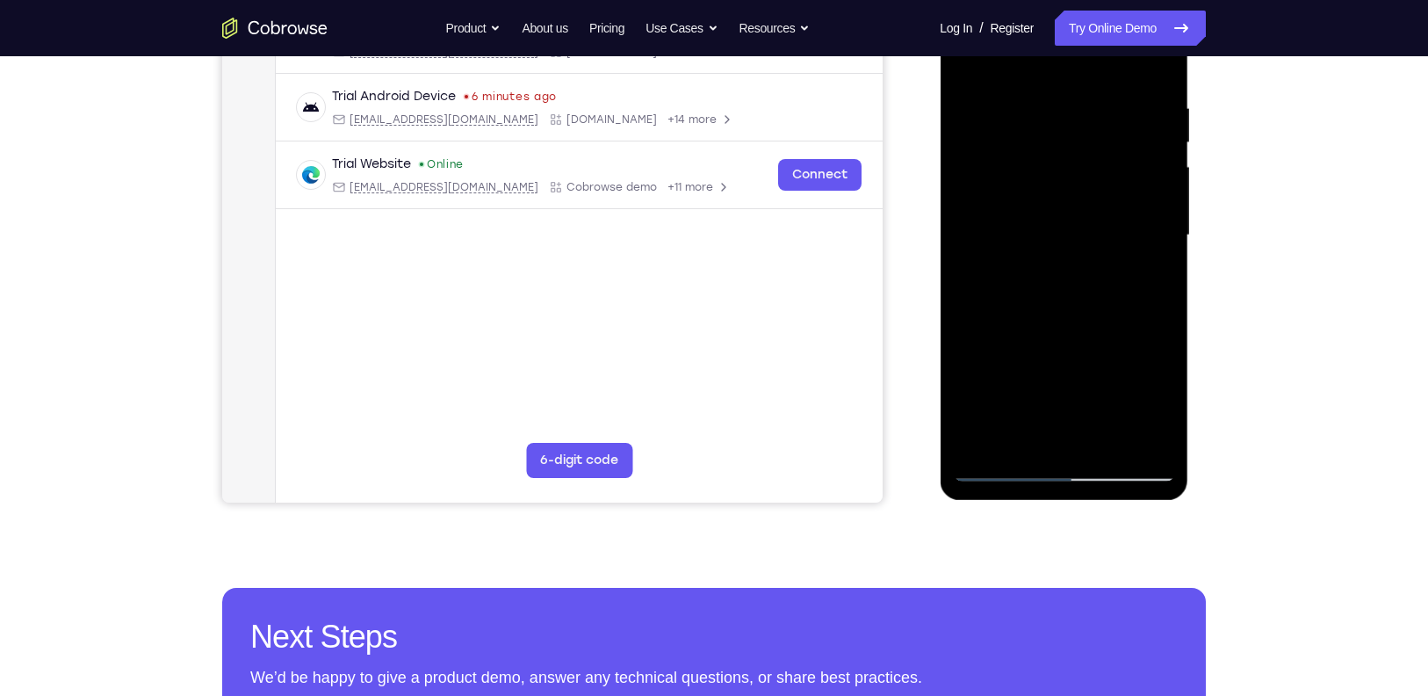
click at [1105, 163] on div at bounding box center [1063, 235] width 221 height 492
drag, startPoint x: 1113, startPoint y: 352, endPoint x: 1099, endPoint y: 194, distance: 158.7
click at [1099, 194] on div at bounding box center [1063, 235] width 221 height 492
drag, startPoint x: 1091, startPoint y: 333, endPoint x: 1106, endPoint y: 148, distance: 185.1
click at [1106, 148] on div at bounding box center [1063, 235] width 221 height 492
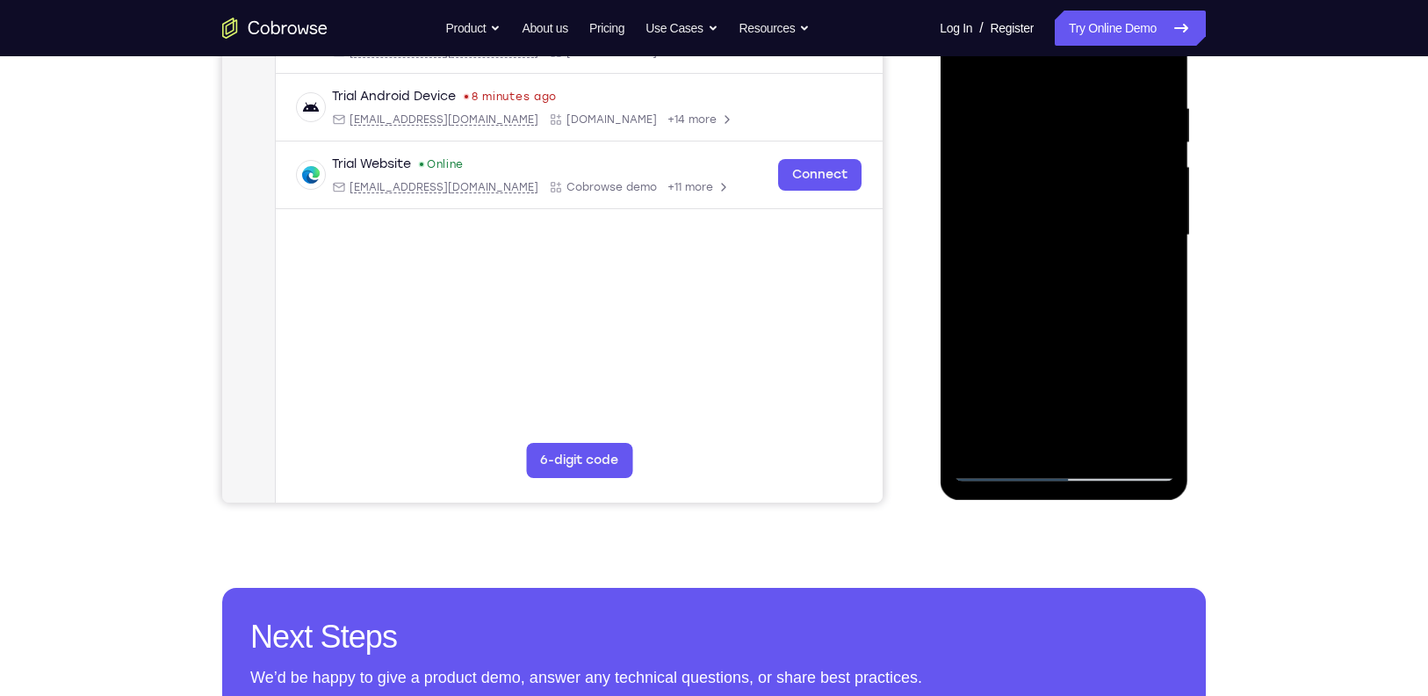
drag, startPoint x: 1119, startPoint y: 300, endPoint x: 1117, endPoint y: 248, distance: 52.7
click at [1117, 248] on div at bounding box center [1063, 235] width 221 height 492
drag, startPoint x: 1130, startPoint y: 365, endPoint x: 1131, endPoint y: 137, distance: 228.4
click at [1131, 137] on div at bounding box center [1063, 235] width 221 height 492
drag, startPoint x: 1147, startPoint y: 394, endPoint x: 1103, endPoint y: 165, distance: 233.4
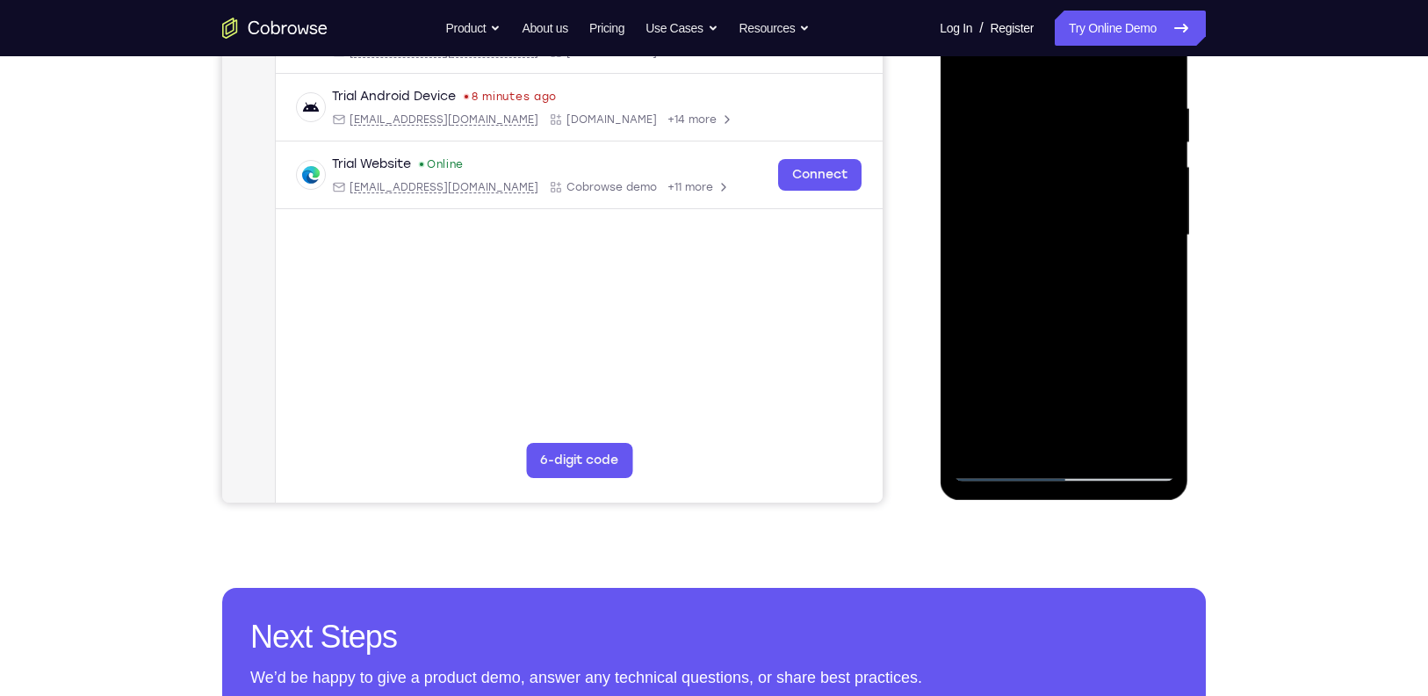
click at [1103, 165] on div at bounding box center [1063, 235] width 221 height 492
drag, startPoint x: 1135, startPoint y: 325, endPoint x: 1124, endPoint y: 198, distance: 127.9
click at [1124, 198] on div at bounding box center [1063, 235] width 221 height 492
drag, startPoint x: 1132, startPoint y: 332, endPoint x: 1117, endPoint y: 173, distance: 159.7
click at [1117, 173] on div at bounding box center [1063, 235] width 221 height 492
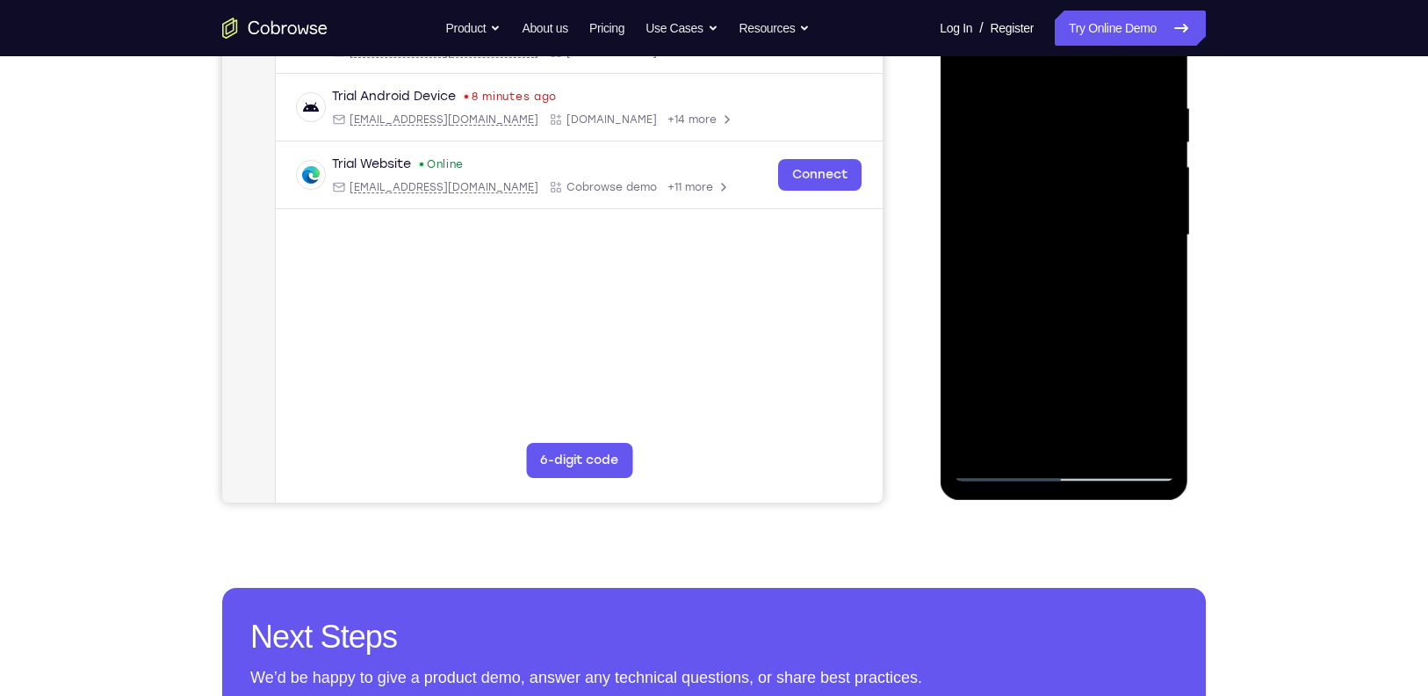
drag, startPoint x: 1124, startPoint y: 323, endPoint x: 1115, endPoint y: 172, distance: 151.3
click at [1115, 172] on div at bounding box center [1063, 235] width 221 height 492
drag, startPoint x: 1119, startPoint y: 303, endPoint x: 1122, endPoint y: 79, distance: 224.0
click at [1122, 79] on div at bounding box center [1063, 235] width 221 height 492
drag, startPoint x: 1114, startPoint y: 294, endPoint x: 1115, endPoint y: 200, distance: 94.0
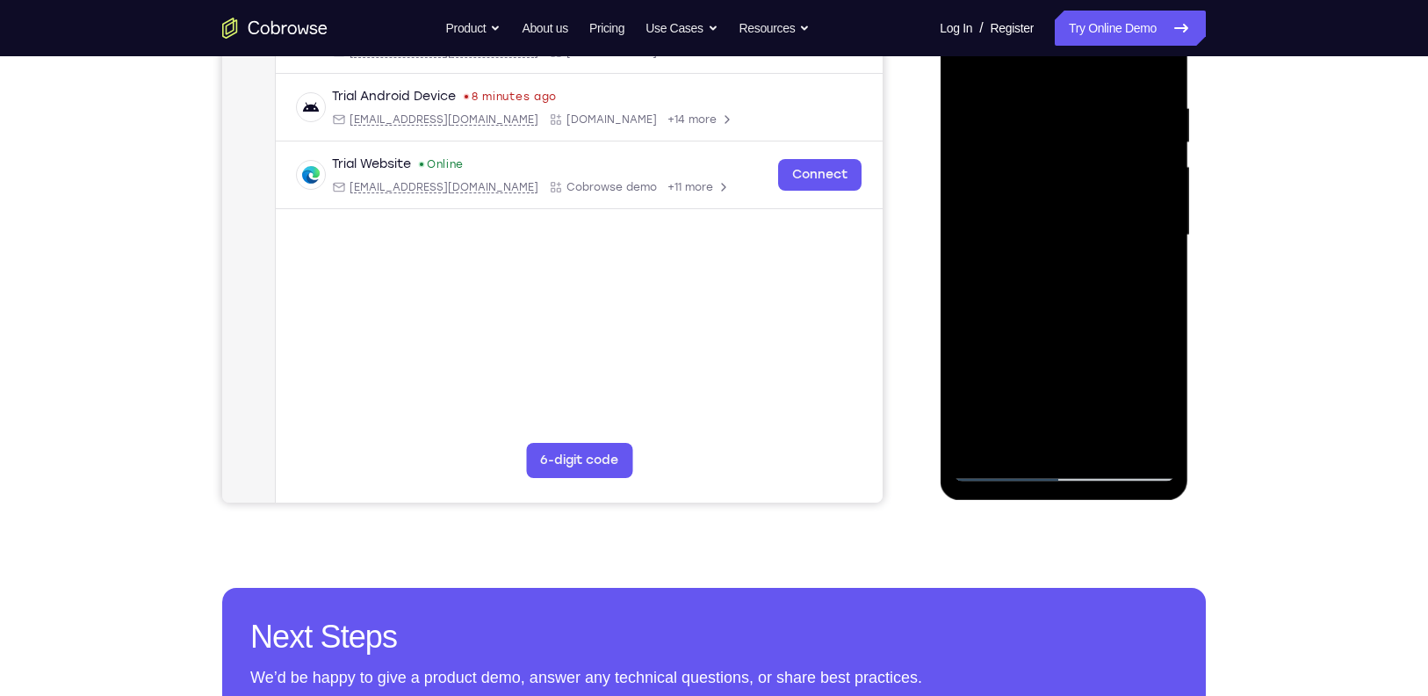
click at [1115, 200] on div at bounding box center [1063, 235] width 221 height 492
drag, startPoint x: 1108, startPoint y: 345, endPoint x: 1110, endPoint y: 148, distance: 196.8
click at [1110, 148] on div at bounding box center [1063, 235] width 221 height 492
drag, startPoint x: 1110, startPoint y: 148, endPoint x: 1154, endPoint y: 44, distance: 113.4
click at [1154, 44] on div at bounding box center [1063, 235] width 221 height 492
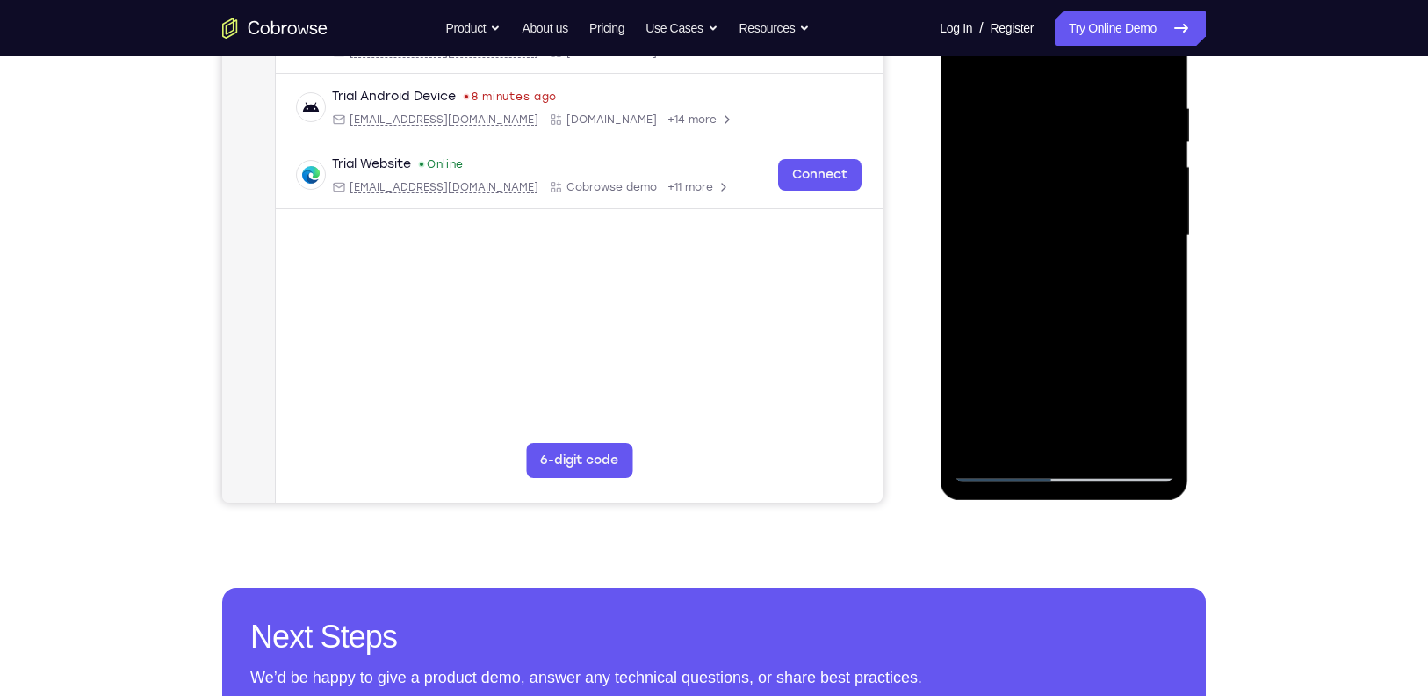
drag, startPoint x: 1166, startPoint y: 353, endPoint x: 1160, endPoint y: 172, distance: 181.1
click at [1160, 172] on div at bounding box center [1063, 235] width 221 height 492
drag, startPoint x: 1115, startPoint y: 383, endPoint x: 1115, endPoint y: 197, distance: 186.2
click at [1115, 197] on div at bounding box center [1063, 235] width 221 height 492
drag, startPoint x: 1120, startPoint y: 303, endPoint x: 1097, endPoint y: 112, distance: 192.9
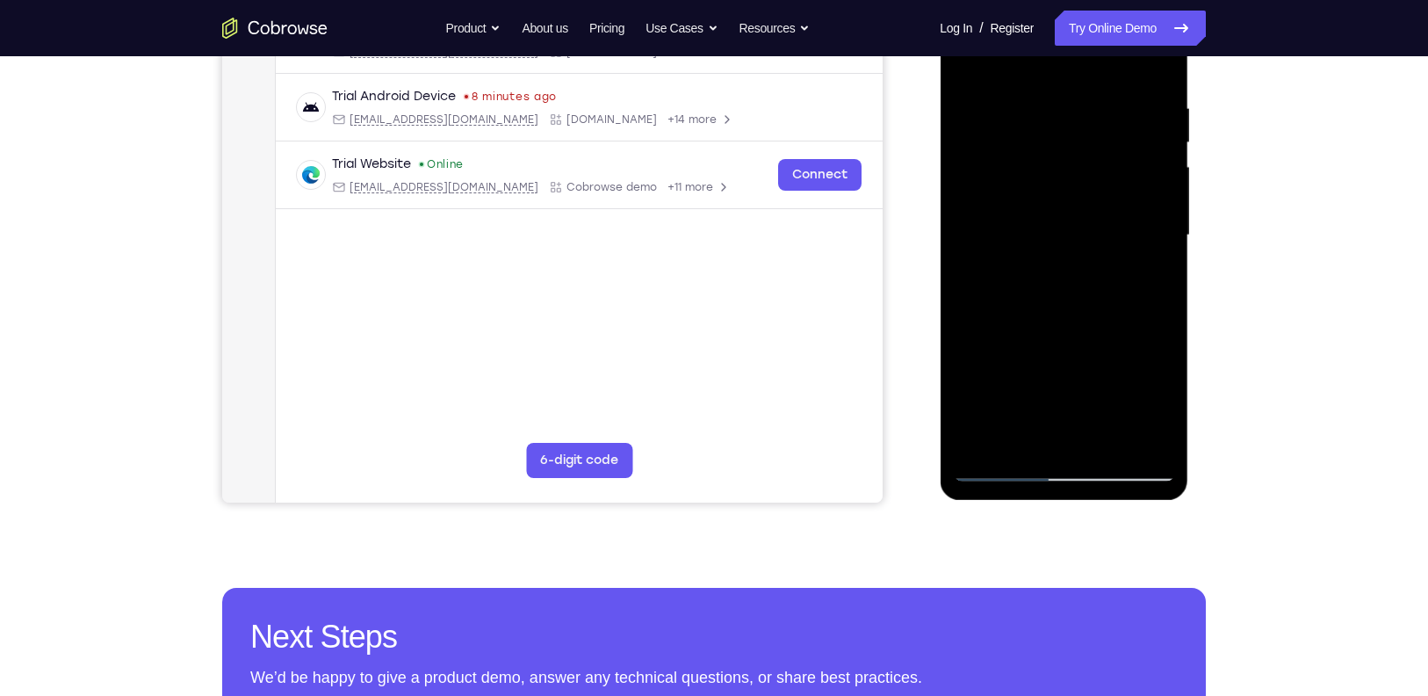
click at [1097, 112] on div at bounding box center [1063, 235] width 221 height 492
drag, startPoint x: 1126, startPoint y: 337, endPoint x: 1109, endPoint y: 210, distance: 128.5
click at [1109, 210] on div at bounding box center [1063, 235] width 221 height 492
drag, startPoint x: 1109, startPoint y: 297, endPoint x: 1085, endPoint y: 91, distance: 207.0
click at [1085, 91] on div at bounding box center [1063, 235] width 221 height 492
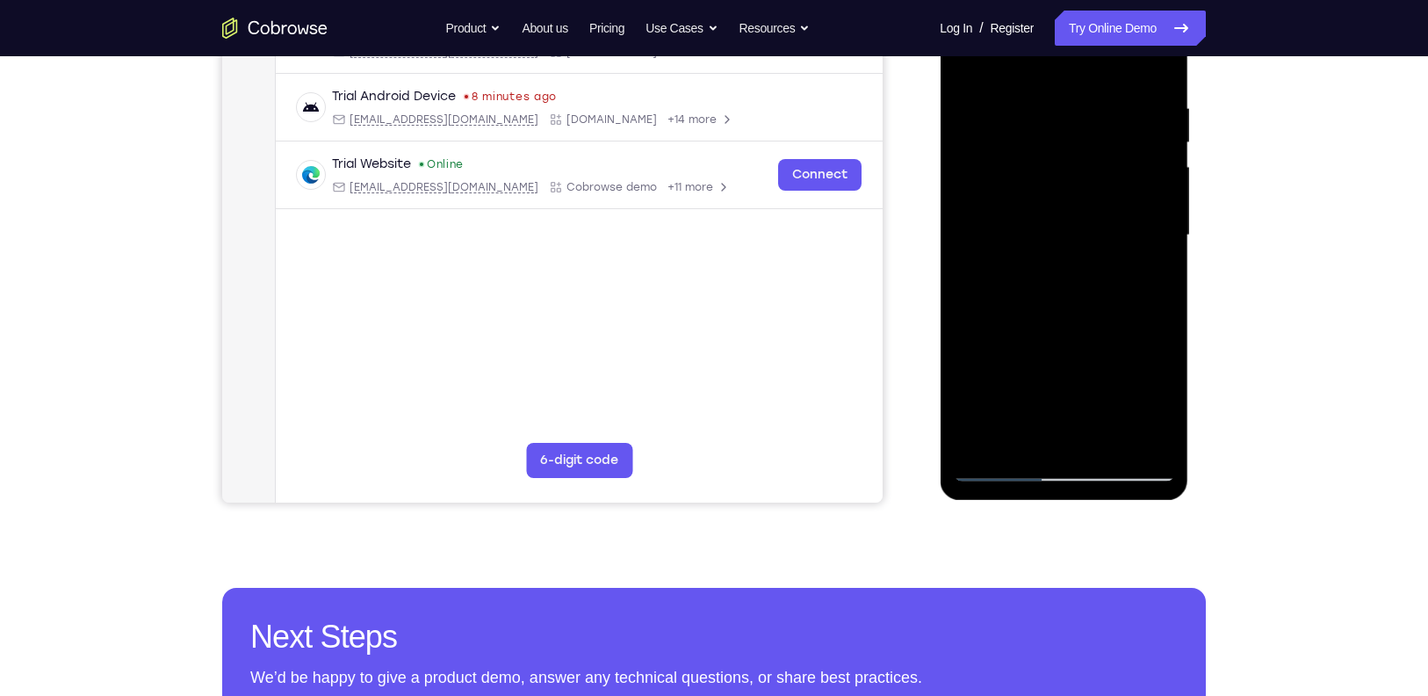
drag, startPoint x: 1100, startPoint y: 295, endPoint x: 1088, endPoint y: 94, distance: 201.5
click at [1088, 94] on div at bounding box center [1063, 235] width 221 height 492
drag, startPoint x: 1106, startPoint y: 256, endPoint x: 1102, endPoint y: 74, distance: 181.9
click at [1102, 74] on div at bounding box center [1063, 235] width 221 height 492
drag, startPoint x: 1117, startPoint y: 363, endPoint x: 1119, endPoint y: 212, distance: 151.1
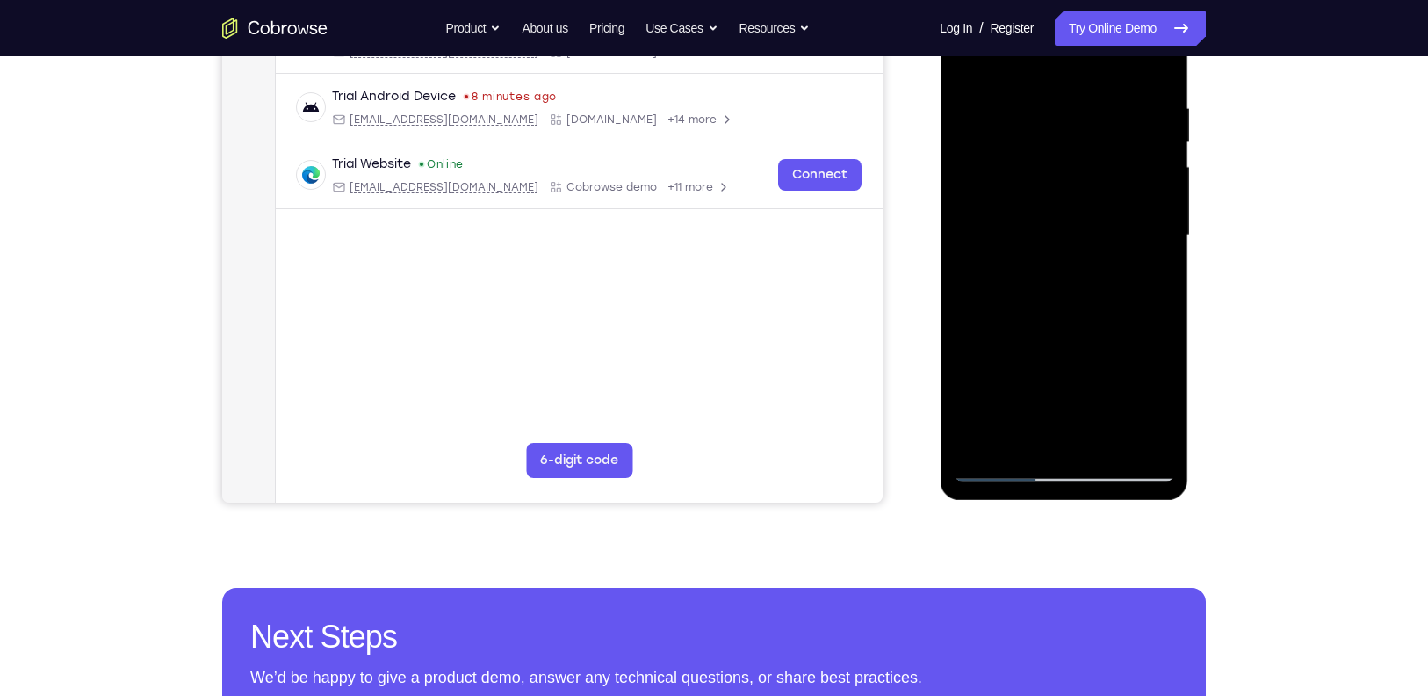
click at [1119, 212] on div at bounding box center [1063, 235] width 221 height 492
drag, startPoint x: 1114, startPoint y: 289, endPoint x: 1112, endPoint y: 178, distance: 110.7
click at [1112, 178] on div at bounding box center [1063, 235] width 221 height 492
drag, startPoint x: 1131, startPoint y: 326, endPoint x: 1131, endPoint y: 194, distance: 131.8
click at [1131, 194] on div at bounding box center [1063, 235] width 221 height 492
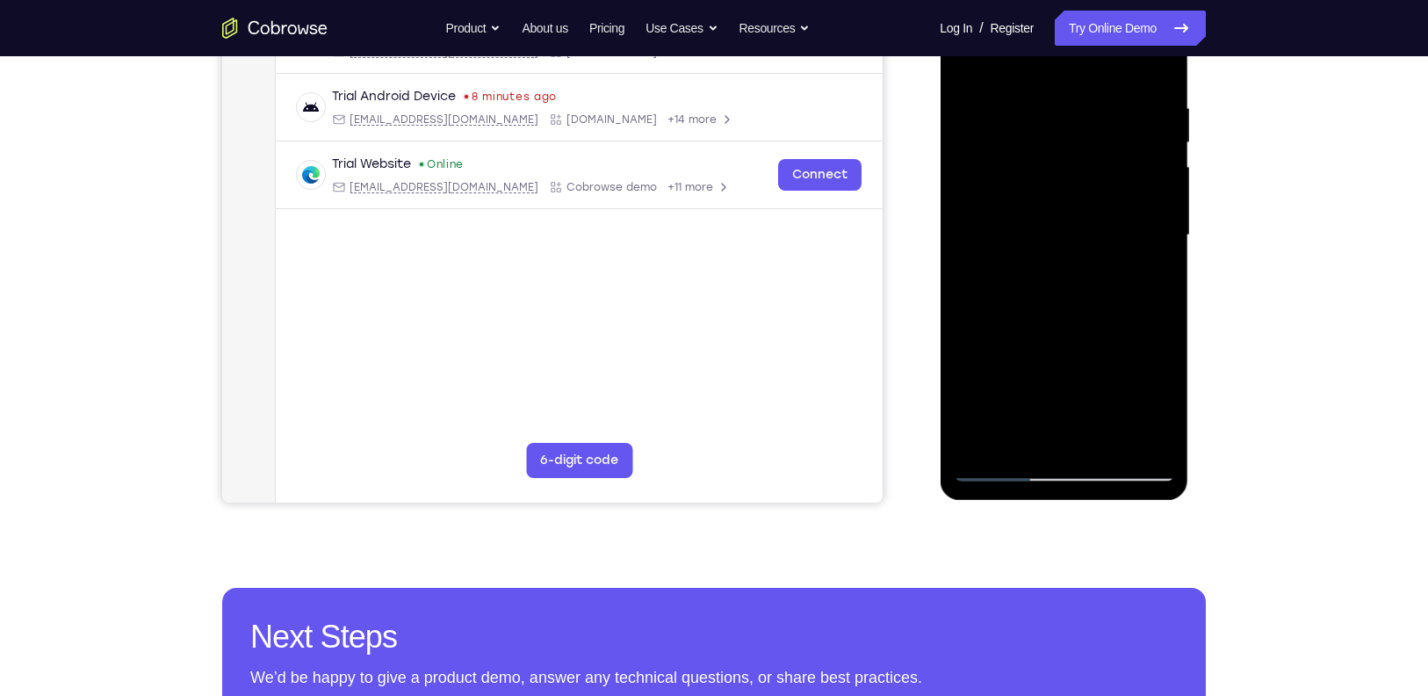
drag, startPoint x: 1131, startPoint y: 329, endPoint x: 1118, endPoint y: 176, distance: 153.4
click at [1118, 176] on div at bounding box center [1063, 235] width 221 height 492
drag, startPoint x: 1103, startPoint y: 310, endPoint x: 1088, endPoint y: 128, distance: 182.5
click at [1088, 128] on div at bounding box center [1063, 235] width 221 height 492
click at [1128, 115] on div at bounding box center [1063, 235] width 221 height 492
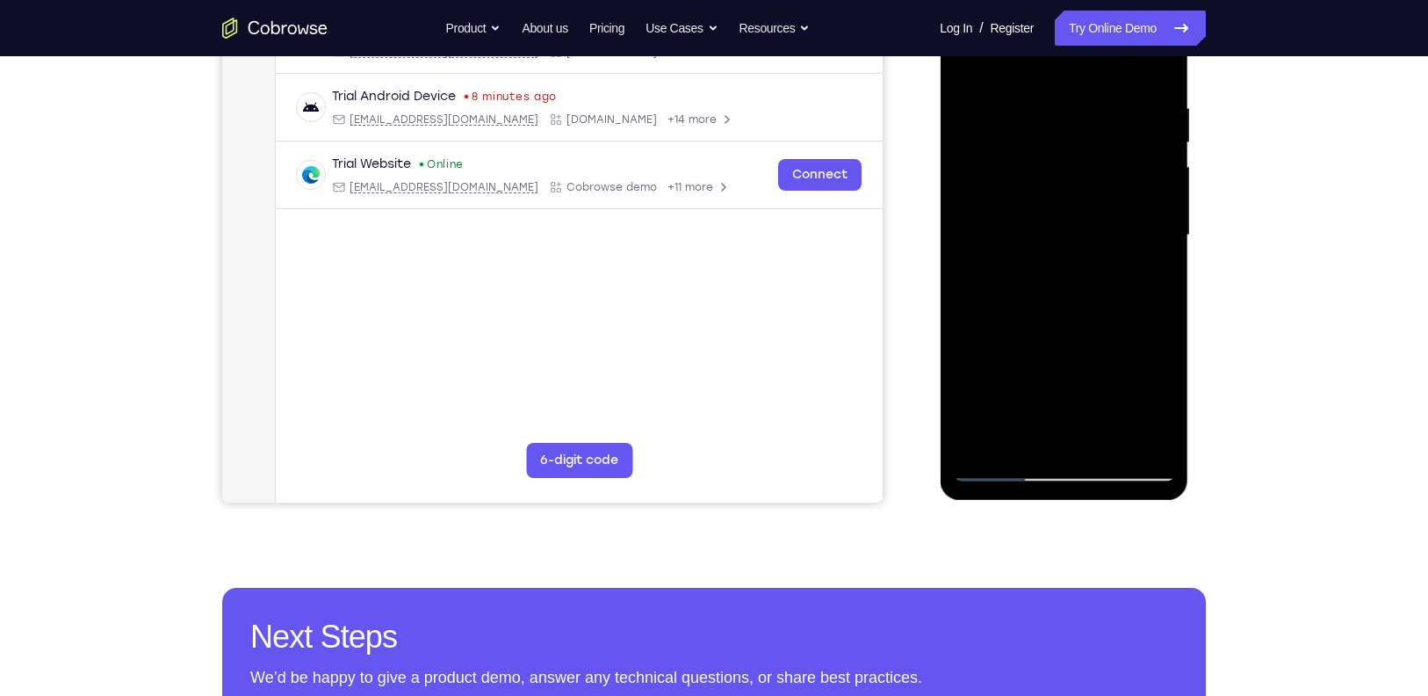
drag, startPoint x: 1113, startPoint y: 372, endPoint x: 1078, endPoint y: 99, distance: 274.6
click at [1078, 99] on div at bounding box center [1063, 235] width 221 height 492
drag, startPoint x: 1098, startPoint y: 329, endPoint x: 1082, endPoint y: 219, distance: 110.9
click at [1082, 219] on div at bounding box center [1063, 235] width 221 height 492
drag, startPoint x: 1153, startPoint y: 369, endPoint x: 1146, endPoint y: 143, distance: 225.8
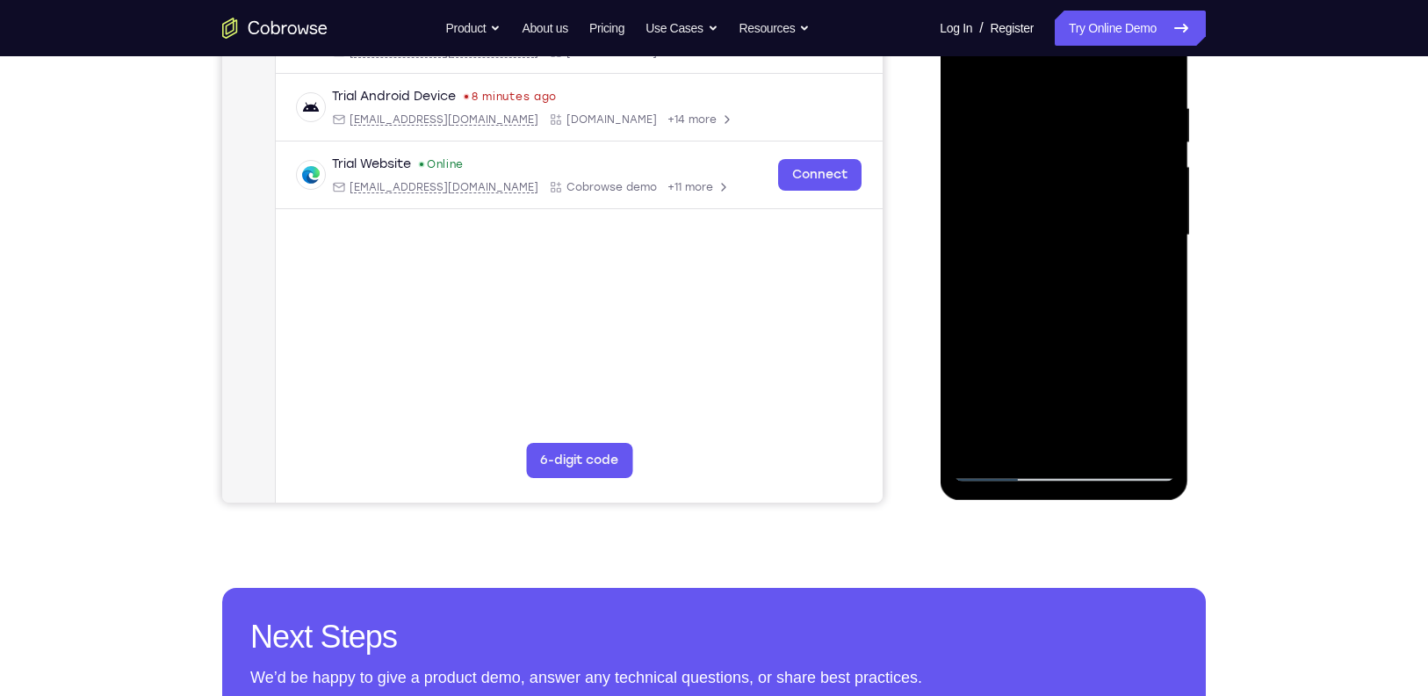
click at [1146, 143] on div at bounding box center [1063, 235] width 221 height 492
drag, startPoint x: 1073, startPoint y: 303, endPoint x: 1054, endPoint y: 193, distance: 111.5
click at [1054, 193] on div at bounding box center [1063, 235] width 221 height 492
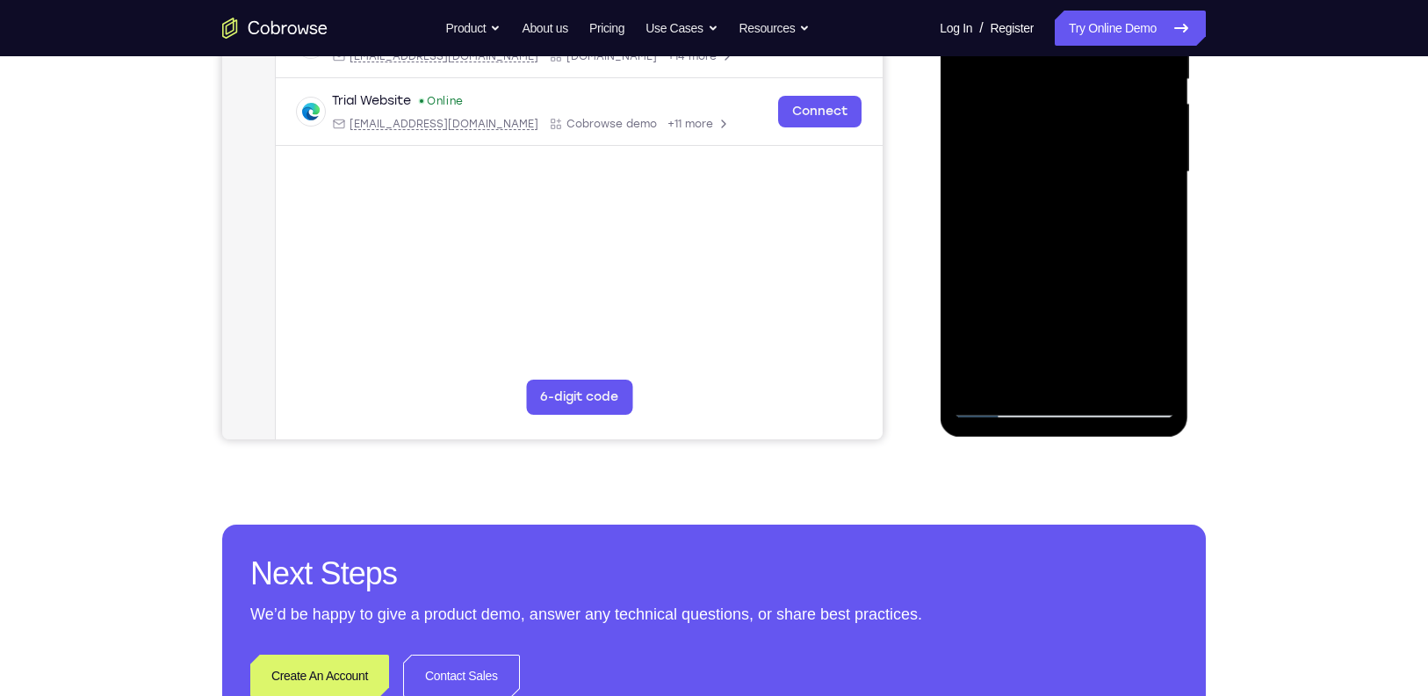
scroll to position [379, 0]
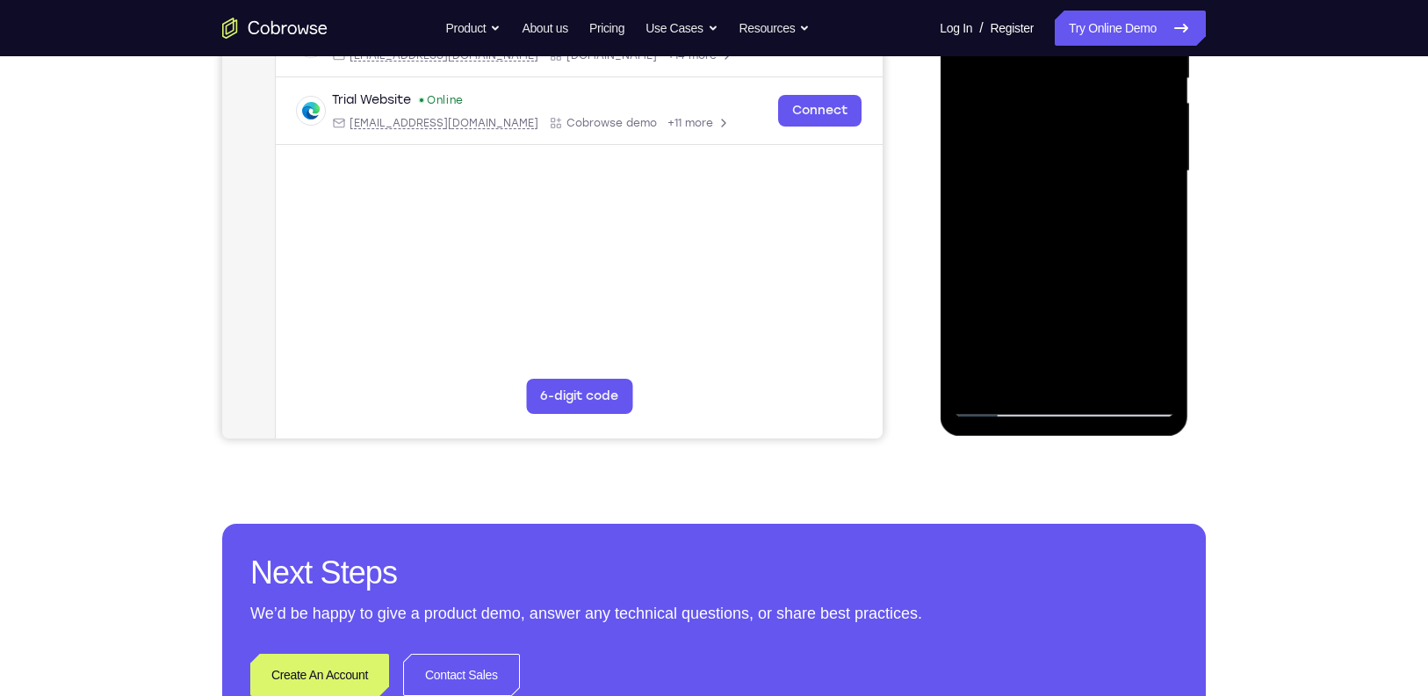
click at [1001, 398] on div at bounding box center [1063, 171] width 221 height 492
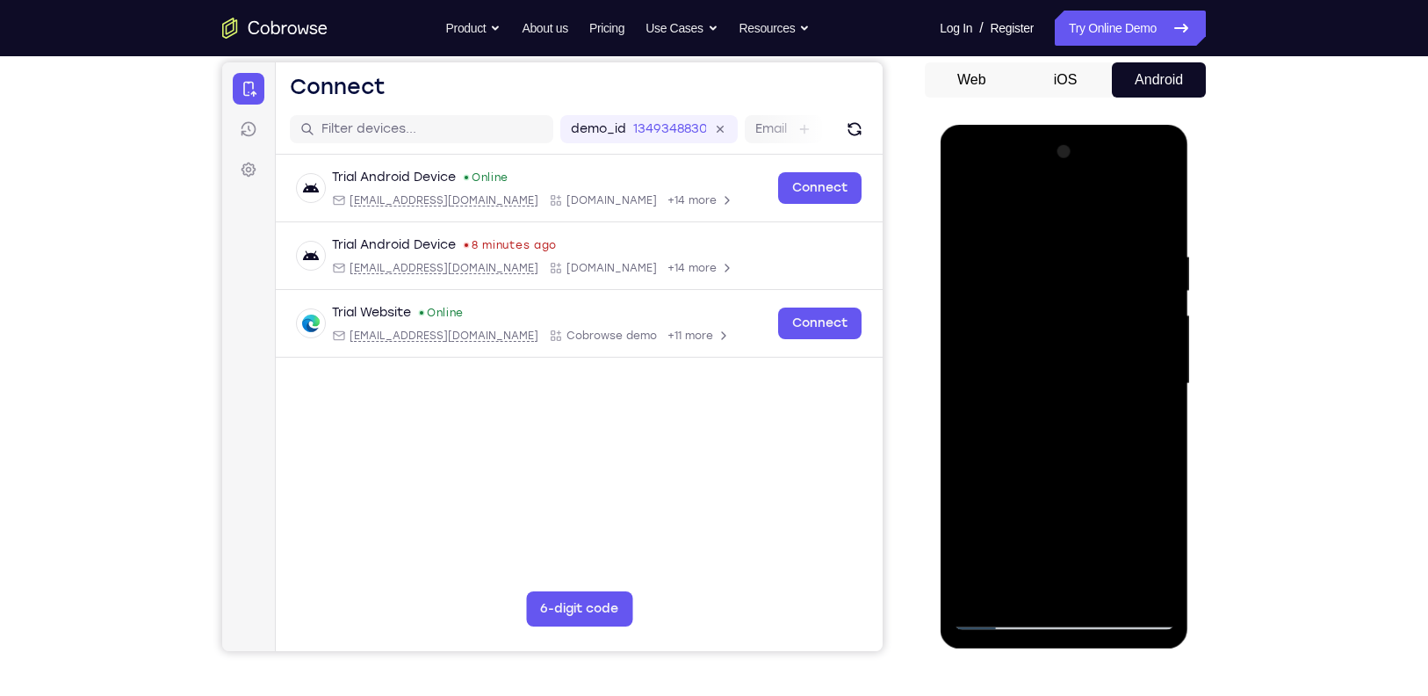
scroll to position [163, 0]
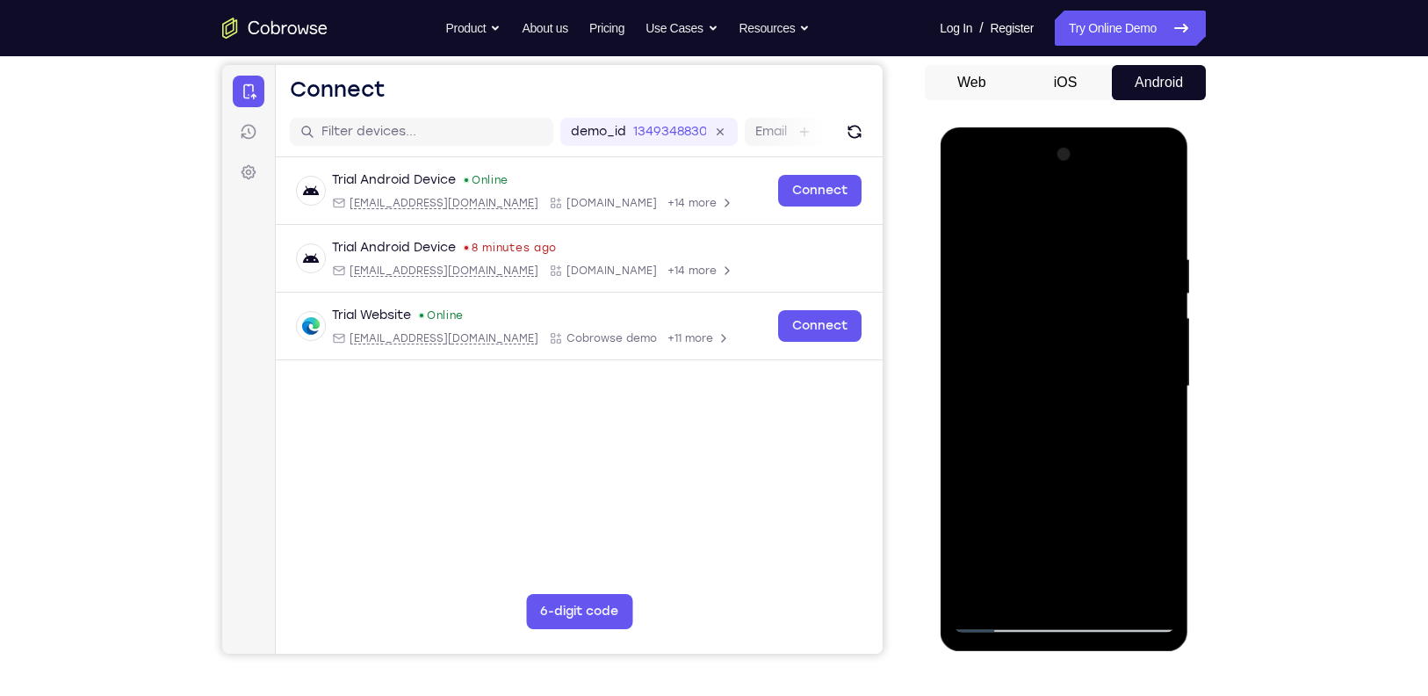
click at [965, 184] on div at bounding box center [1063, 387] width 221 height 492
click at [987, 336] on div at bounding box center [1063, 387] width 221 height 492
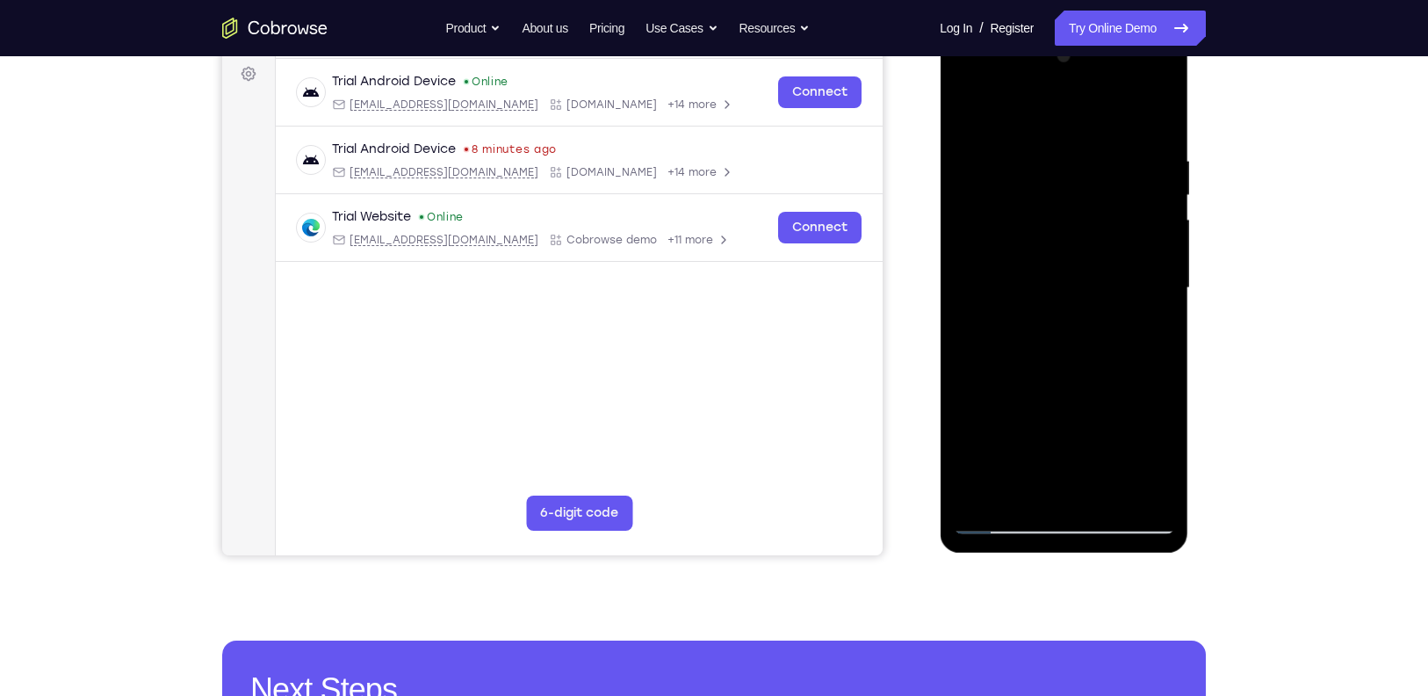
scroll to position [266, 0]
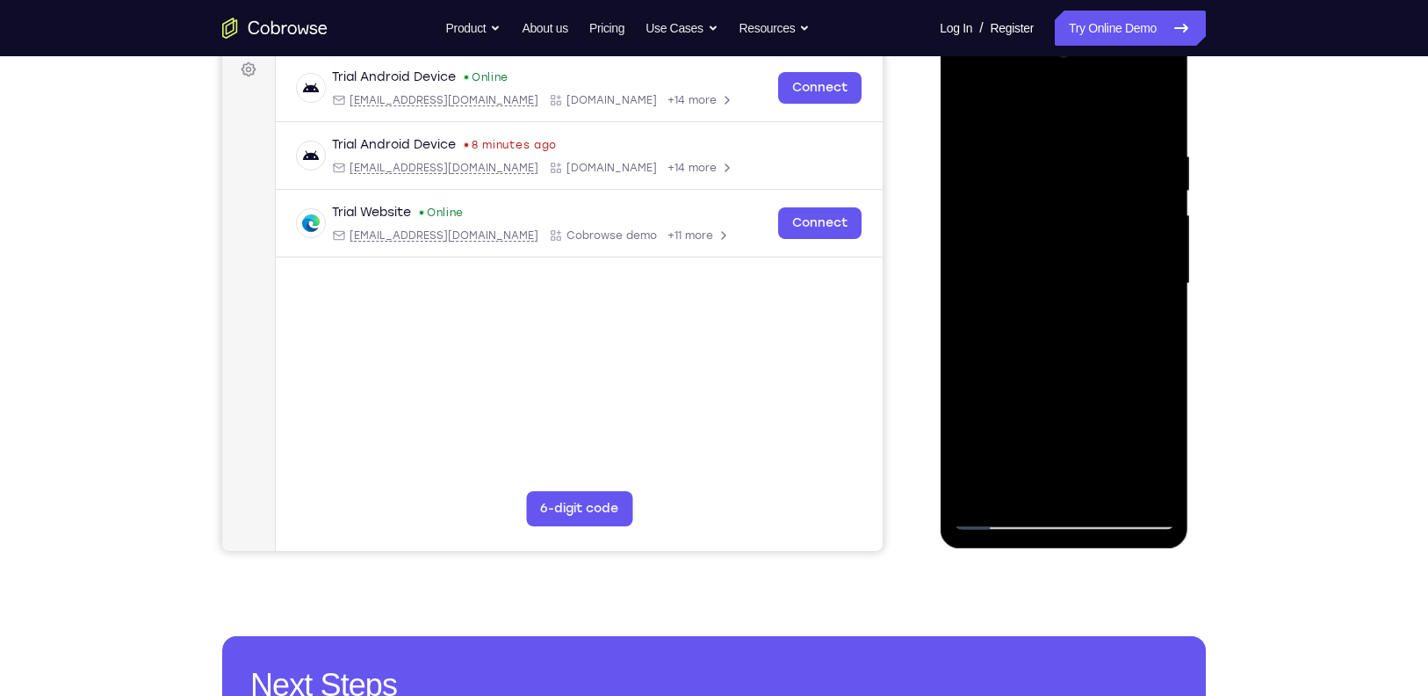
drag, startPoint x: 1108, startPoint y: 422, endPoint x: 1095, endPoint y: 260, distance: 162.2
click at [1095, 260] on div at bounding box center [1063, 284] width 221 height 492
drag, startPoint x: 1095, startPoint y: 397, endPoint x: 1069, endPoint y: 204, distance: 195.0
click at [1069, 204] on div at bounding box center [1063, 284] width 221 height 492
drag, startPoint x: 1076, startPoint y: 346, endPoint x: 1044, endPoint y: 154, distance: 195.1
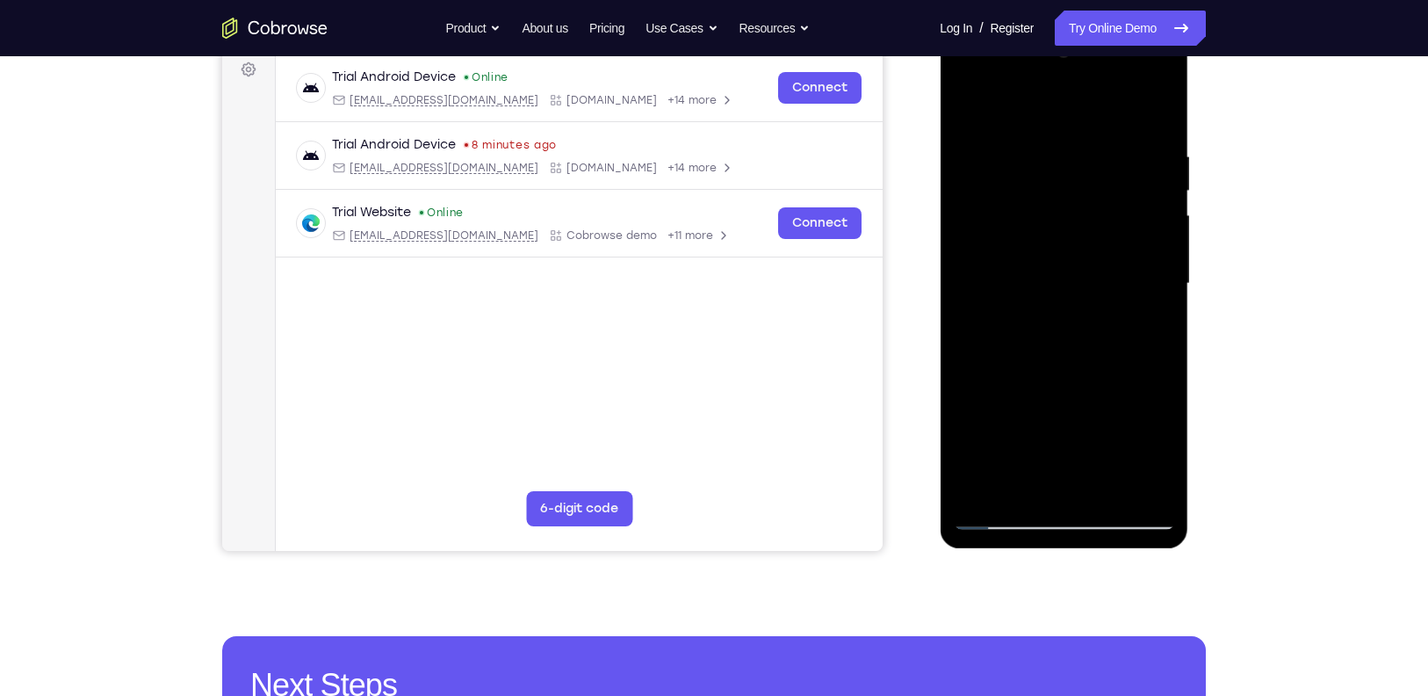
click at [1044, 154] on div at bounding box center [1063, 284] width 221 height 492
drag, startPoint x: 1064, startPoint y: 329, endPoint x: 1061, endPoint y: 210, distance: 118.6
click at [1061, 210] on div at bounding box center [1063, 284] width 221 height 492
drag, startPoint x: 1093, startPoint y: 385, endPoint x: 1059, endPoint y: 218, distance: 170.2
click at [1059, 218] on div at bounding box center [1063, 284] width 221 height 492
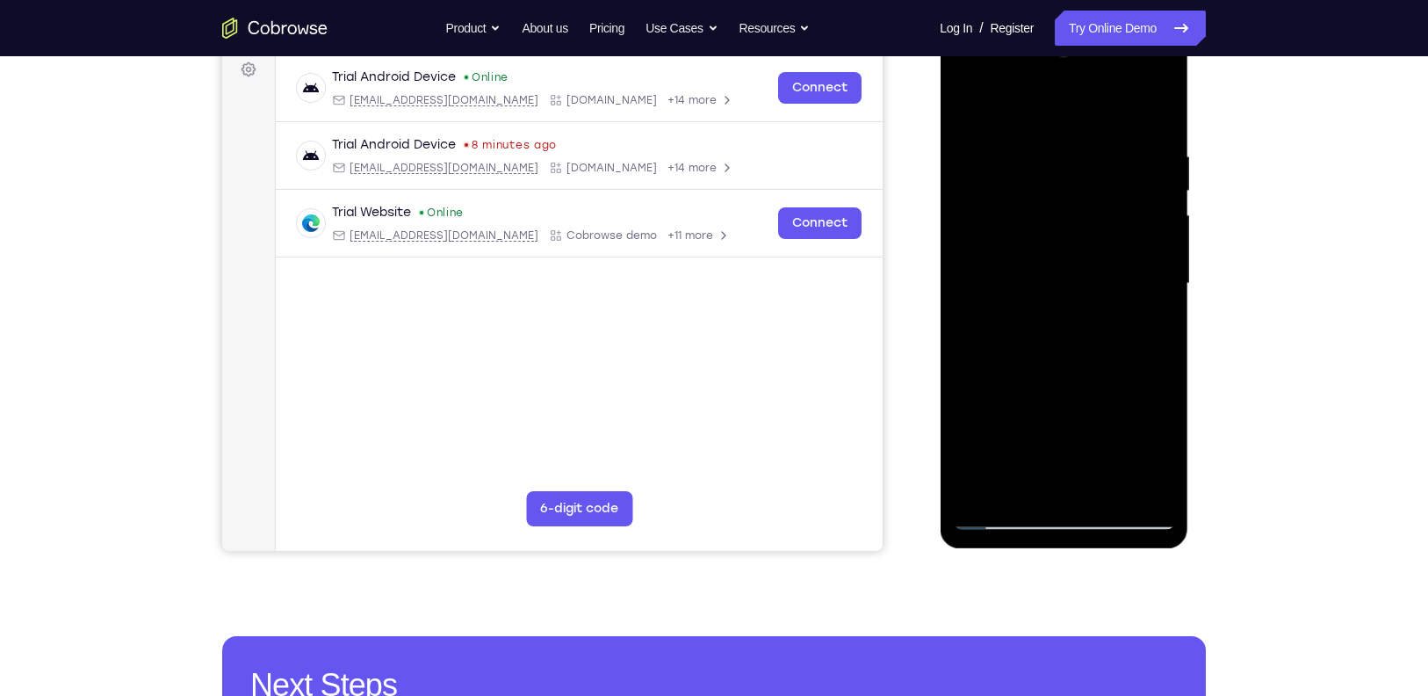
drag, startPoint x: 1072, startPoint y: 353, endPoint x: 1042, endPoint y: 110, distance: 245.2
click at [1042, 110] on div at bounding box center [1063, 284] width 221 height 492
drag, startPoint x: 1045, startPoint y: 303, endPoint x: 1036, endPoint y: 180, distance: 123.4
click at [1036, 180] on div at bounding box center [1063, 284] width 221 height 492
drag, startPoint x: 1119, startPoint y: 430, endPoint x: 1127, endPoint y: 259, distance: 170.6
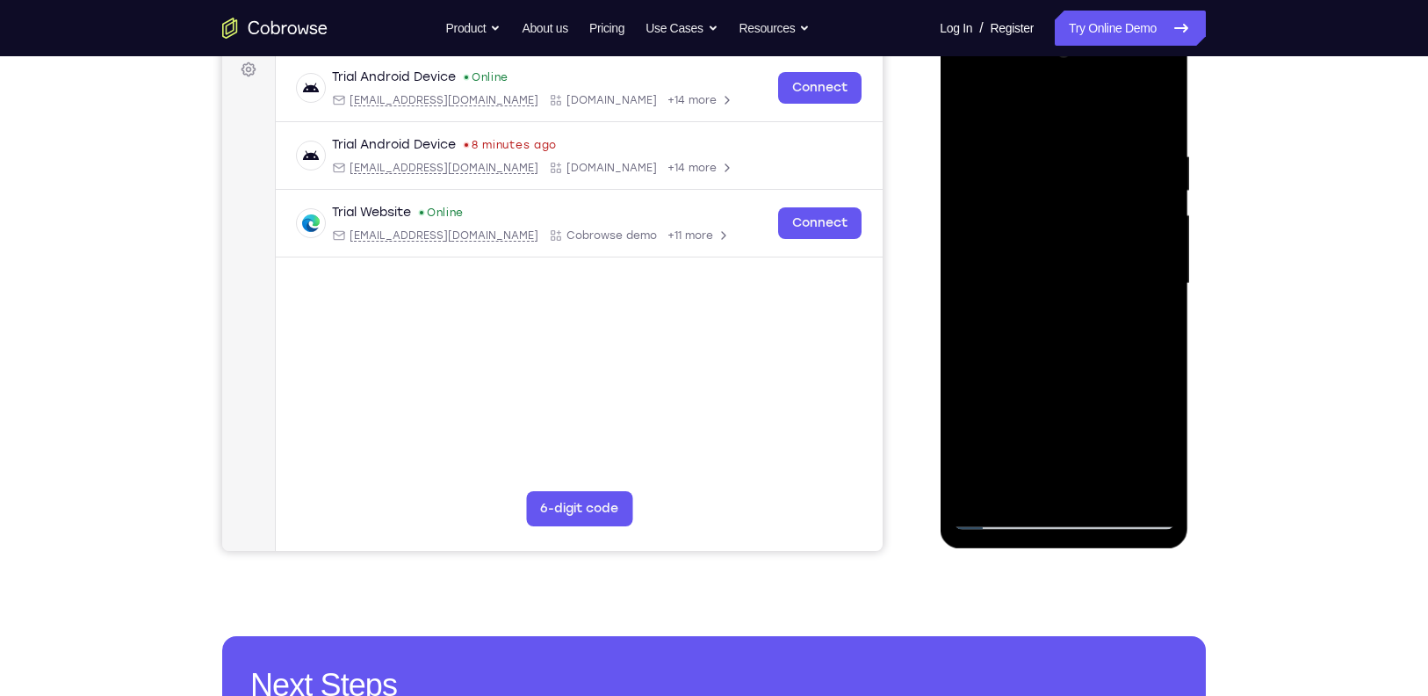
click at [1127, 259] on div at bounding box center [1063, 284] width 221 height 492
drag, startPoint x: 1118, startPoint y: 357, endPoint x: 1124, endPoint y: 183, distance: 174.0
click at [1124, 183] on div at bounding box center [1063, 284] width 221 height 492
drag, startPoint x: 1117, startPoint y: 270, endPoint x: 1122, endPoint y: 122, distance: 147.6
click at [1122, 122] on div at bounding box center [1063, 284] width 221 height 492
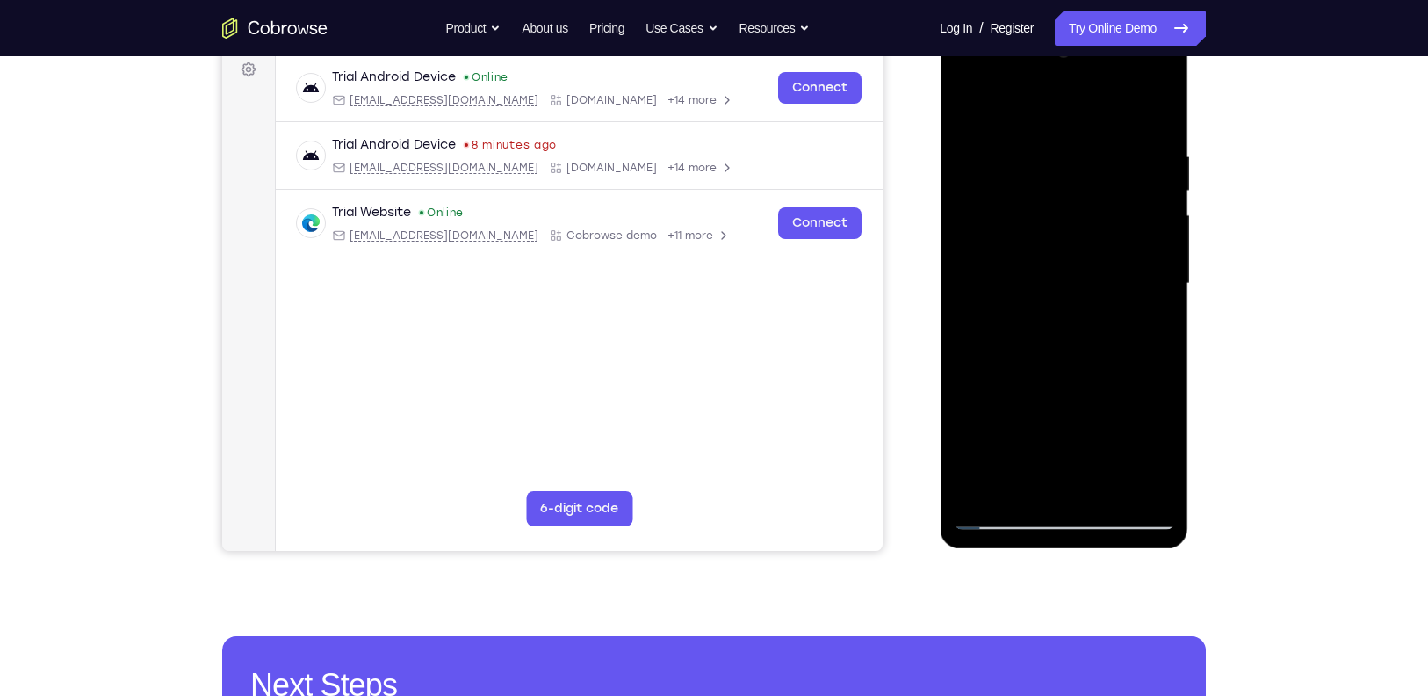
drag, startPoint x: 1110, startPoint y: 278, endPoint x: 1094, endPoint y: 141, distance: 138.9
click at [1094, 141] on div at bounding box center [1063, 284] width 221 height 492
drag, startPoint x: 1095, startPoint y: 362, endPoint x: 1078, endPoint y: 230, distance: 132.9
click at [1078, 230] on div at bounding box center [1063, 284] width 221 height 492
drag, startPoint x: 1078, startPoint y: 230, endPoint x: 1087, endPoint y: 385, distance: 154.9
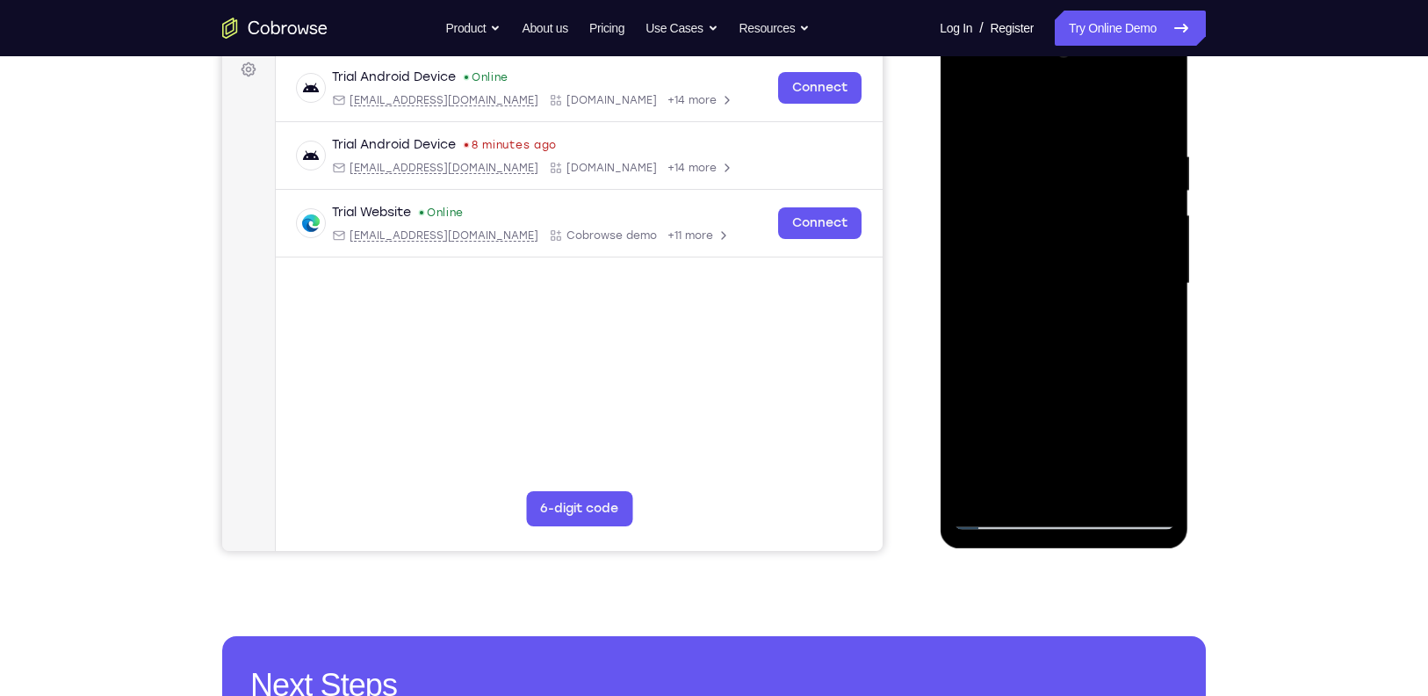
click at [1087, 385] on div at bounding box center [1063, 284] width 221 height 492
drag, startPoint x: 1117, startPoint y: 297, endPoint x: 1116, endPoint y: 478, distance: 181.0
click at [1116, 478] on div at bounding box center [1063, 284] width 221 height 492
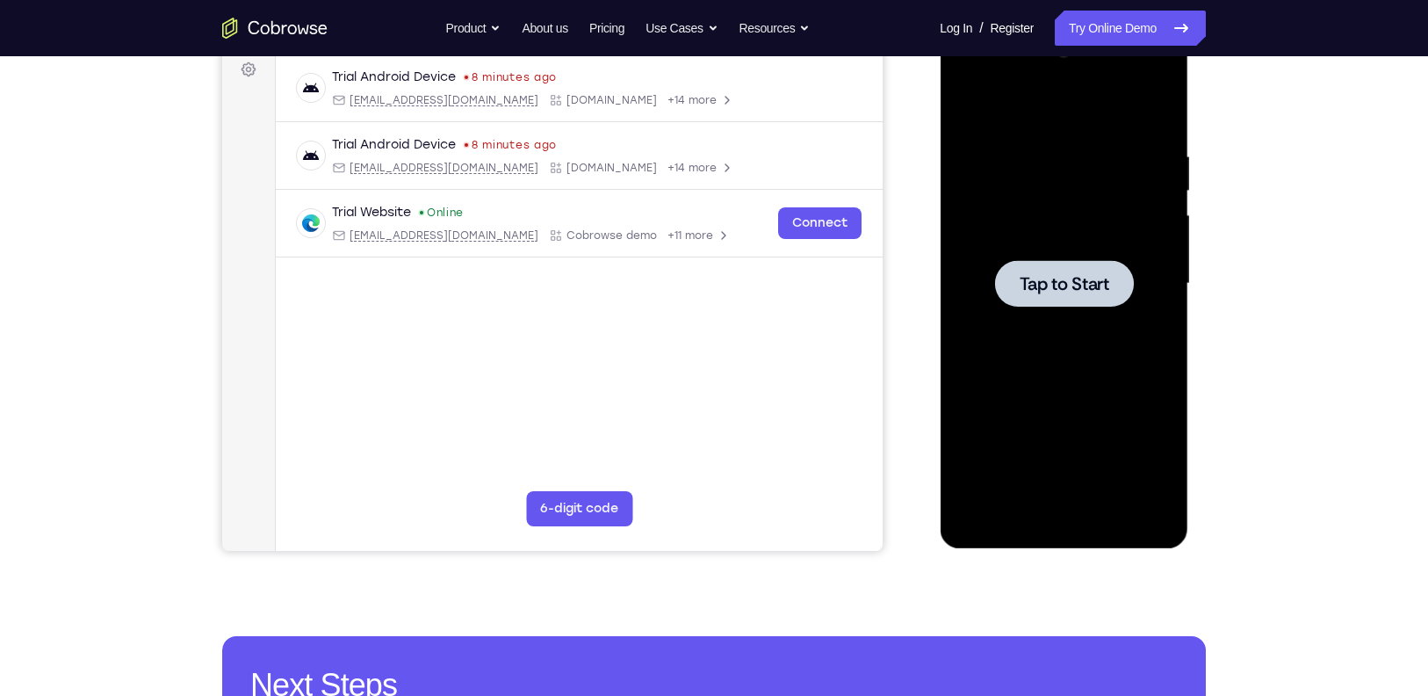
click at [1109, 279] on div at bounding box center [1063, 283] width 139 height 47
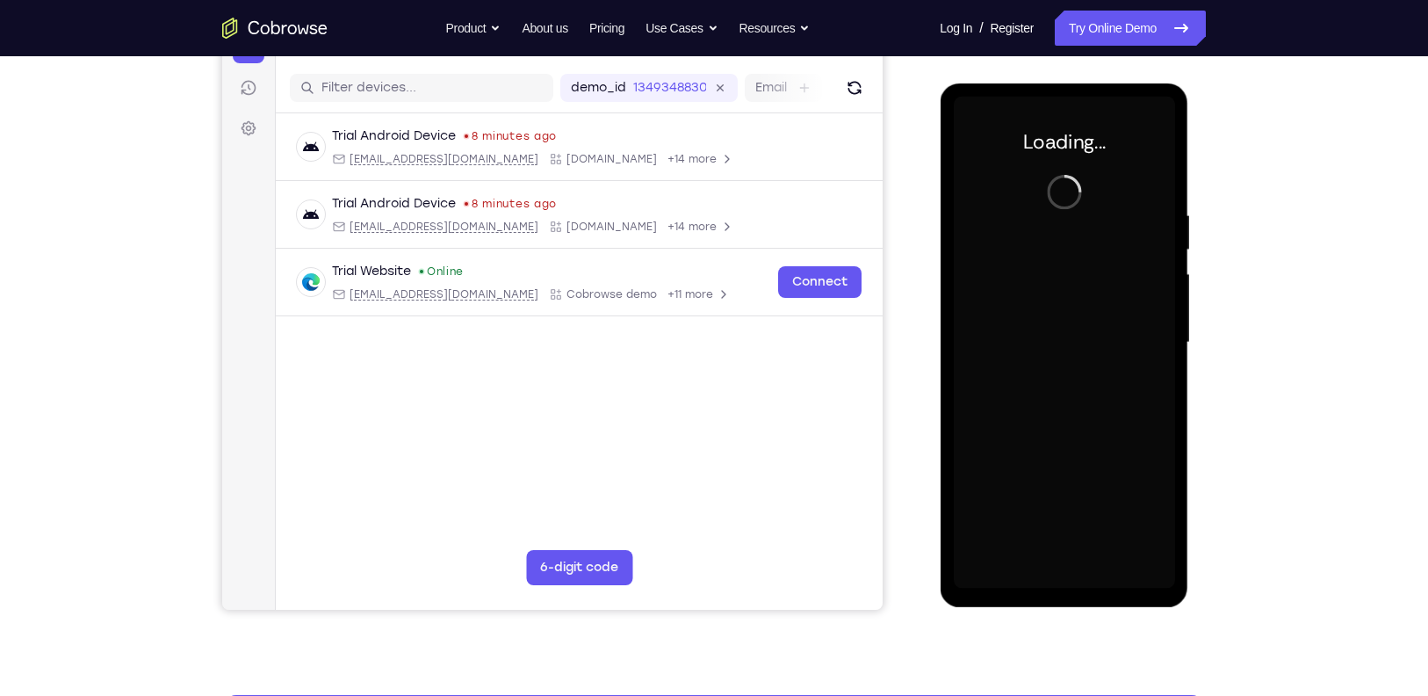
scroll to position [197, 0]
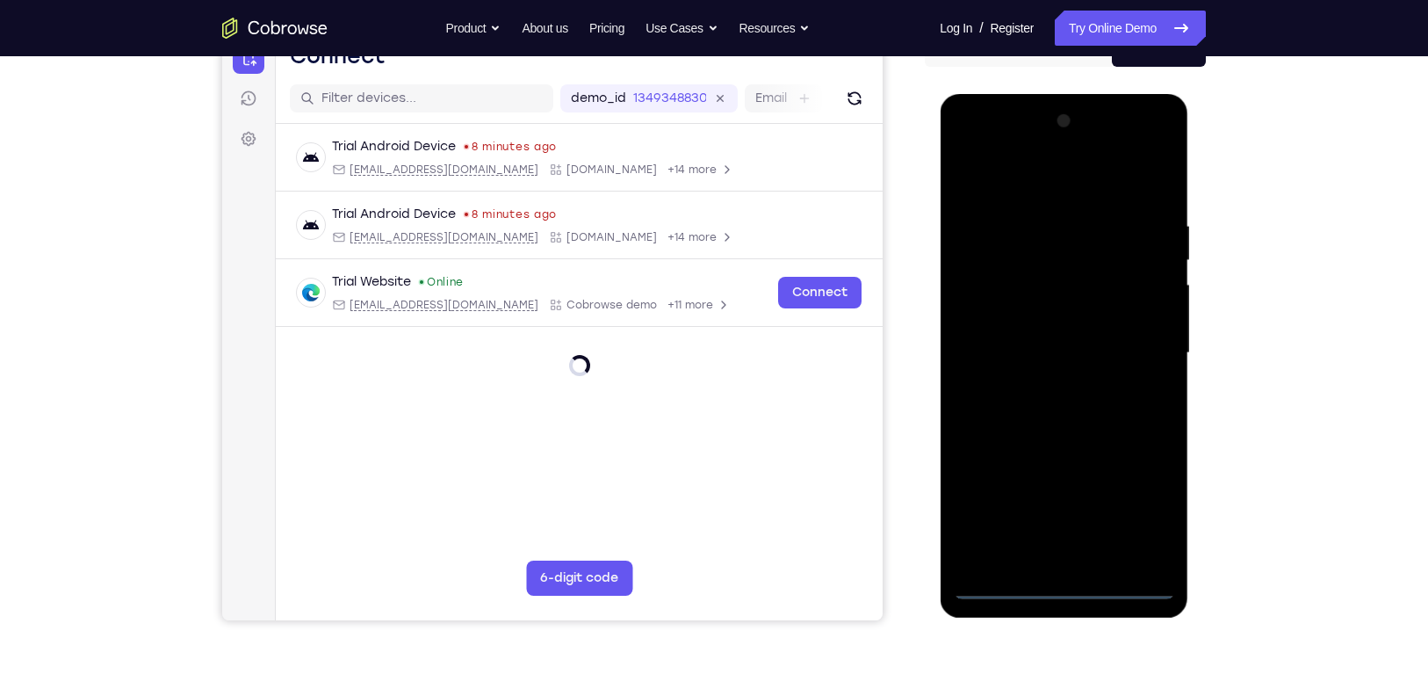
click at [1081, 577] on div at bounding box center [1063, 353] width 221 height 492
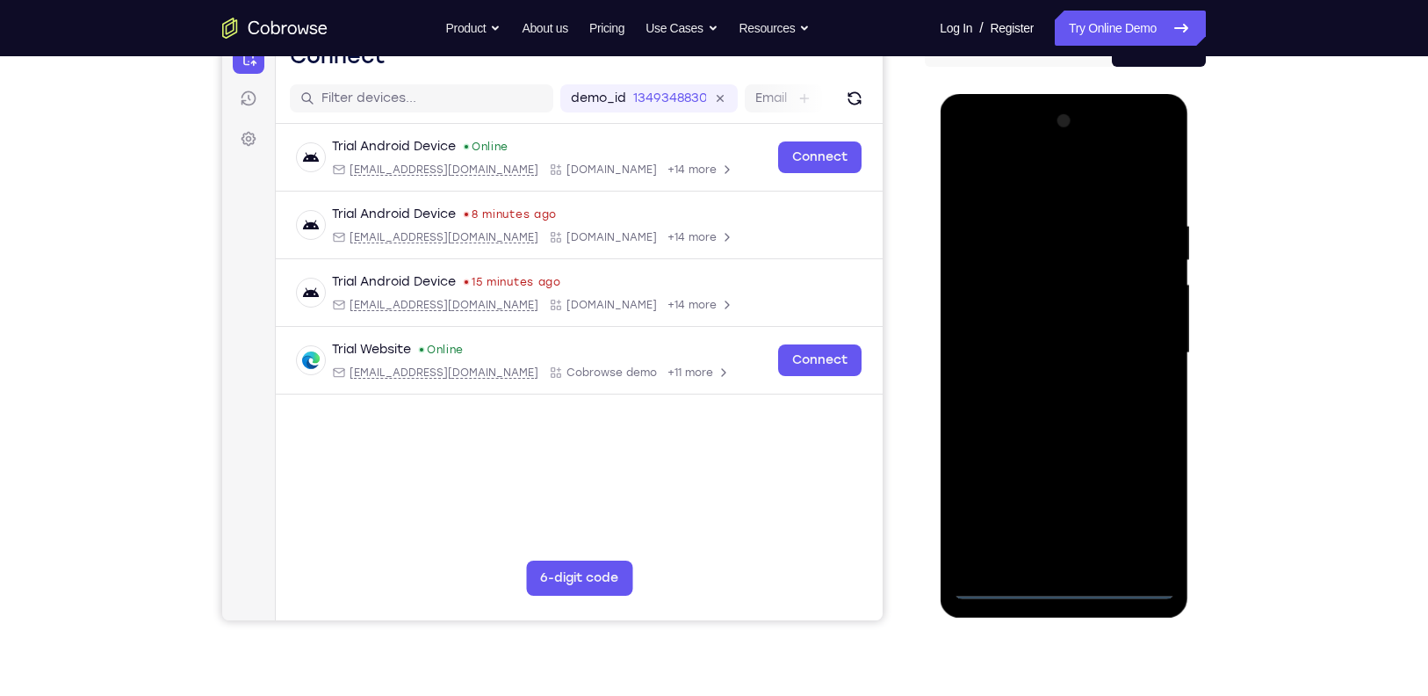
drag, startPoint x: 1068, startPoint y: 580, endPoint x: 1067, endPoint y: 589, distance: 9.7
click at [1067, 589] on div at bounding box center [1063, 353] width 221 height 492
click at [1150, 494] on div at bounding box center [1063, 353] width 221 height 492
click at [1137, 507] on div at bounding box center [1063, 353] width 221 height 492
click at [1036, 172] on div at bounding box center [1063, 353] width 221 height 492
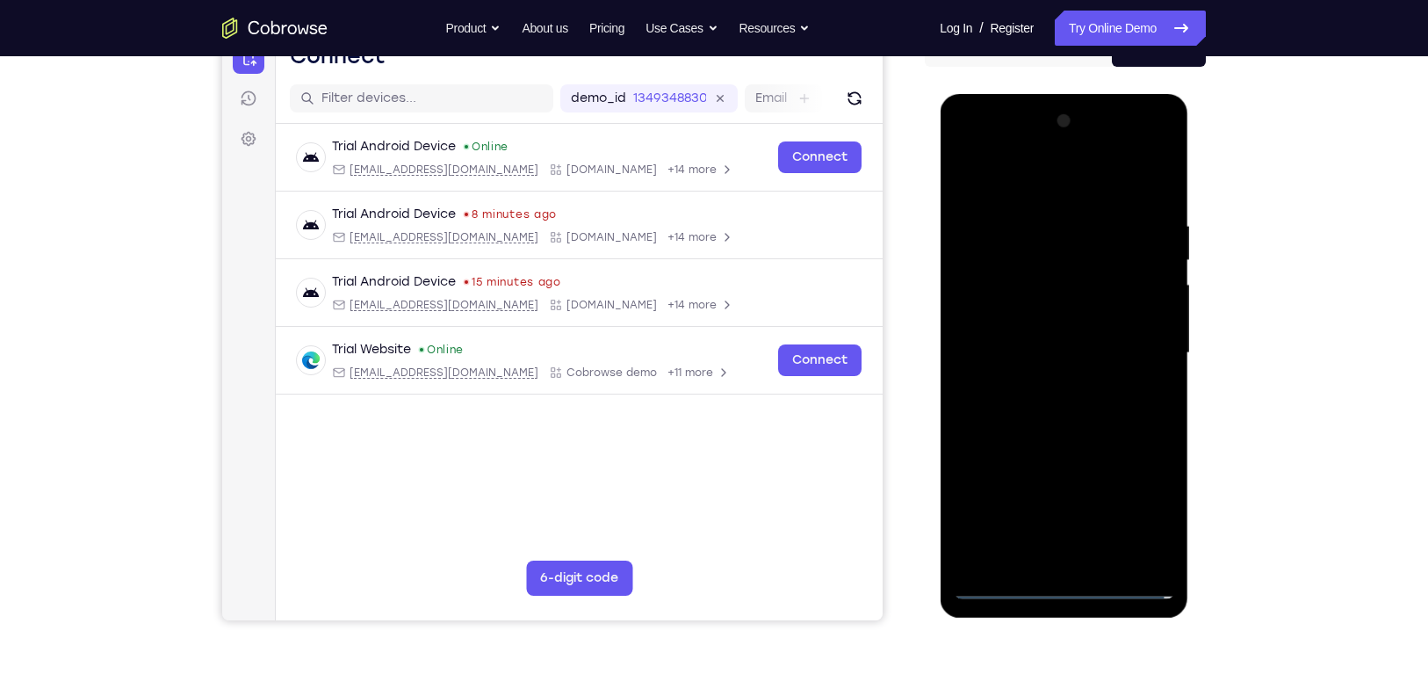
click at [1142, 342] on div at bounding box center [1063, 353] width 221 height 492
click at [1067, 511] on div at bounding box center [1063, 353] width 221 height 492
click at [1041, 385] on div at bounding box center [1063, 353] width 221 height 492
click at [1050, 333] on div at bounding box center [1063, 353] width 221 height 492
click at [1048, 318] on div at bounding box center [1063, 353] width 221 height 492
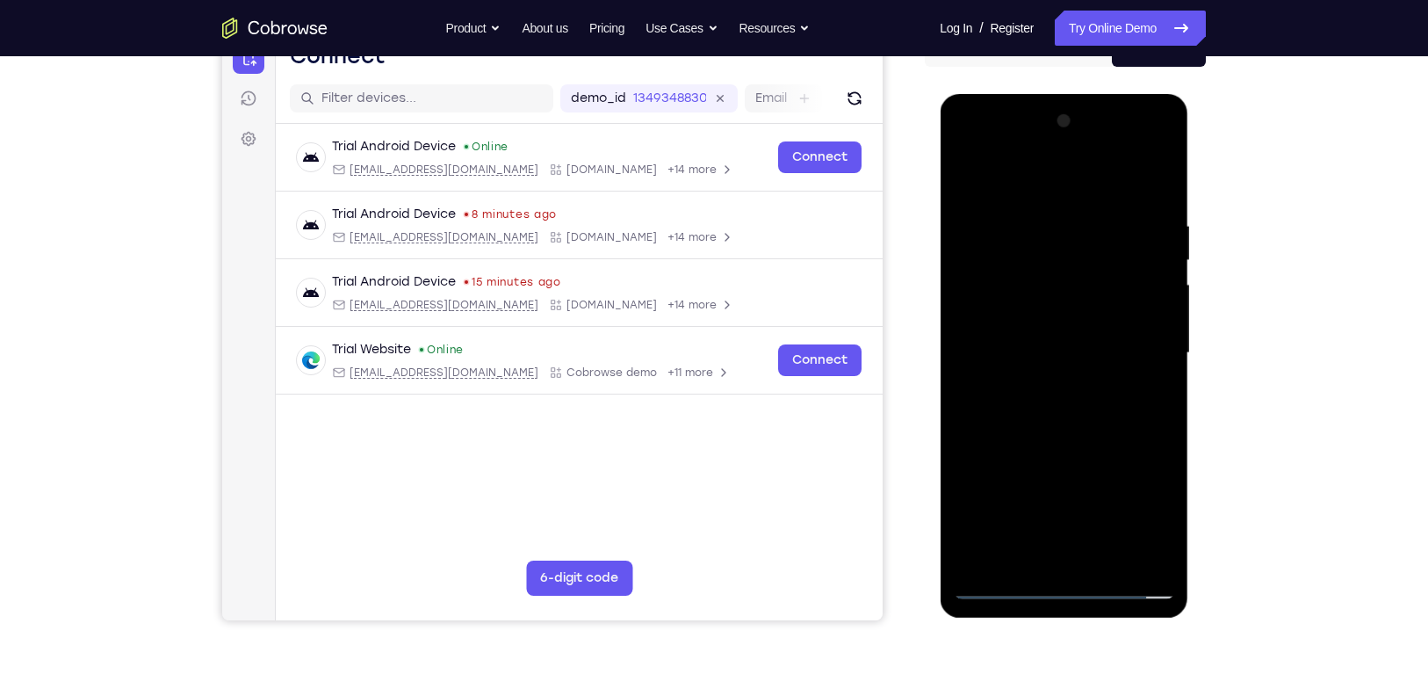
click at [1062, 345] on div at bounding box center [1063, 353] width 221 height 492
click at [1085, 419] on div at bounding box center [1063, 353] width 221 height 492
drag, startPoint x: 1085, startPoint y: 195, endPoint x: 1083, endPoint y: 117, distance: 78.2
click at [1083, 117] on div at bounding box center [1063, 353] width 221 height 492
click at [979, 294] on div at bounding box center [1063, 353] width 221 height 492
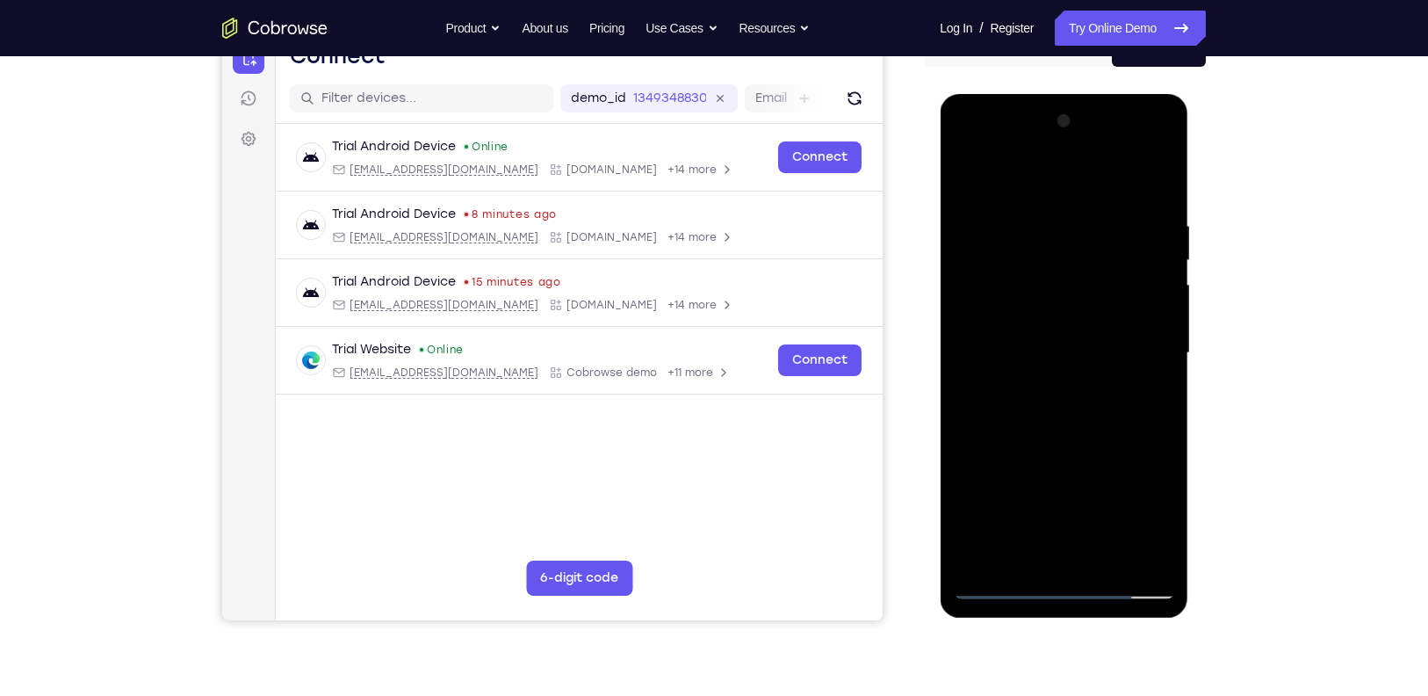
click at [1136, 144] on div at bounding box center [1063, 353] width 221 height 492
click at [972, 148] on div at bounding box center [1063, 353] width 221 height 492
click at [982, 314] on div at bounding box center [1063, 353] width 221 height 492
click at [1120, 557] on div at bounding box center [1063, 353] width 221 height 492
click at [998, 578] on div at bounding box center [1063, 353] width 221 height 492
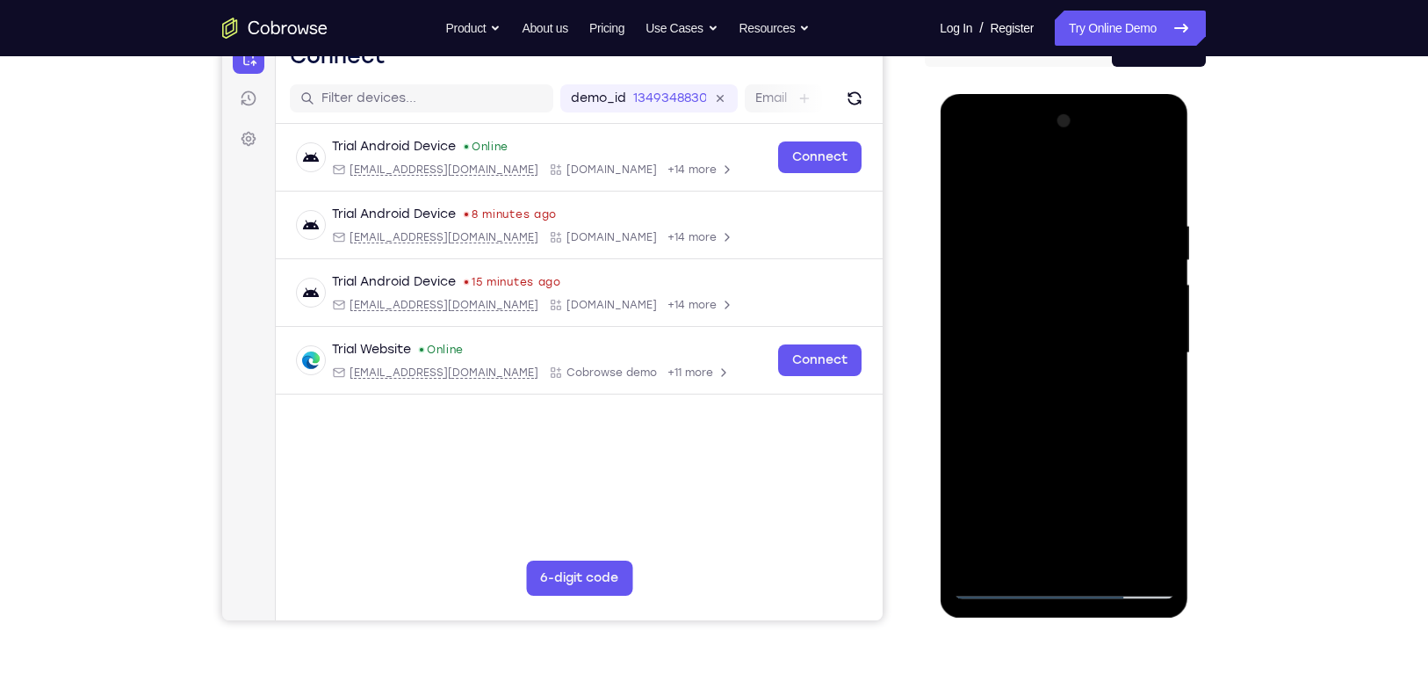
click at [998, 582] on div at bounding box center [1063, 353] width 221 height 492
click at [1073, 434] on div at bounding box center [1063, 353] width 221 height 492
click at [1065, 351] on div at bounding box center [1063, 353] width 221 height 492
click at [1018, 343] on div at bounding box center [1063, 353] width 221 height 492
click at [1076, 353] on div at bounding box center [1063, 353] width 221 height 492
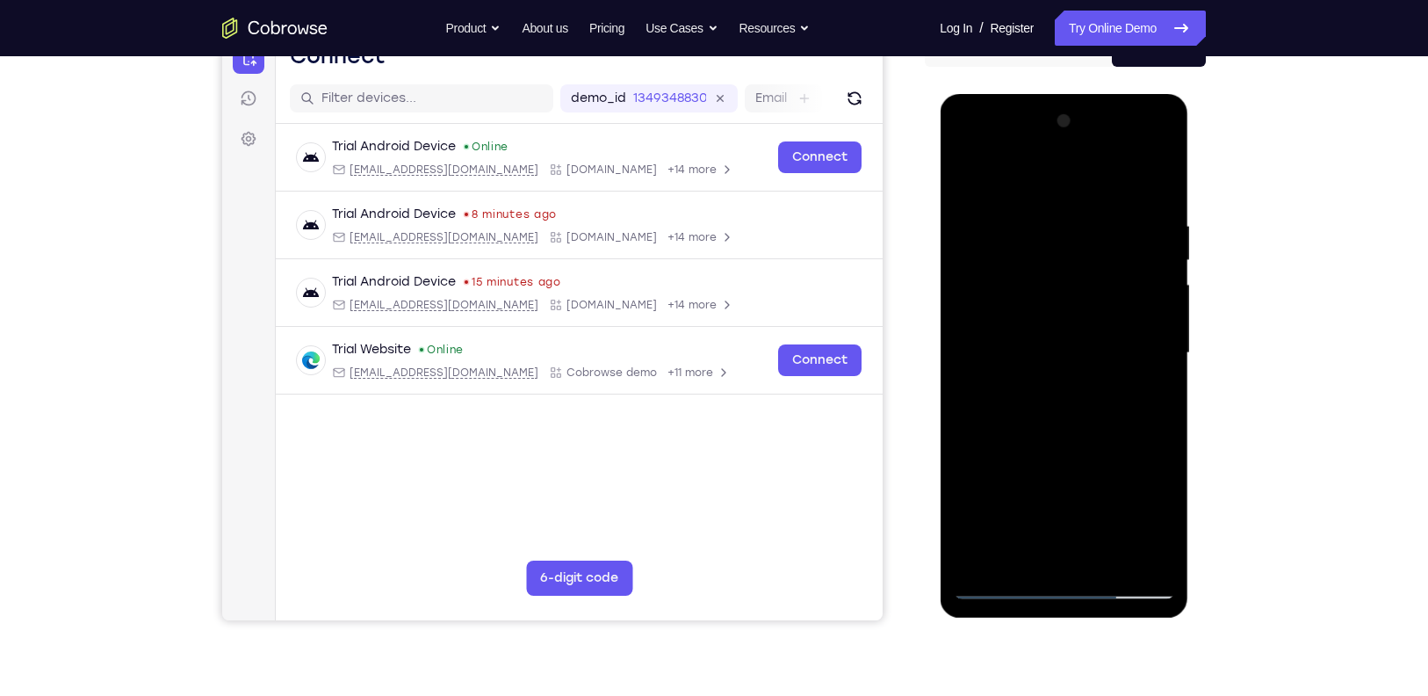
click at [1013, 290] on div at bounding box center [1063, 353] width 221 height 492
click at [1002, 346] on div at bounding box center [1063, 353] width 221 height 492
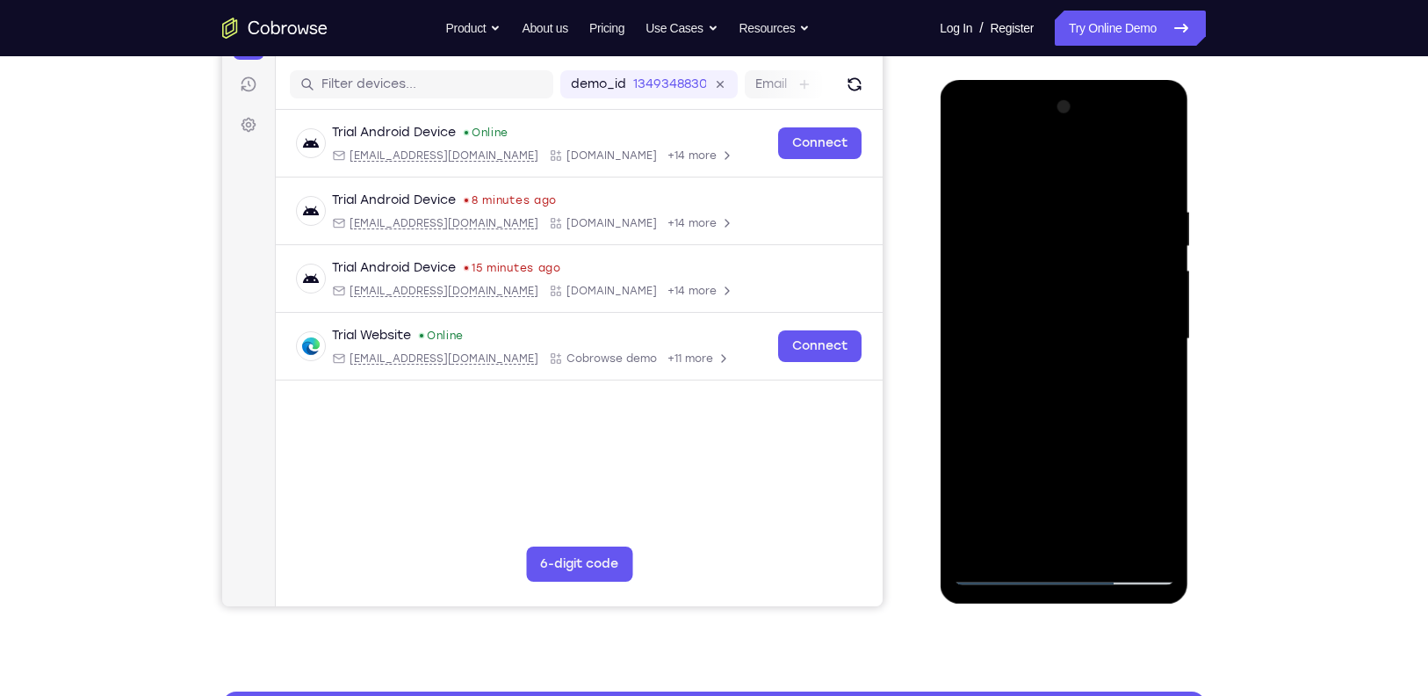
scroll to position [216, 0]
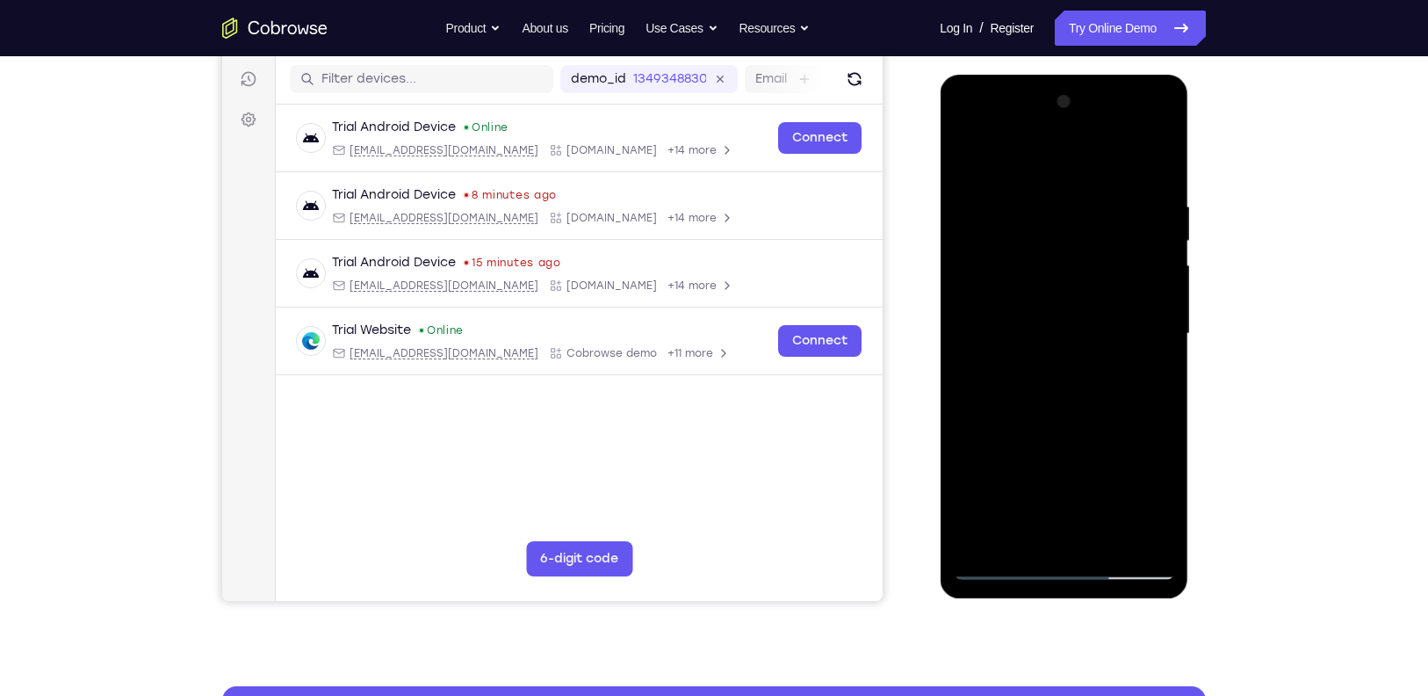
click at [1008, 310] on div at bounding box center [1063, 334] width 221 height 492
click at [1045, 342] on div at bounding box center [1063, 334] width 221 height 492
click at [1059, 342] on div at bounding box center [1063, 334] width 221 height 492
click at [1109, 545] on div at bounding box center [1063, 334] width 221 height 492
click at [1077, 422] on div at bounding box center [1063, 334] width 221 height 492
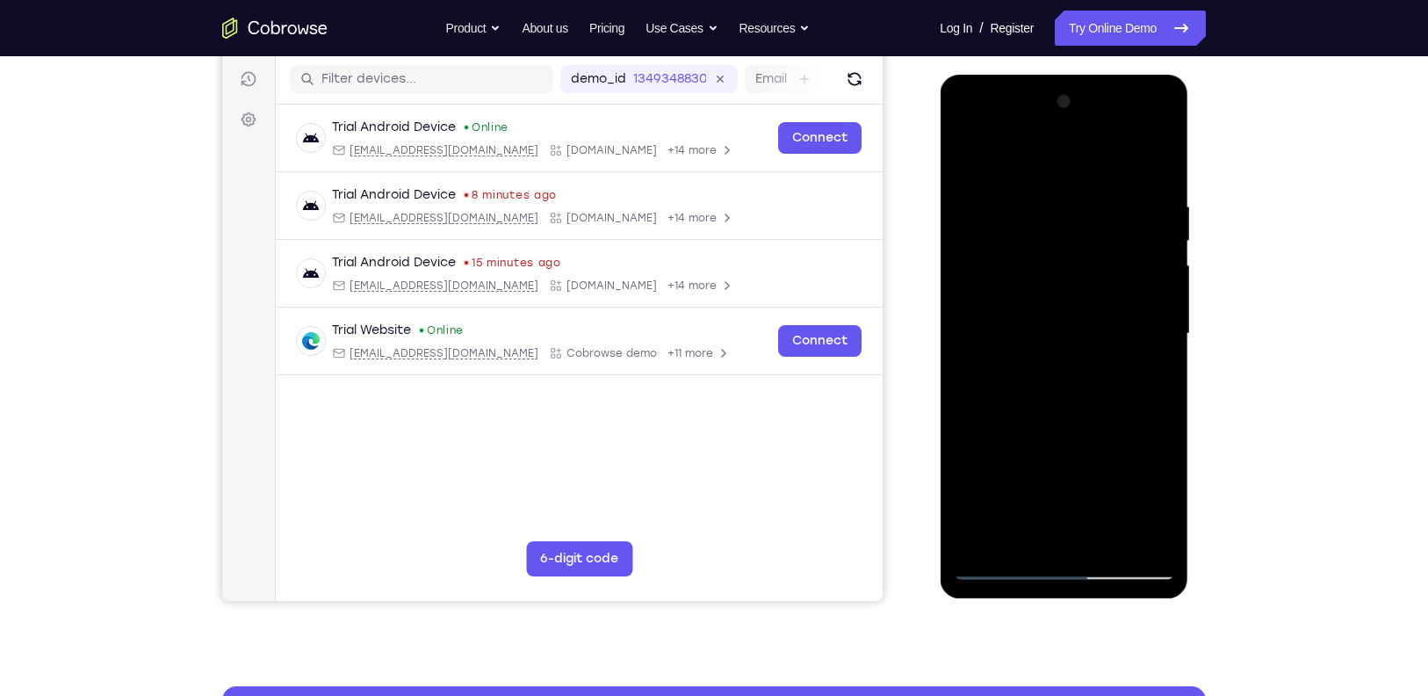
click at [997, 563] on div at bounding box center [1063, 334] width 221 height 492
drag, startPoint x: 1120, startPoint y: 153, endPoint x: 1135, endPoint y: 54, distance: 99.5
click at [1135, 75] on html "Online web based iOS Simulators and Android Emulators. Run iPhone, iPad, Mobile…" at bounding box center [1065, 338] width 250 height 527
drag, startPoint x: 1079, startPoint y: 167, endPoint x: 1075, endPoint y: 54, distance: 113.4
click at [1075, 75] on html "Online web based iOS Simulators and Android Emulators. Run iPhone, iPad, Mobile…" at bounding box center [1065, 338] width 250 height 527
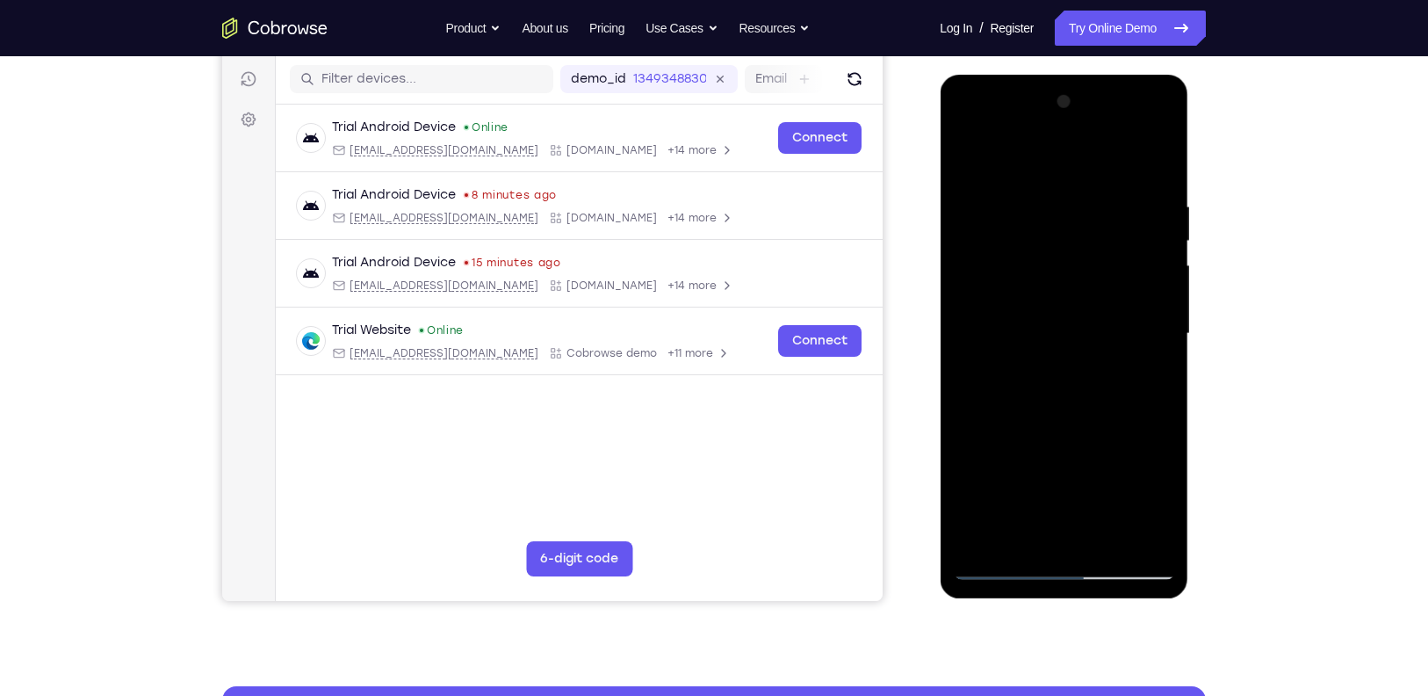
click at [1029, 532] on div at bounding box center [1063, 334] width 221 height 492
click at [1088, 155] on div at bounding box center [1063, 334] width 221 height 492
click at [1053, 268] on div at bounding box center [1063, 334] width 221 height 492
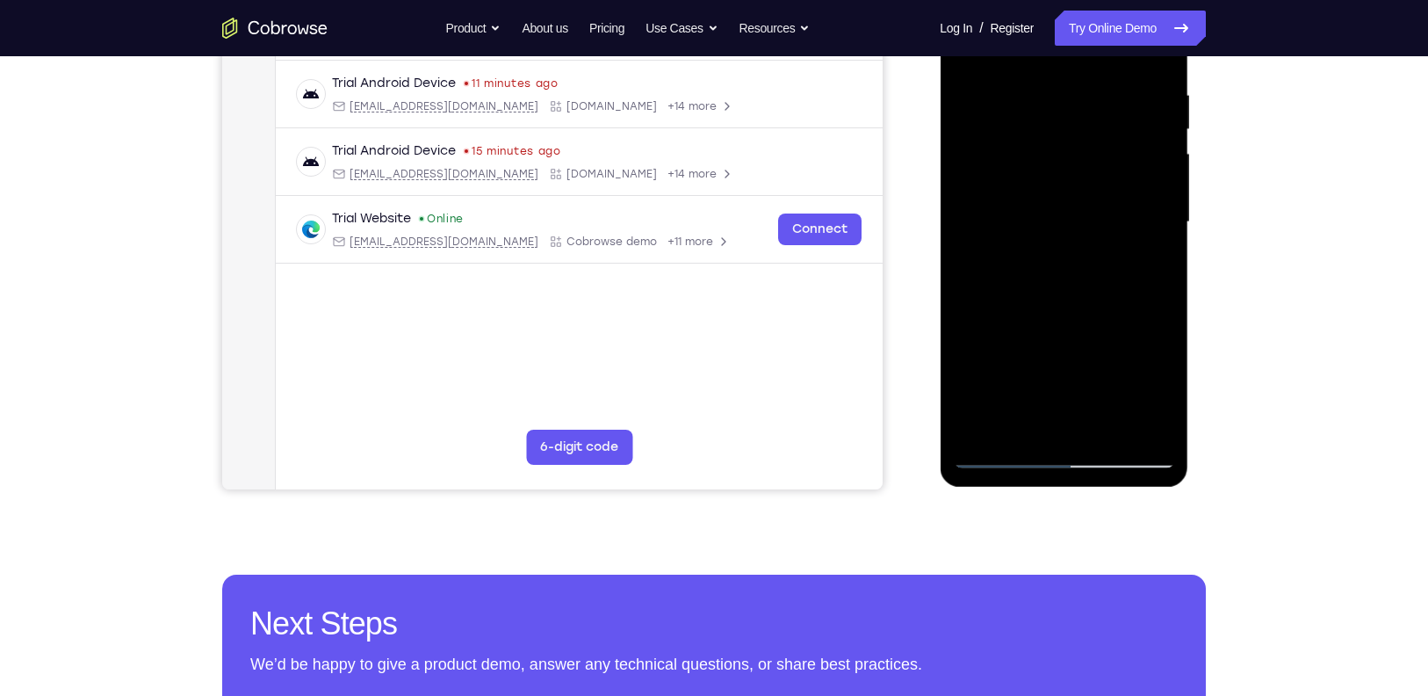
scroll to position [330, 0]
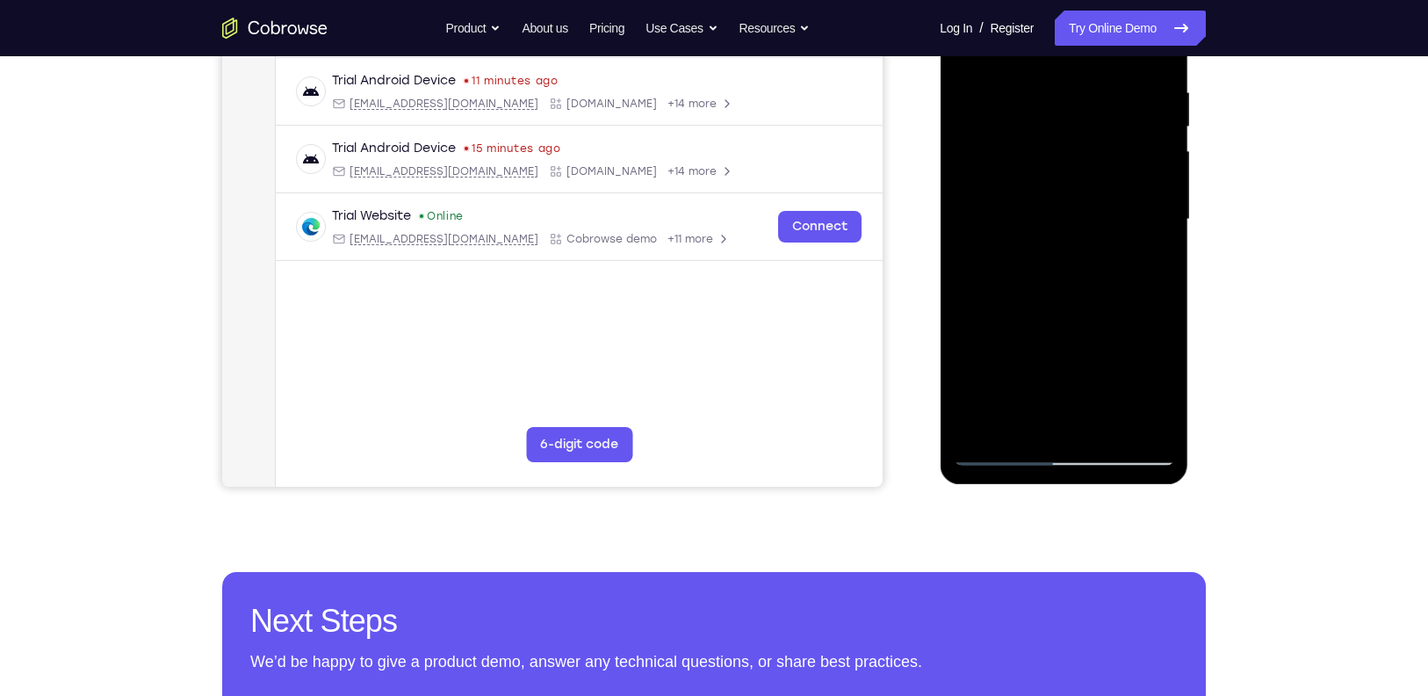
click at [1088, 353] on div at bounding box center [1063, 220] width 221 height 492
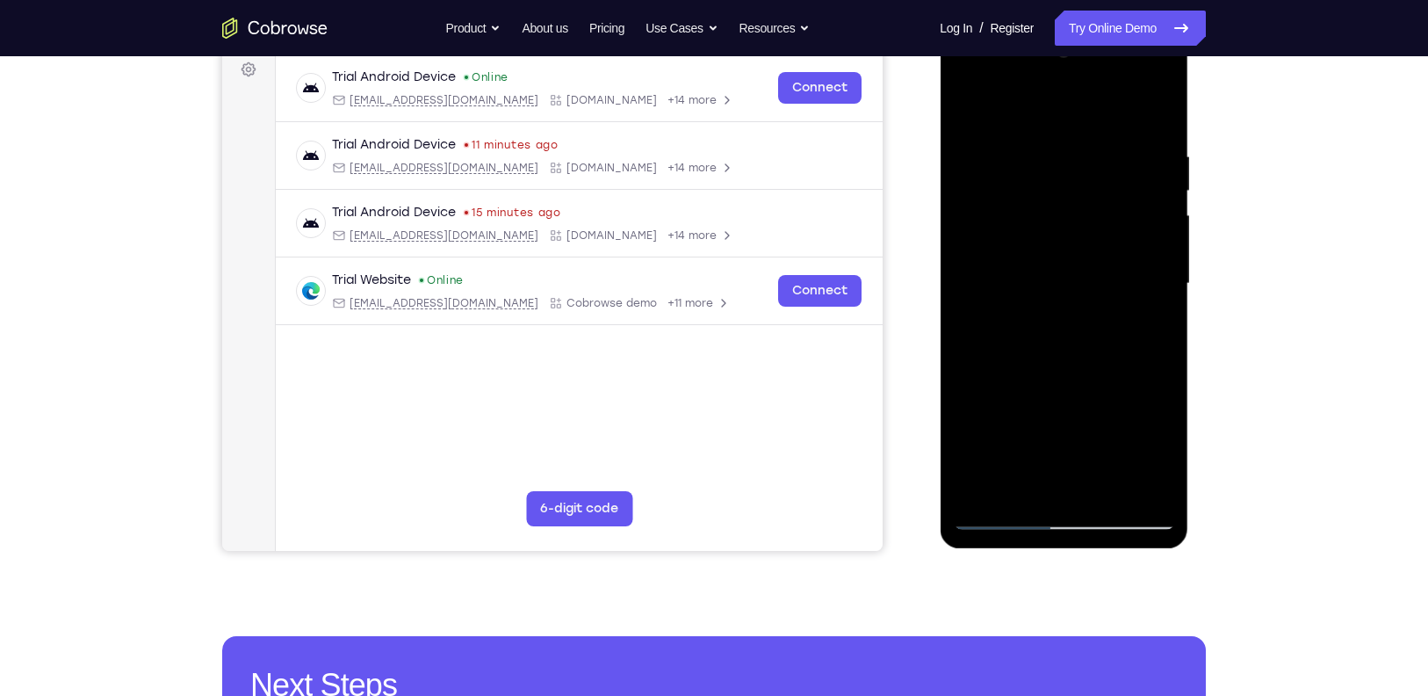
scroll to position [287, 0]
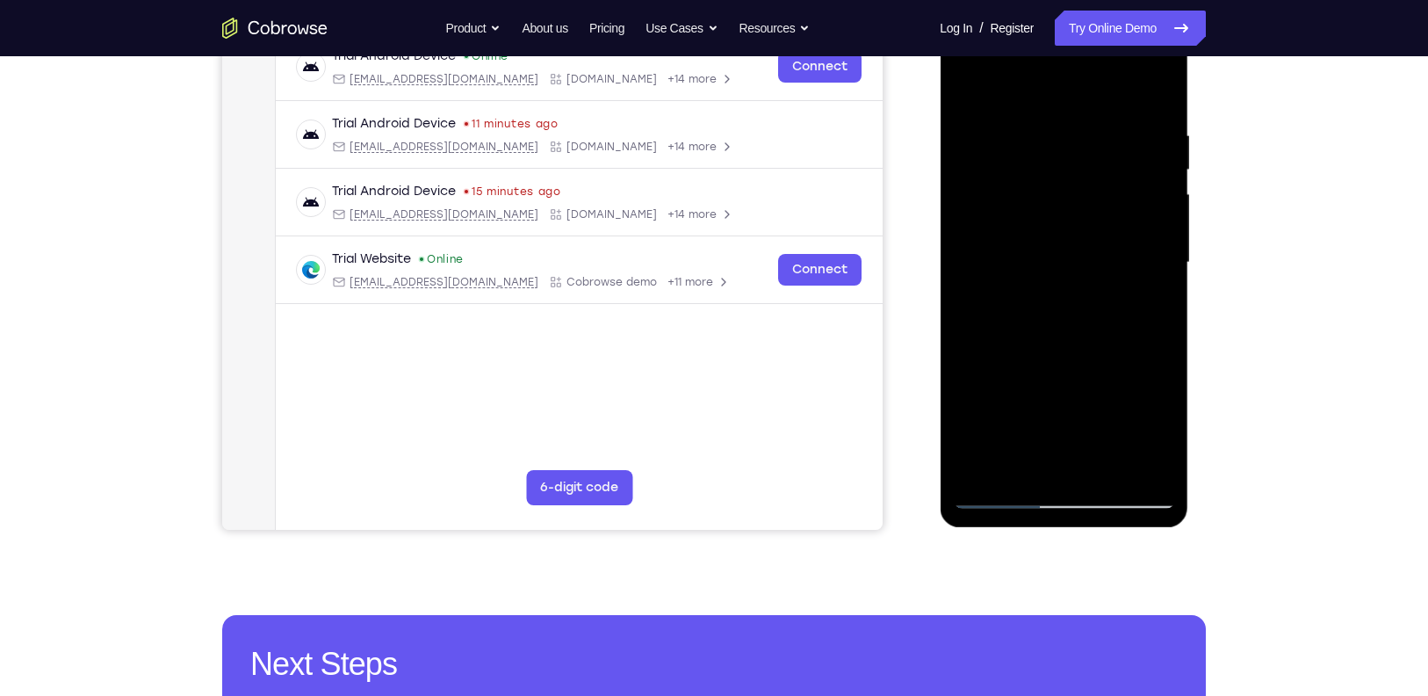
click at [1163, 273] on div at bounding box center [1063, 263] width 221 height 492
click at [1157, 271] on div at bounding box center [1063, 263] width 221 height 492
click at [1165, 276] on div at bounding box center [1063, 263] width 221 height 492
click at [967, 276] on div at bounding box center [1063, 263] width 221 height 492
click at [1163, 267] on div at bounding box center [1063, 263] width 221 height 492
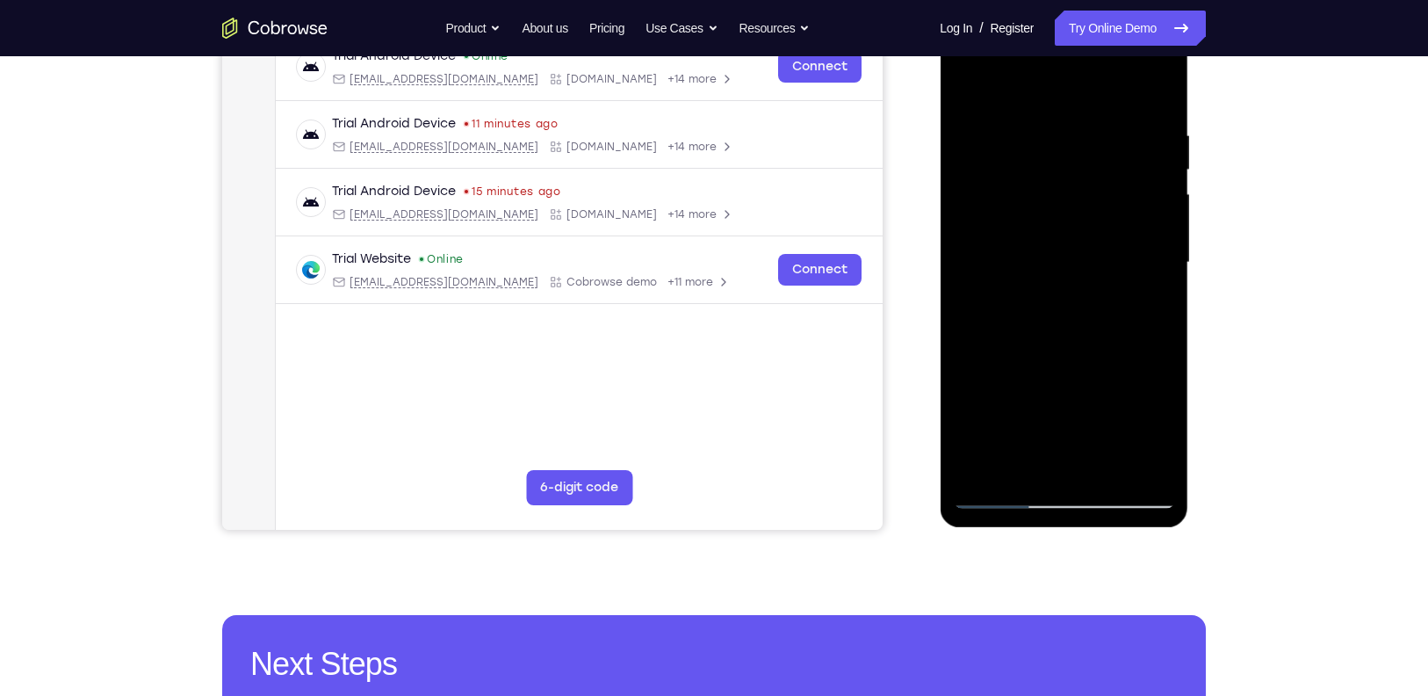
click at [1163, 267] on div at bounding box center [1063, 263] width 221 height 492
click at [964, 271] on div at bounding box center [1063, 263] width 221 height 492
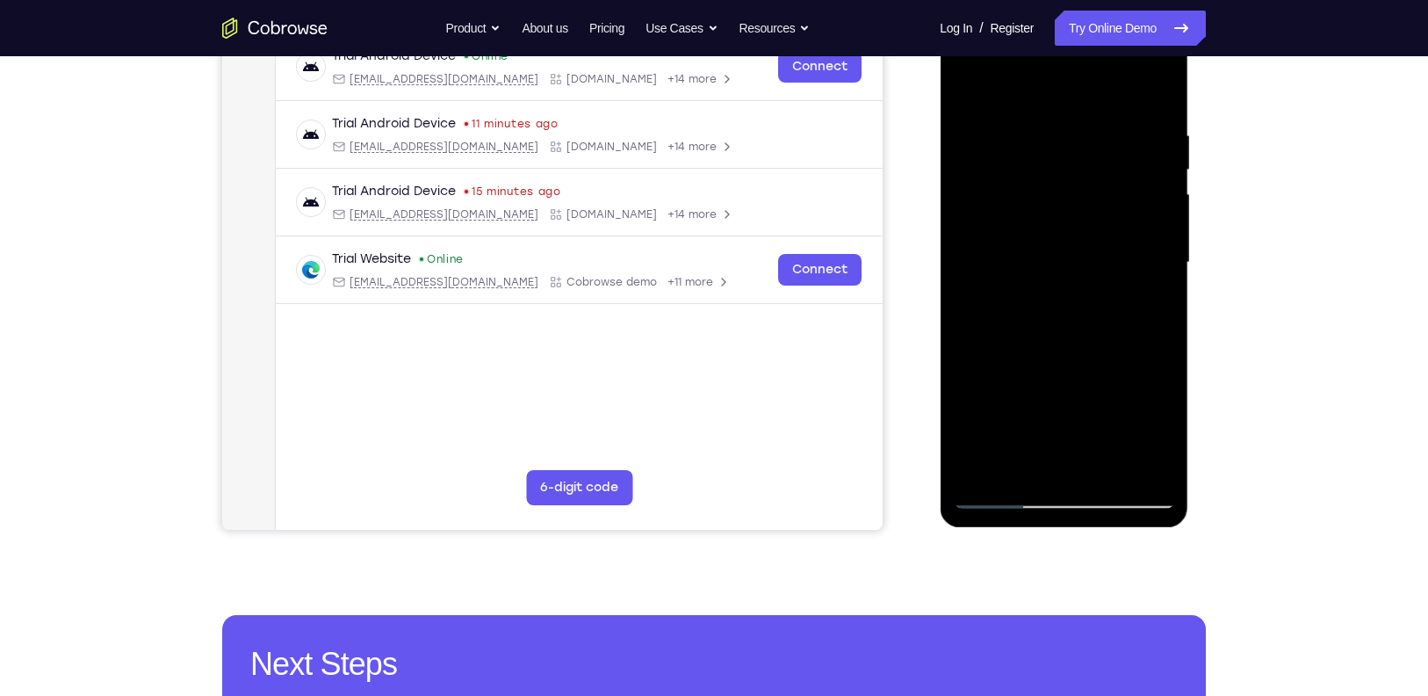
click at [1146, 467] on div at bounding box center [1063, 263] width 221 height 492
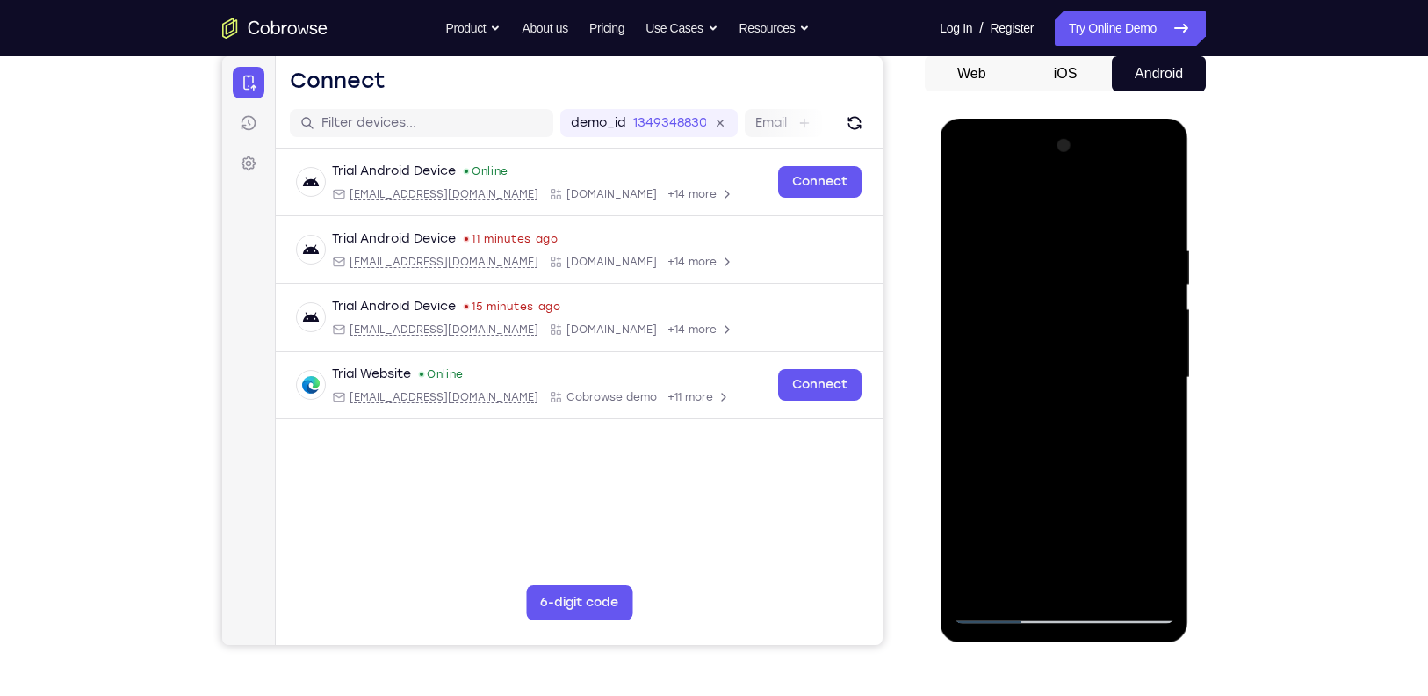
scroll to position [173, 0]
click at [1142, 494] on div at bounding box center [1063, 377] width 221 height 492
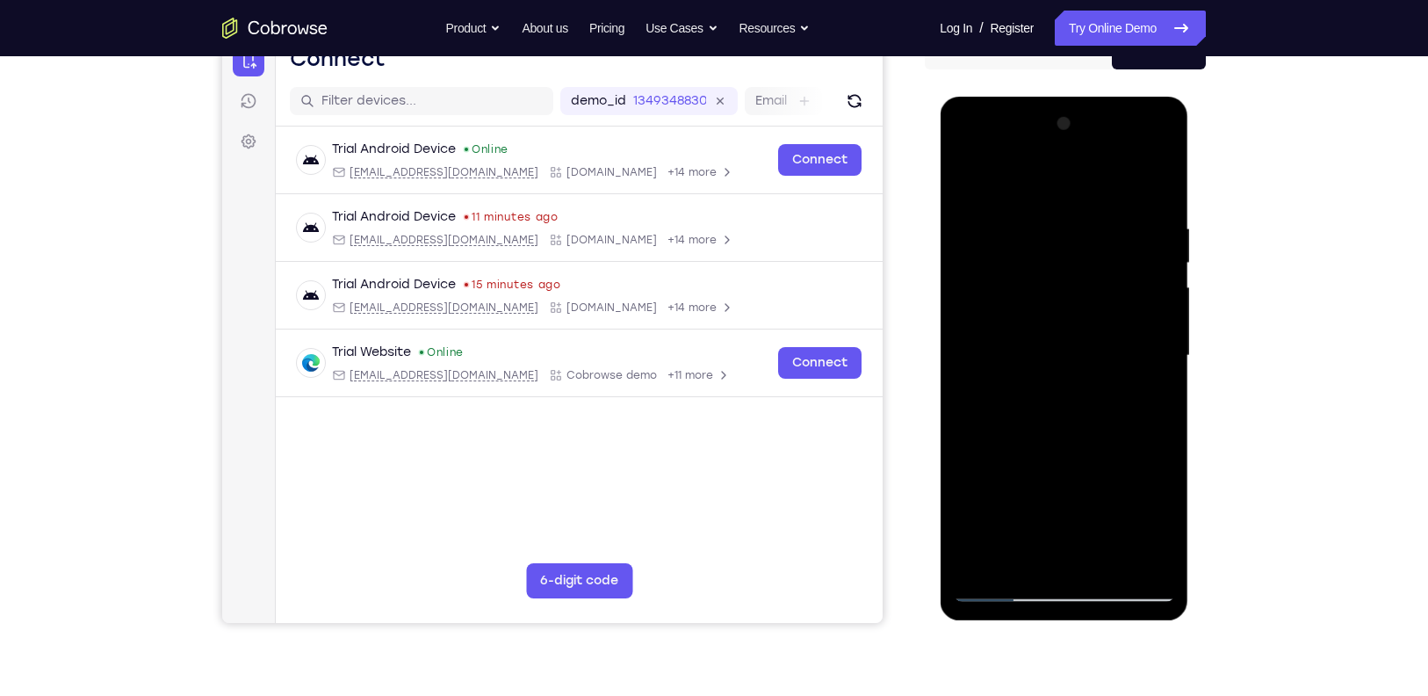
scroll to position [197, 0]
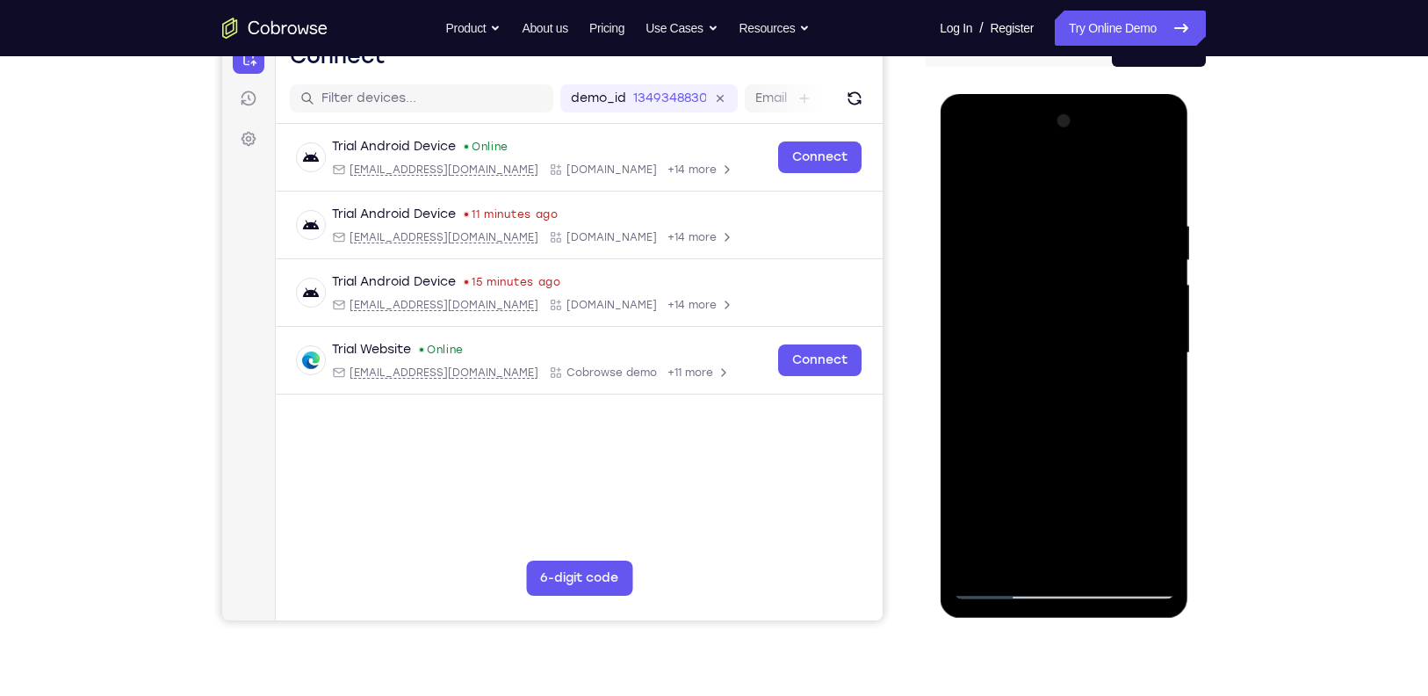
click at [1163, 364] on div at bounding box center [1063, 353] width 221 height 492
click at [1167, 366] on div at bounding box center [1063, 353] width 221 height 492
click at [964, 358] on div at bounding box center [1063, 353] width 221 height 492
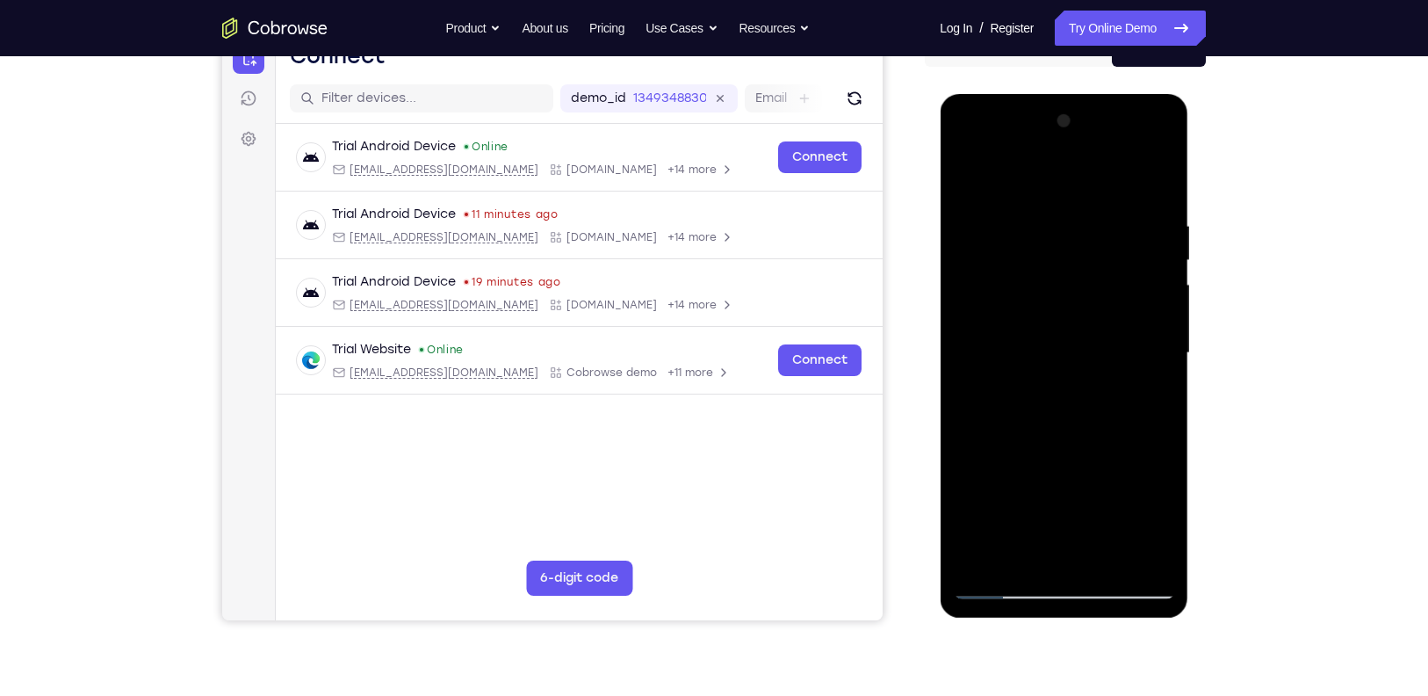
click at [964, 358] on div at bounding box center [1063, 353] width 221 height 492
click at [982, 559] on div at bounding box center [1063, 353] width 221 height 492
